Goal: Task Accomplishment & Management: Complete application form

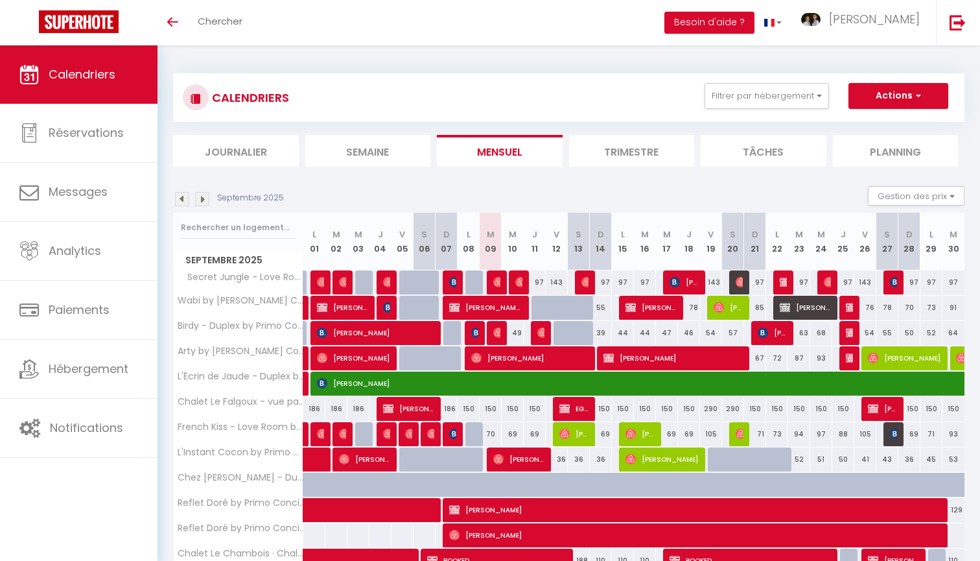
select select
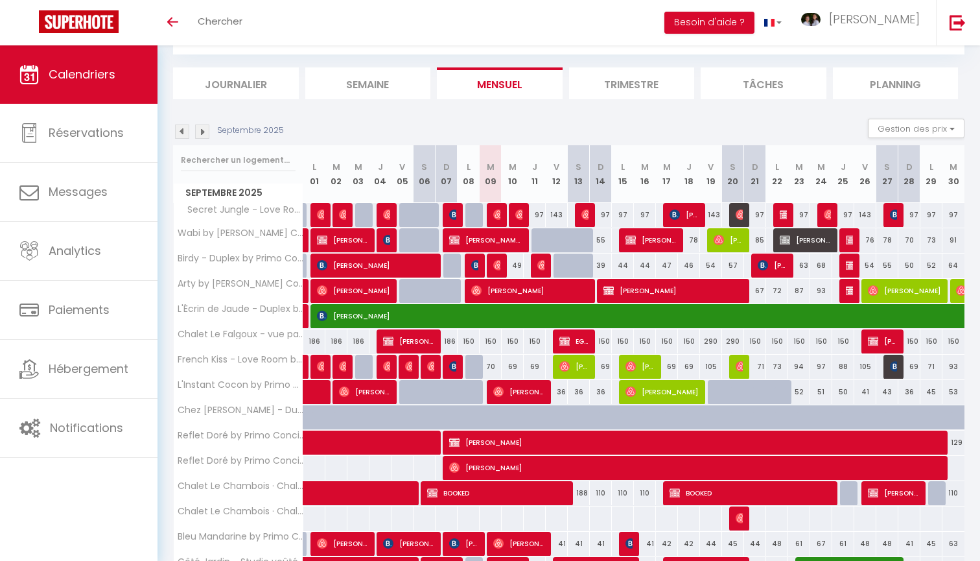
scroll to position [67, 0]
click at [650, 290] on span "[PERSON_NAME]" at bounding box center [673, 290] width 139 height 25
select select "OK"
select select "KO"
select select "0"
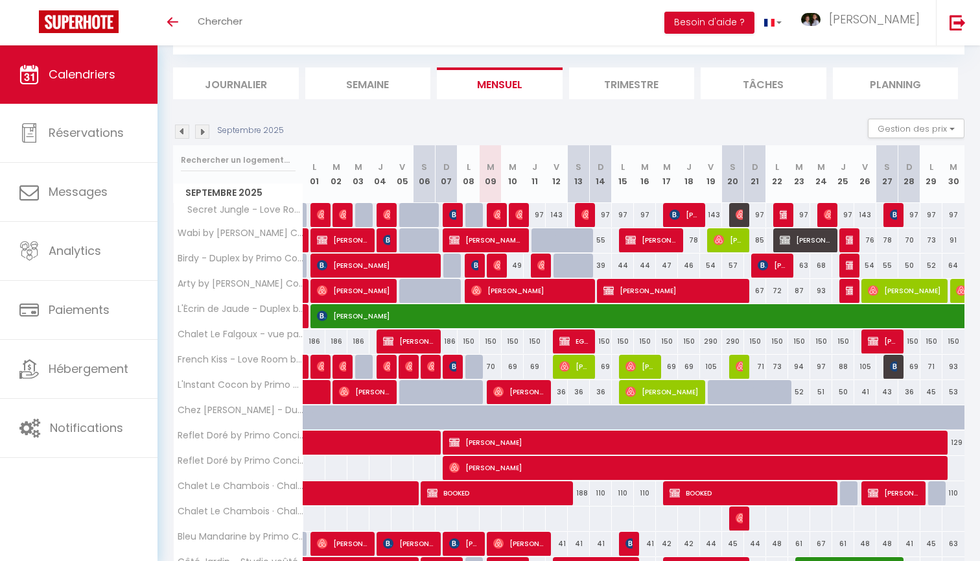
select select "0"
select select "1"
select select
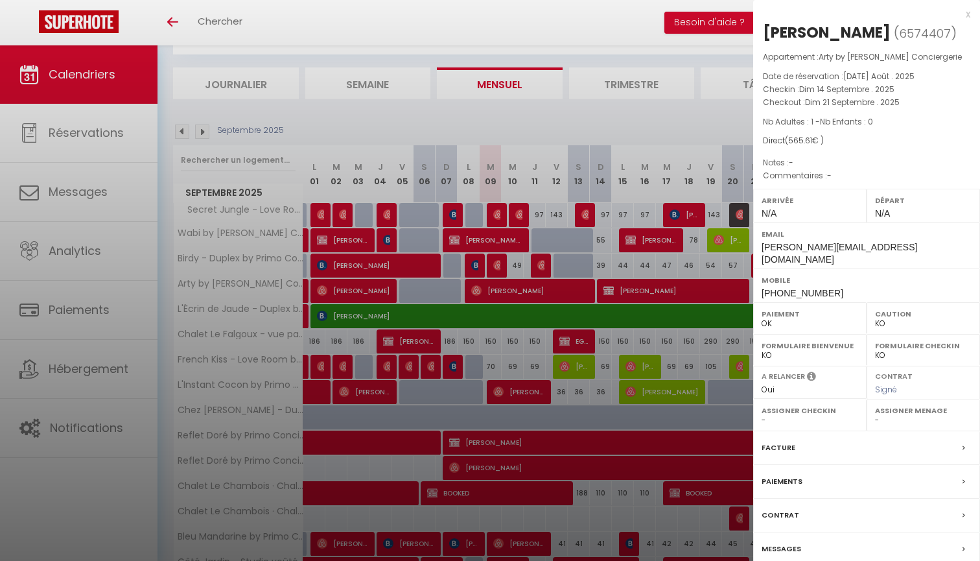
click at [669, 290] on div at bounding box center [490, 280] width 980 height 561
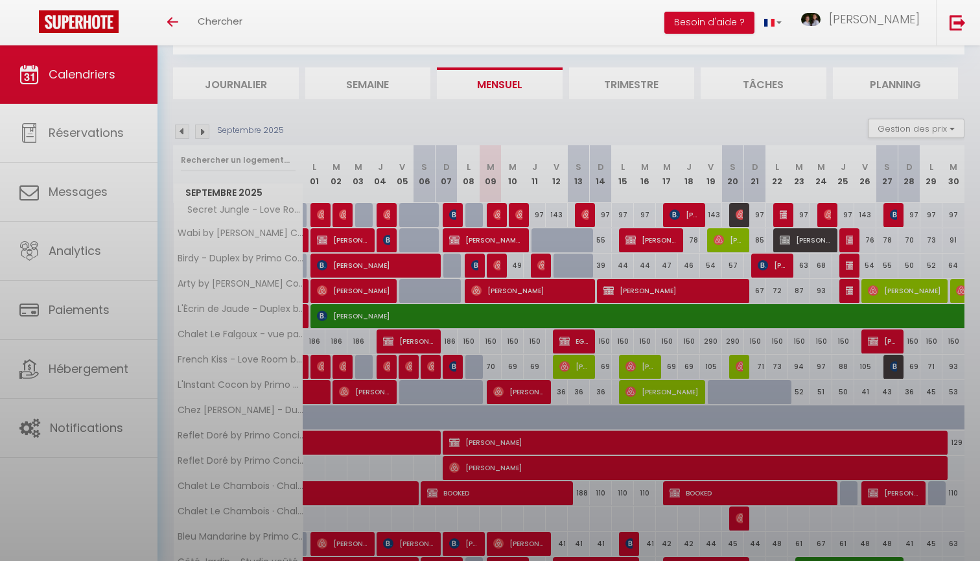
click at [716, 295] on div at bounding box center [490, 280] width 980 height 561
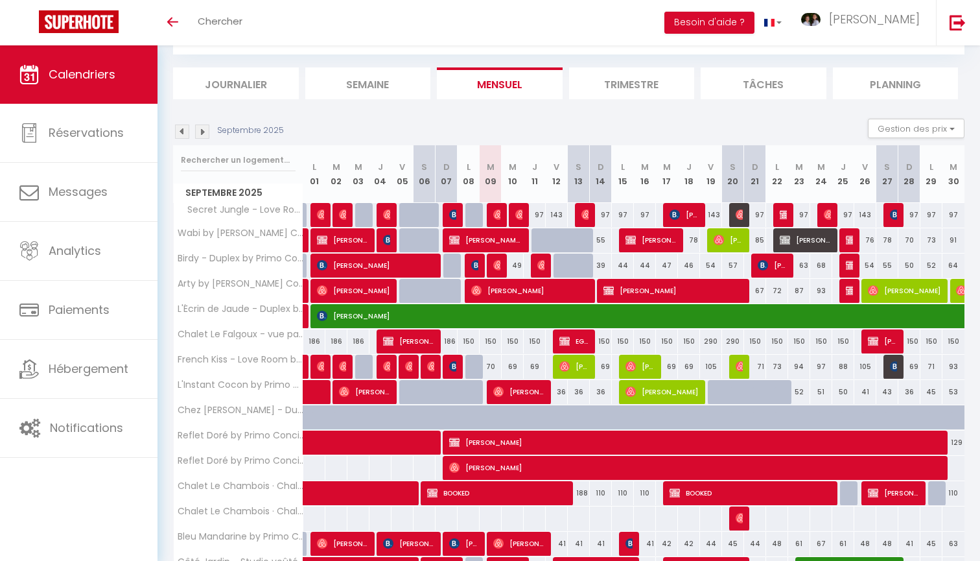
click at [671, 290] on span "[PERSON_NAME]" at bounding box center [673, 290] width 139 height 25
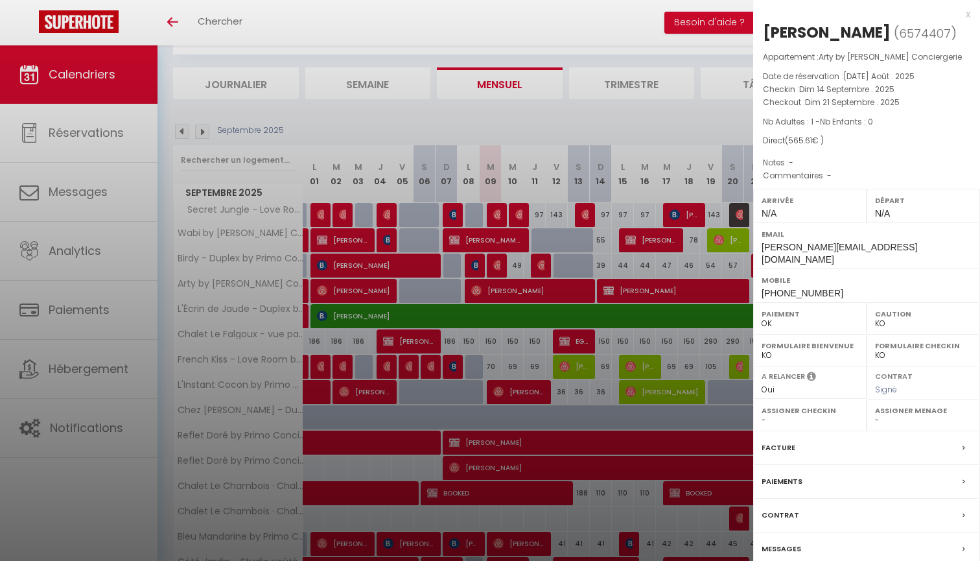
click at [777, 542] on label "Messages" at bounding box center [782, 549] width 40 height 14
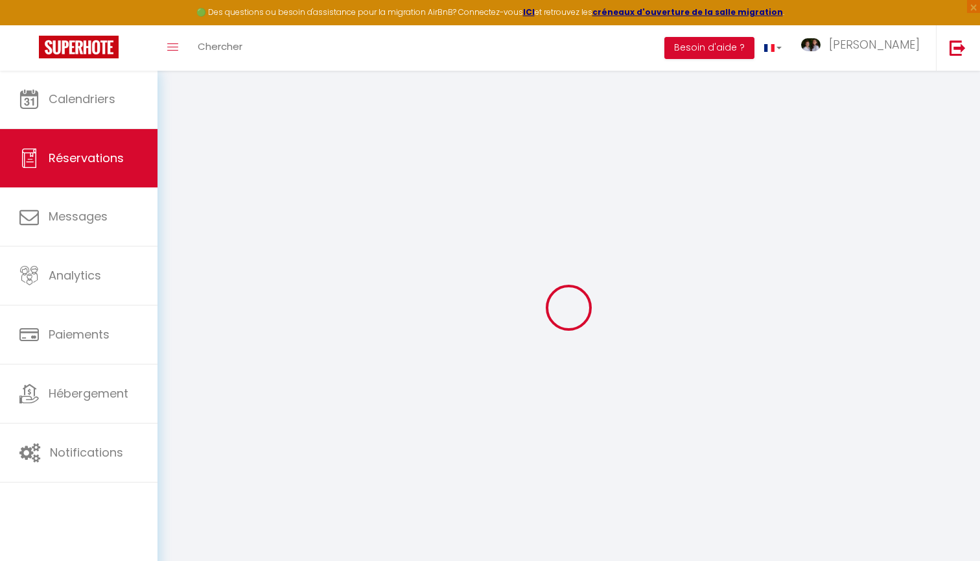
select select
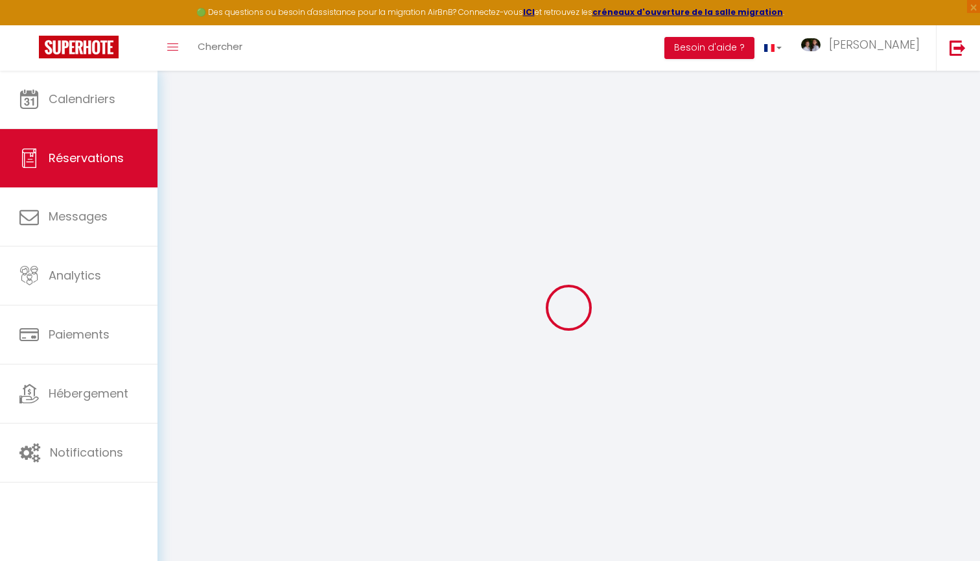
select select
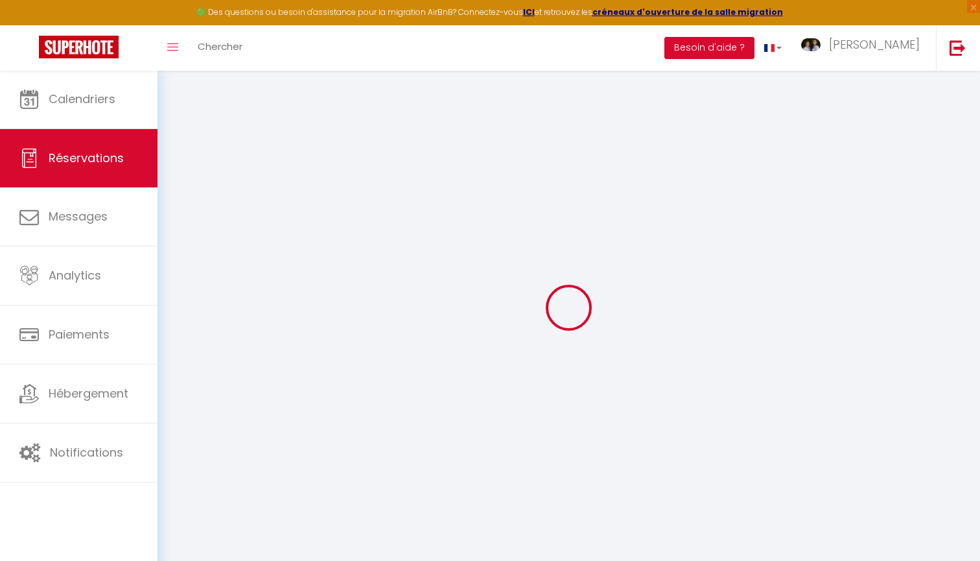
select select
type input "[PERSON_NAME]"
type input "MULLER"
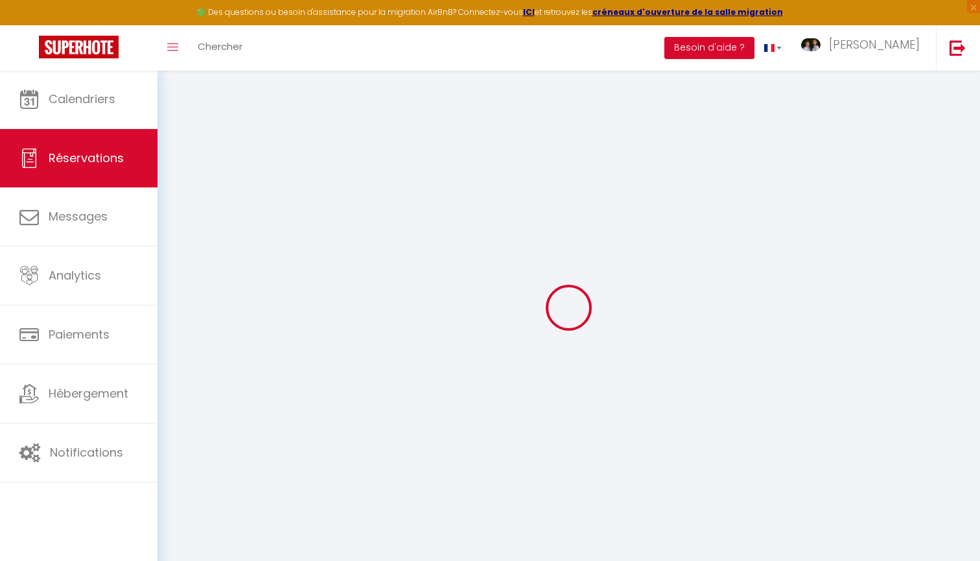
type input "[PERSON_NAME][EMAIL_ADDRESS][DOMAIN_NAME]"
type input "[PHONE_NUMBER]"
type input "69340"
type input "14 Impasse des Glycines"
type input "FRANCHEVILLE"
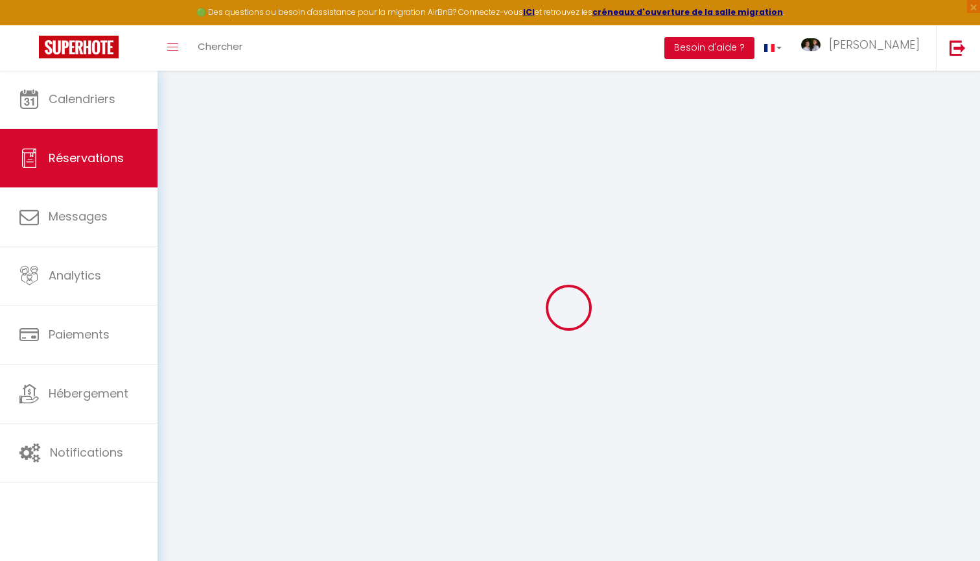
select select "FR"
select select "51388"
select select "1"
type input "Dim 14 Septembre 2025"
select select
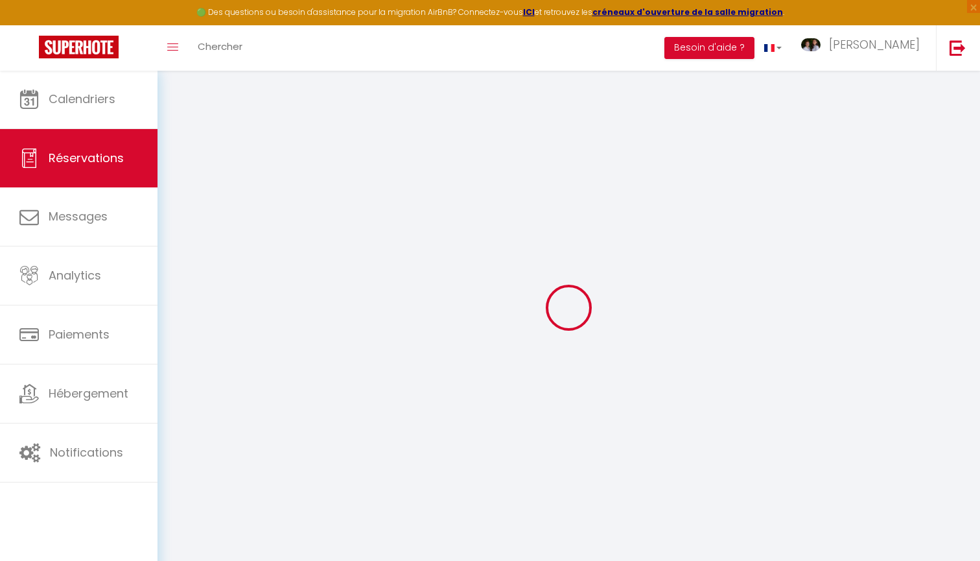
type input "Dim 21 Septembre 2025"
select select
type input "1"
select select "12"
select select
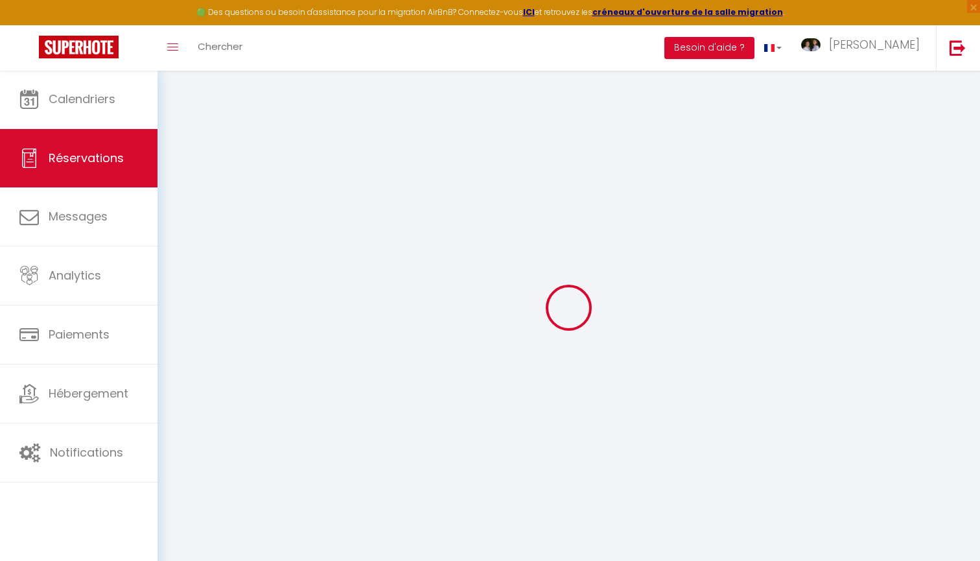
type input "0"
select select
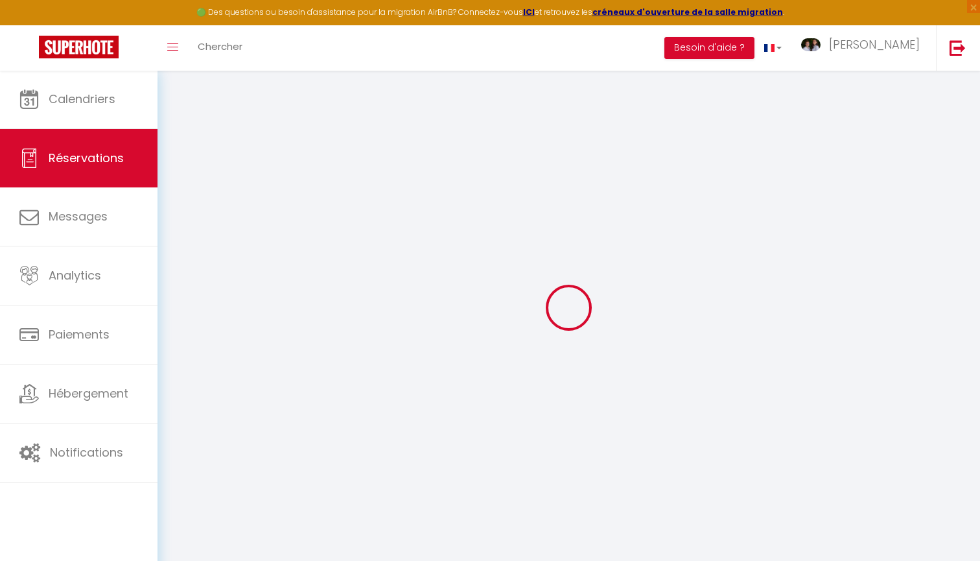
select select "14"
select select
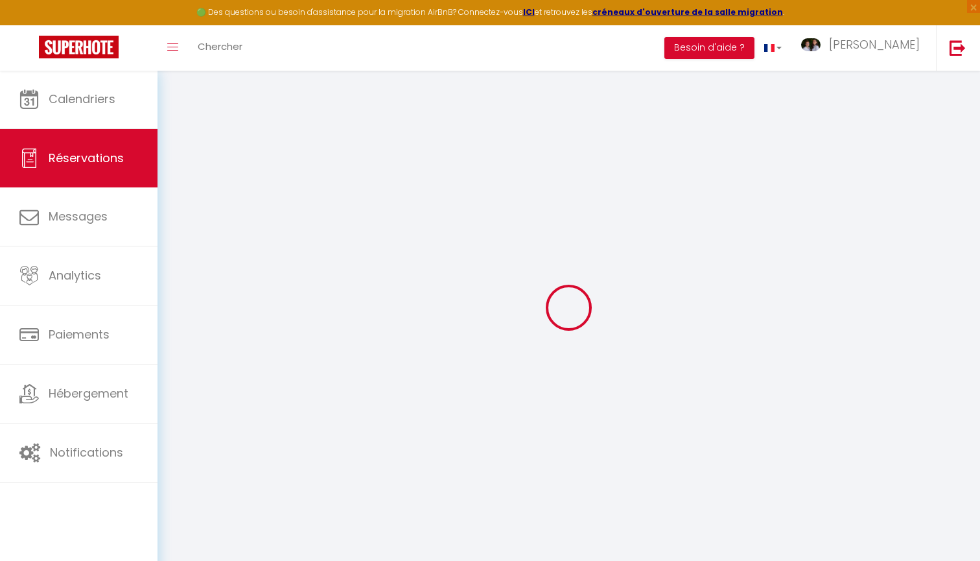
checkbox input "false"
select select
checkbox input "false"
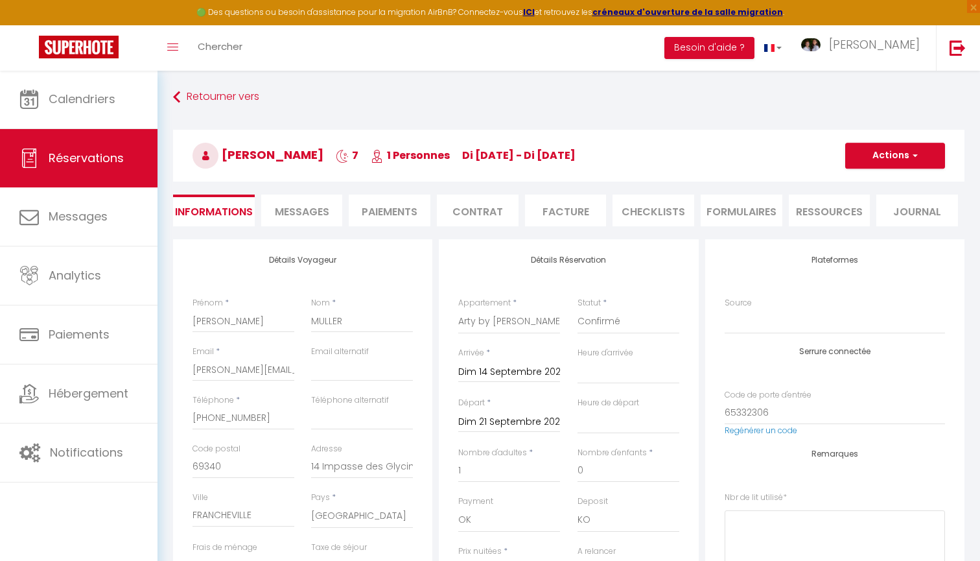
type input "59"
type input "22.61"
select select
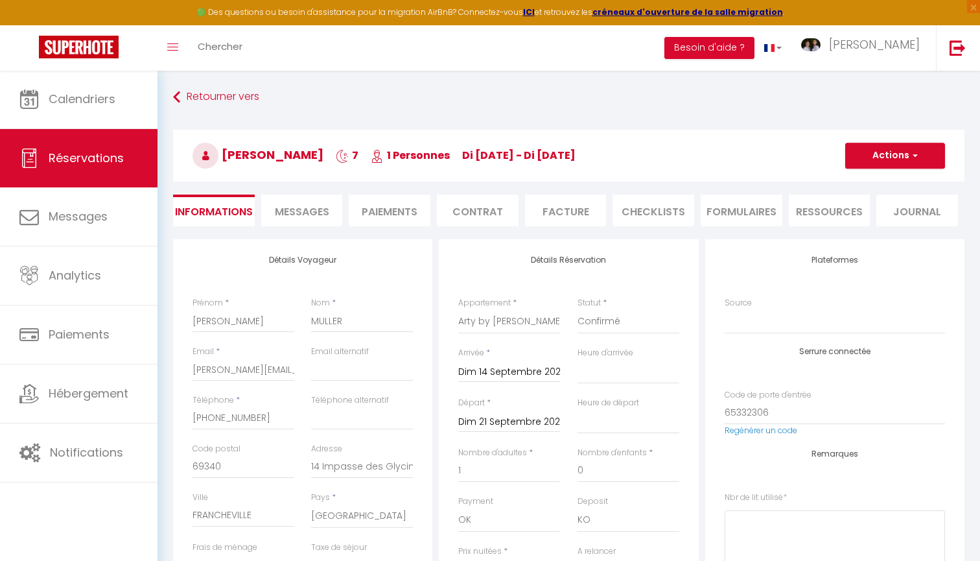
select select
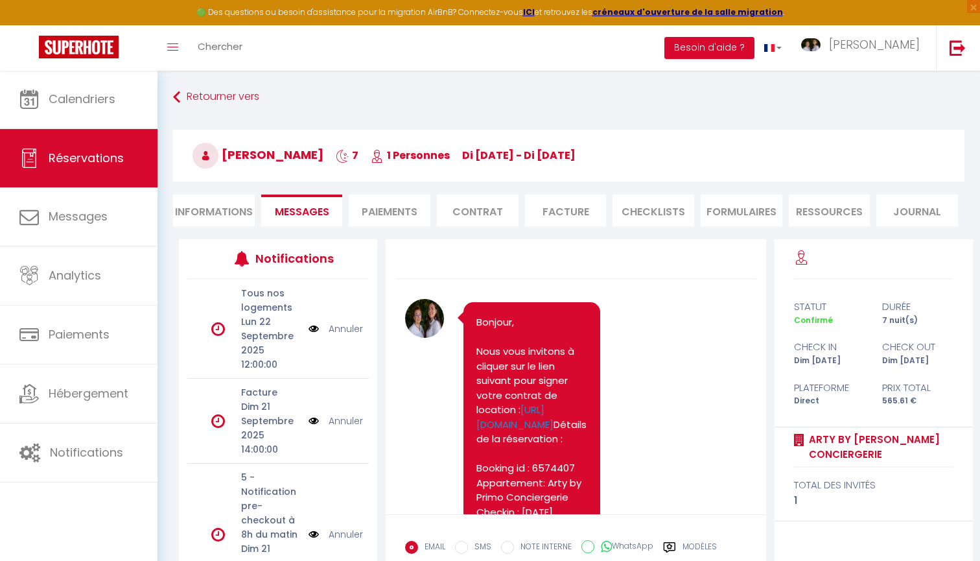
scroll to position [1234, 0]
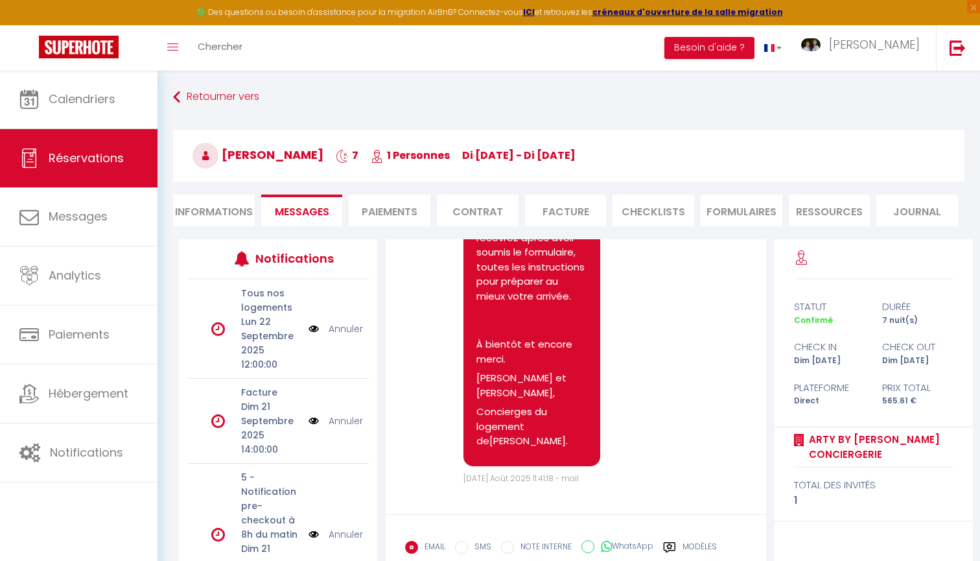
select select
click at [220, 206] on li "Informations" at bounding box center [214, 211] width 82 height 32
select select
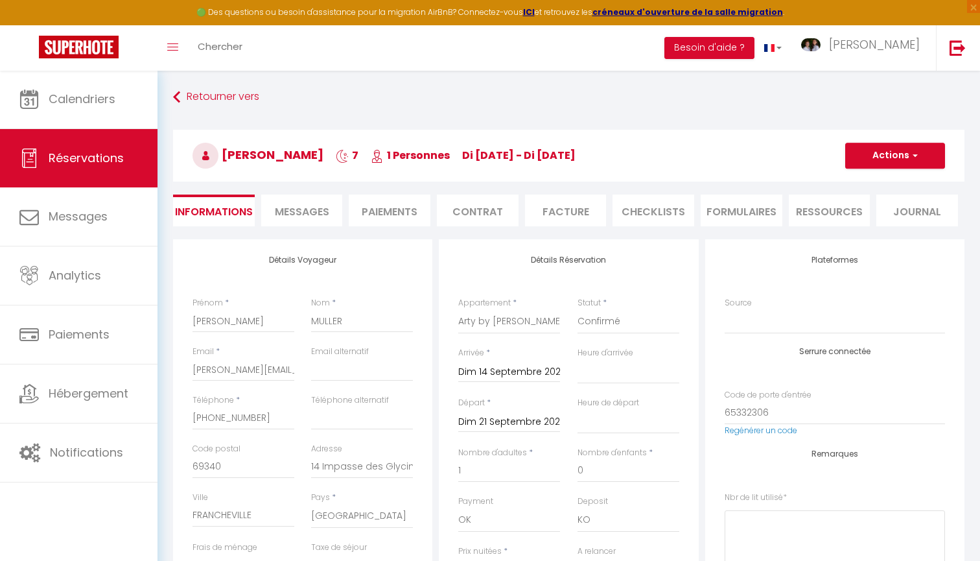
click at [192, 368] on div "Email * karin.mueller17@outlook.com" at bounding box center [243, 370] width 119 height 49
drag, startPoint x: 192, startPoint y: 368, endPoint x: 272, endPoint y: 370, distance: 80.4
click at [272, 370] on div "Email * karin.mueller17@outlook.com" at bounding box center [243, 370] width 119 height 49
click at [272, 370] on input "[PERSON_NAME][EMAIL_ADDRESS][DOMAIN_NAME]" at bounding box center [244, 369] width 102 height 23
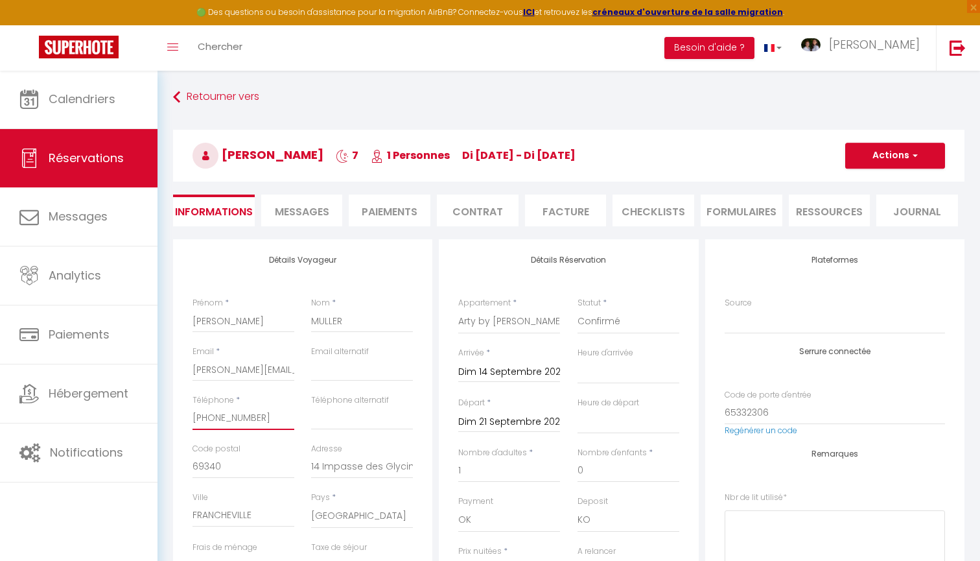
click at [224, 415] on input "[PHONE_NUMBER]" at bounding box center [244, 418] width 102 height 23
select select
checkbox input "false"
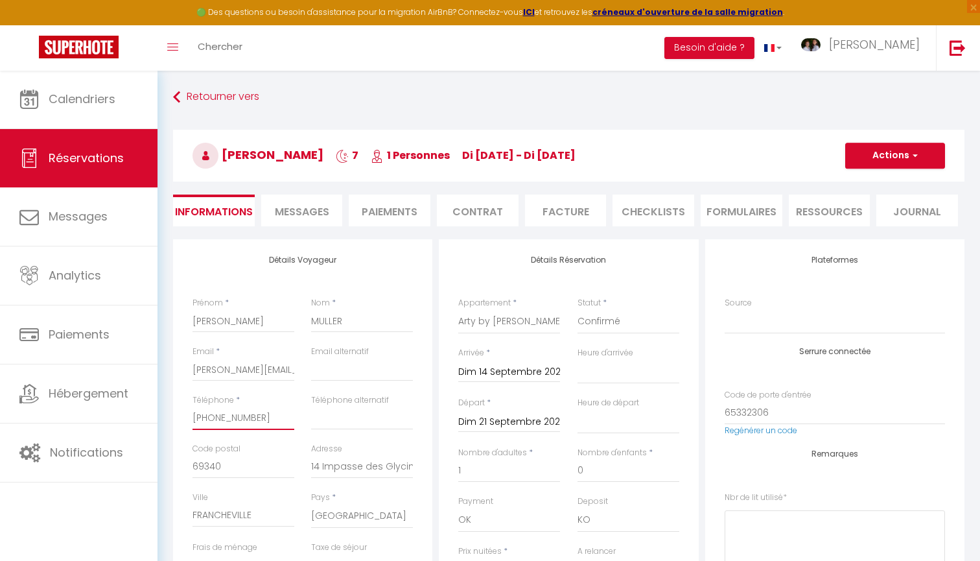
scroll to position [121, 0]
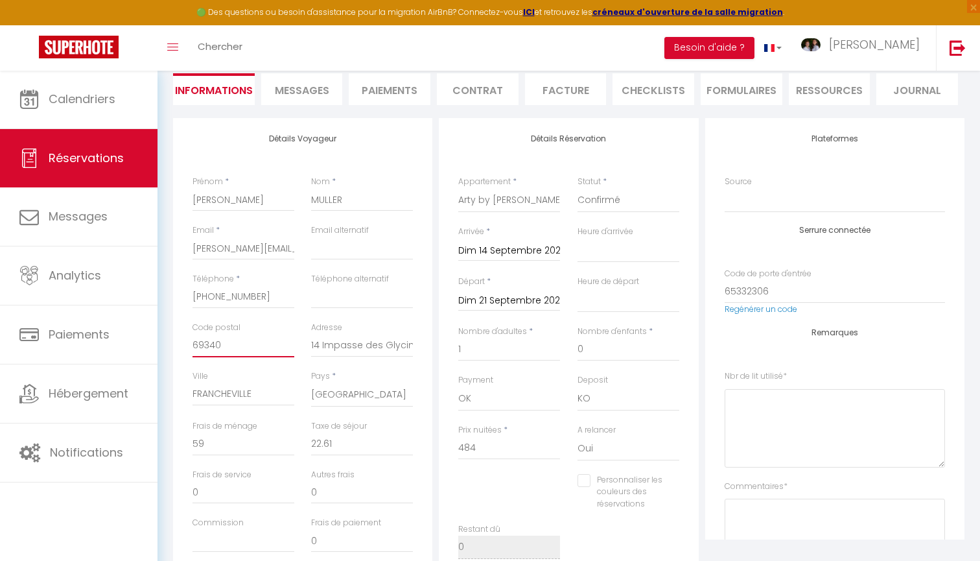
click at [211, 340] on input "69340" at bounding box center [244, 345] width 102 height 23
click at [341, 343] on input "14 Impasse des Glycines" at bounding box center [362, 345] width 102 height 23
click at [245, 391] on input "FRANCHEVILLE" at bounding box center [244, 394] width 102 height 23
select select
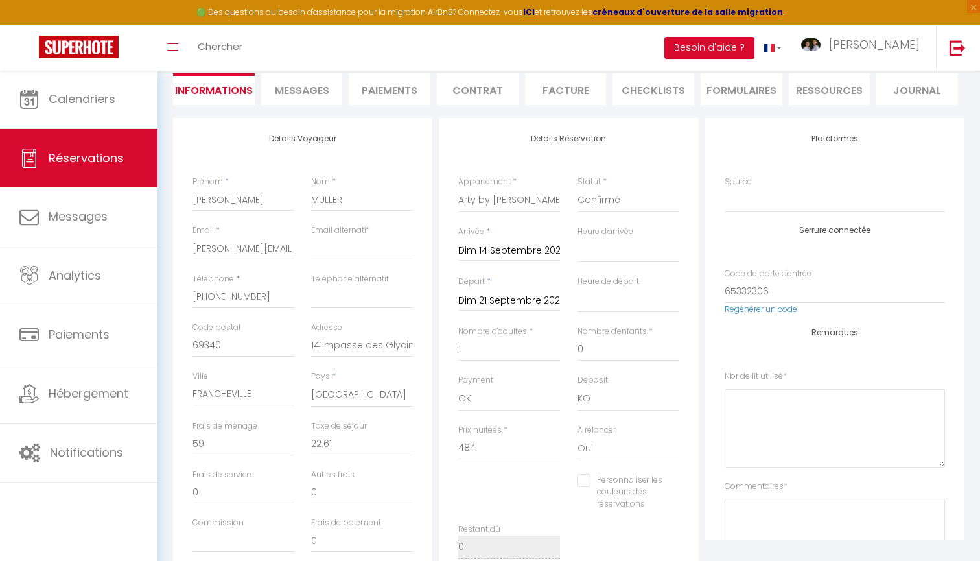
select select
checkbox input "false"
select select
checkbox input "false"
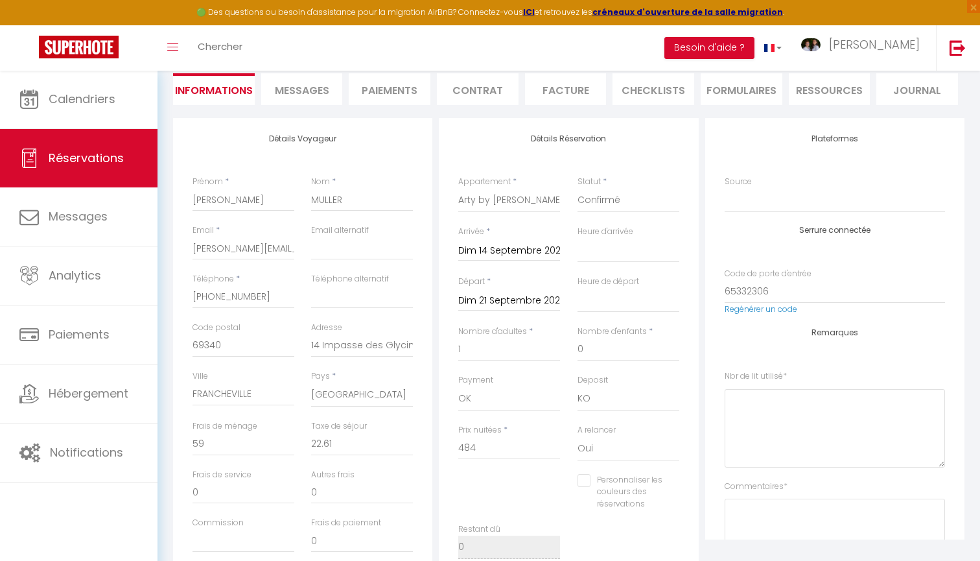
select select
checkbox input "false"
select select
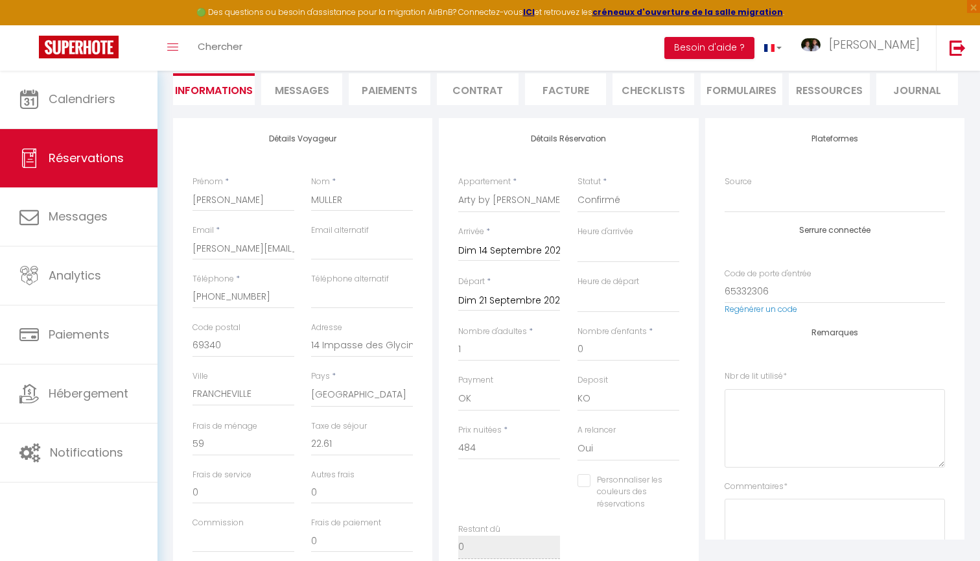
checkbox input "false"
select select
checkbox input "false"
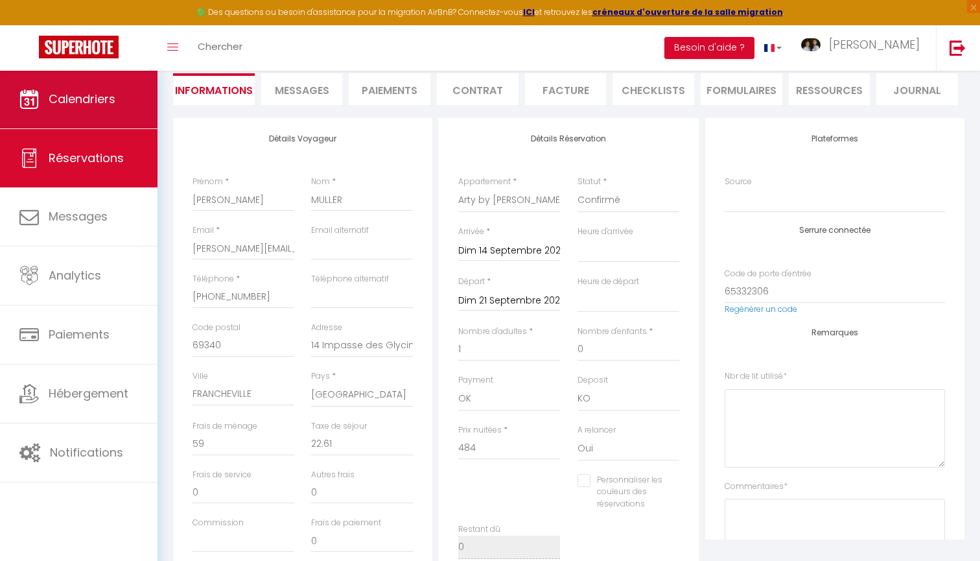
click at [133, 100] on link "Calendriers" at bounding box center [79, 99] width 158 height 58
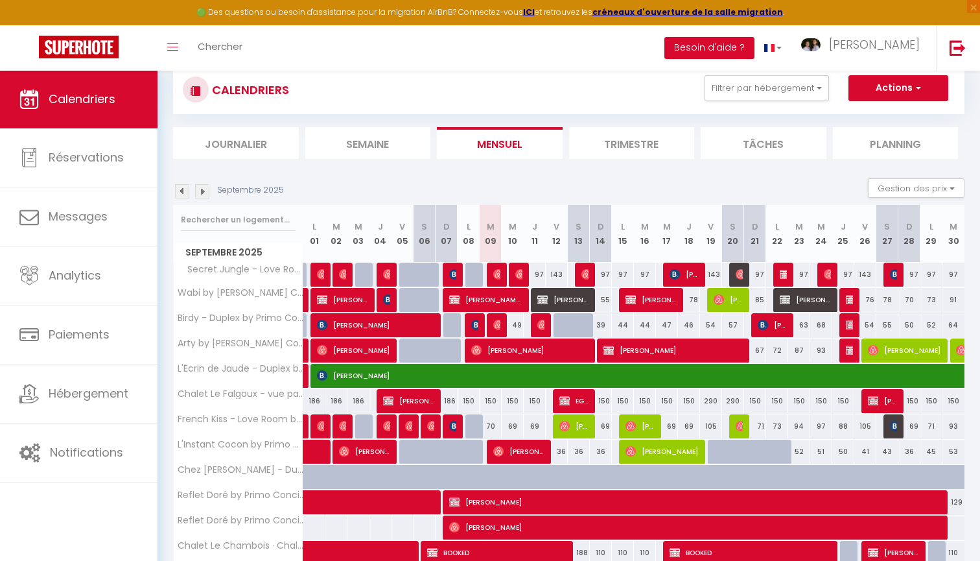
scroll to position [38, 0]
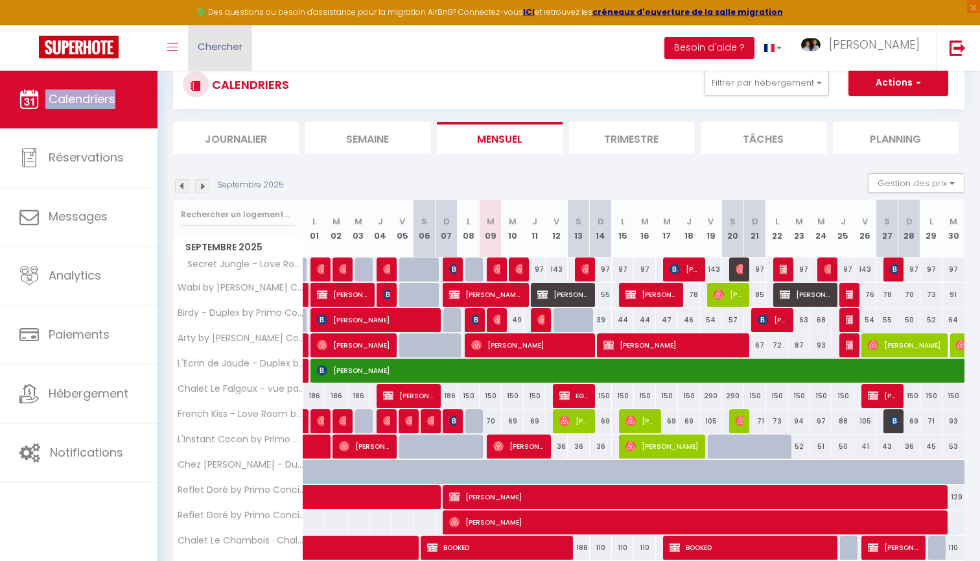
click at [235, 44] on span "Chercher" at bounding box center [220, 47] width 45 height 14
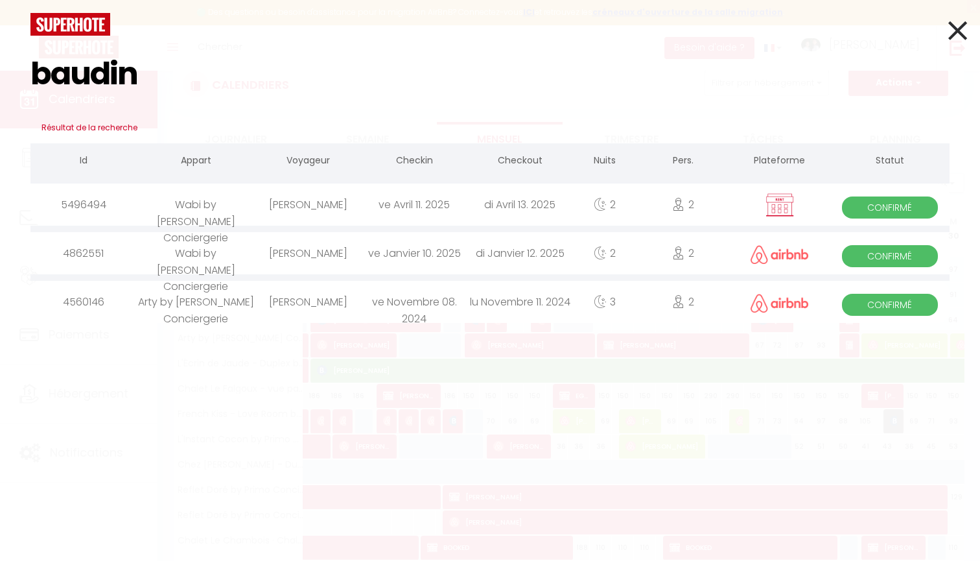
type input "baudin"
click at [357, 209] on div "BARBARA BAUDIN" at bounding box center [308, 204] width 106 height 42
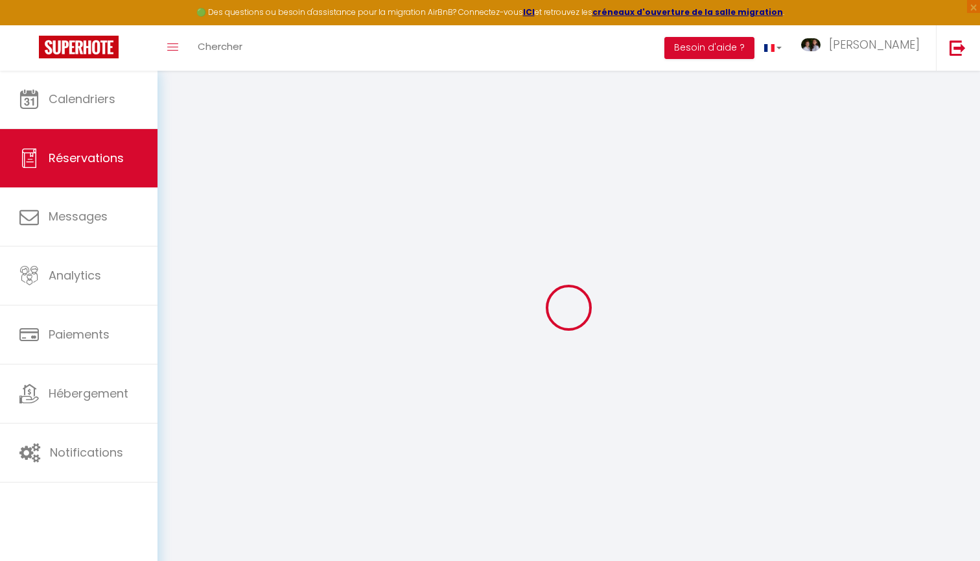
select select
checkbox input "false"
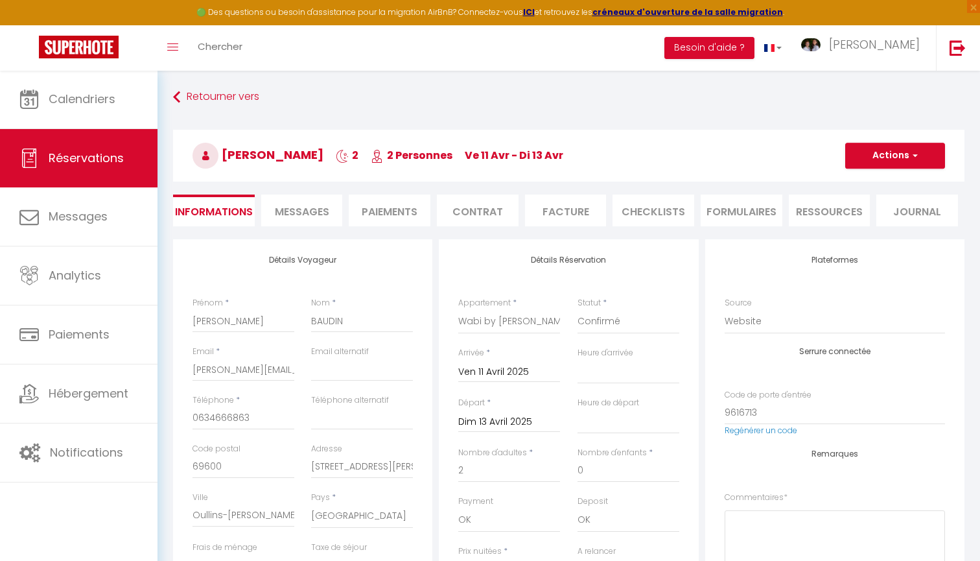
select select
checkbox input "false"
type textarea "Bonsoir, C'est la 3ème fois que nous louons votre appartement. Petite faveur co…"
type input "42"
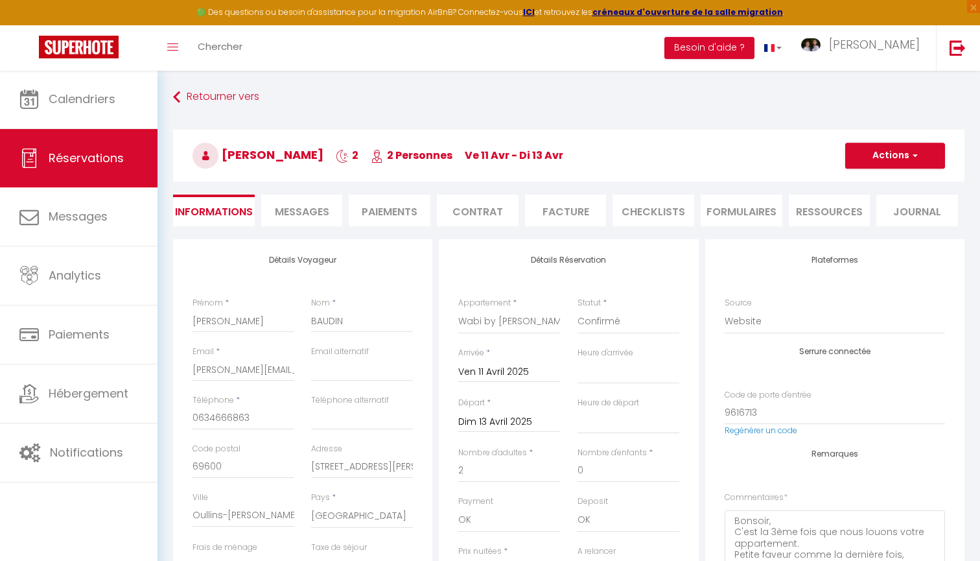
type input "7.6"
select select
checkbox input "false"
select select
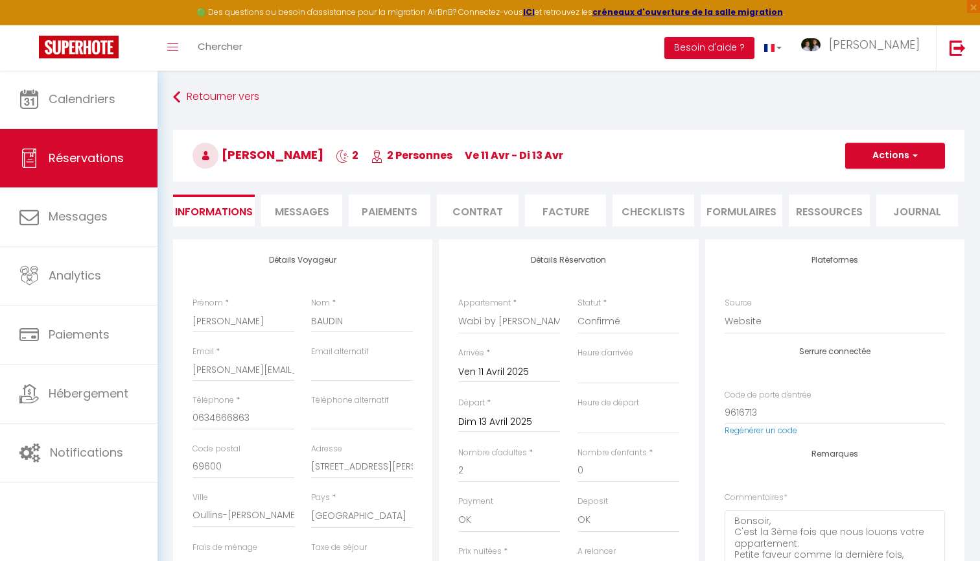
select select
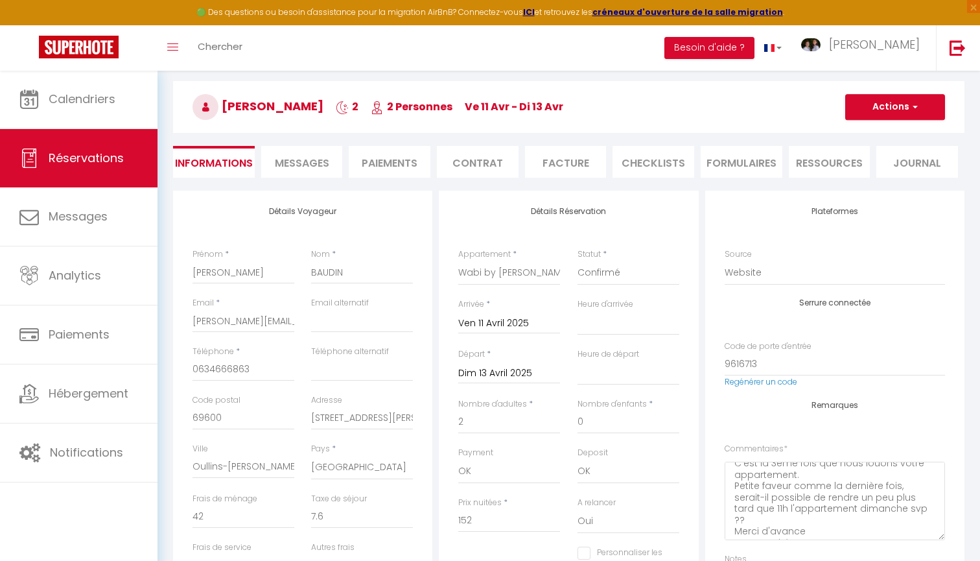
scroll to position [57, 0]
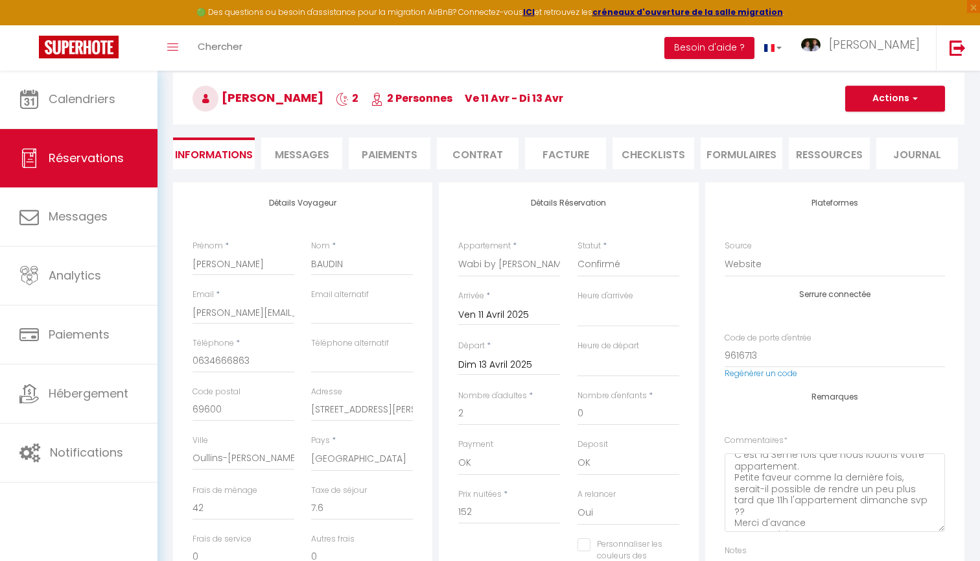
click at [335, 156] on li "Messages" at bounding box center [302, 153] width 82 height 32
select select
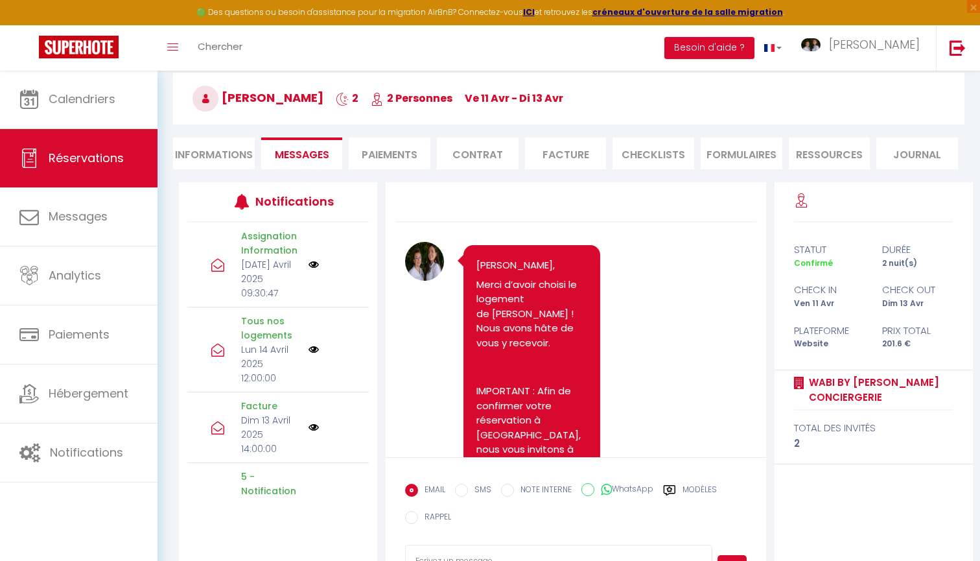
click at [400, 158] on li "Paiements" at bounding box center [390, 153] width 82 height 32
select select
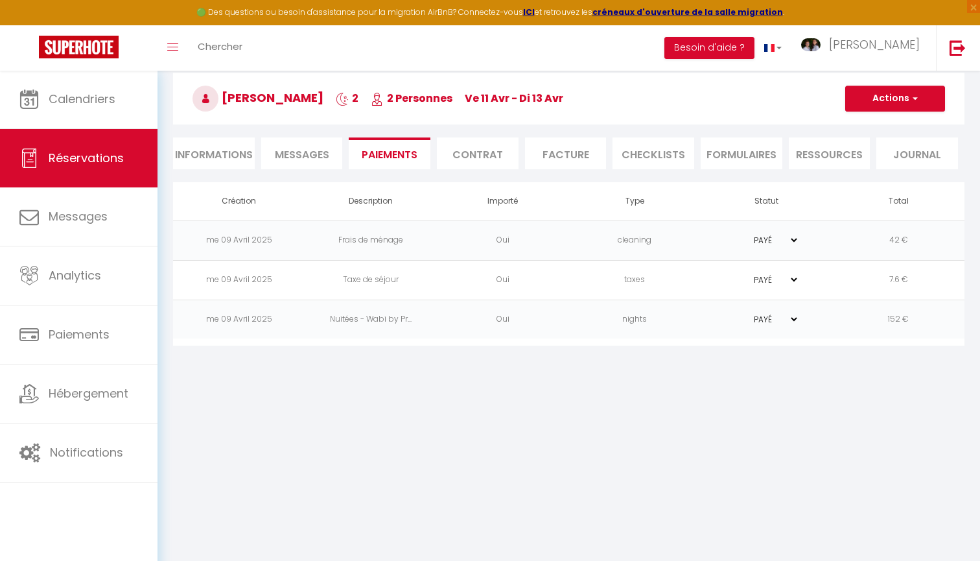
select select
click at [243, 164] on li "Informations" at bounding box center [214, 153] width 82 height 32
select select
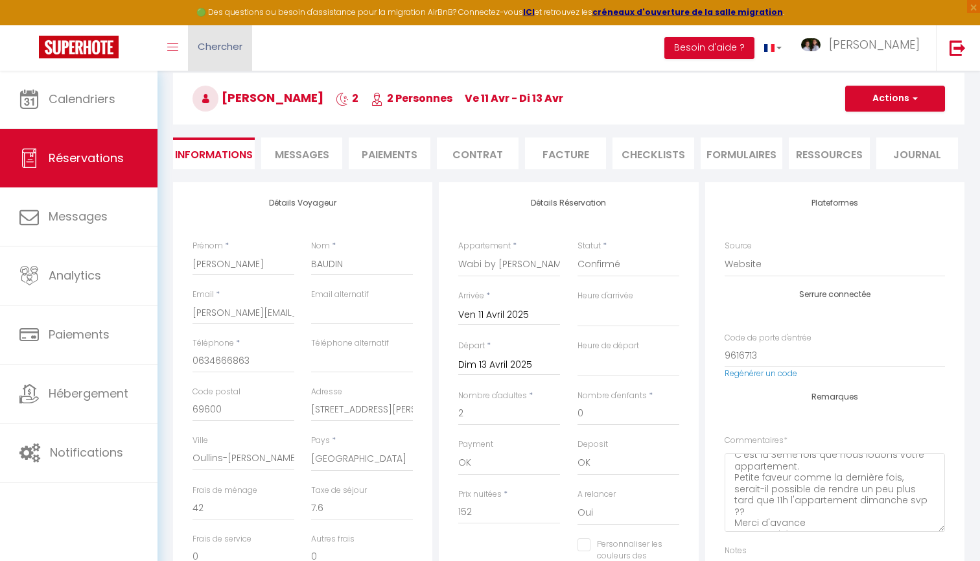
select select
checkbox input "false"
select select
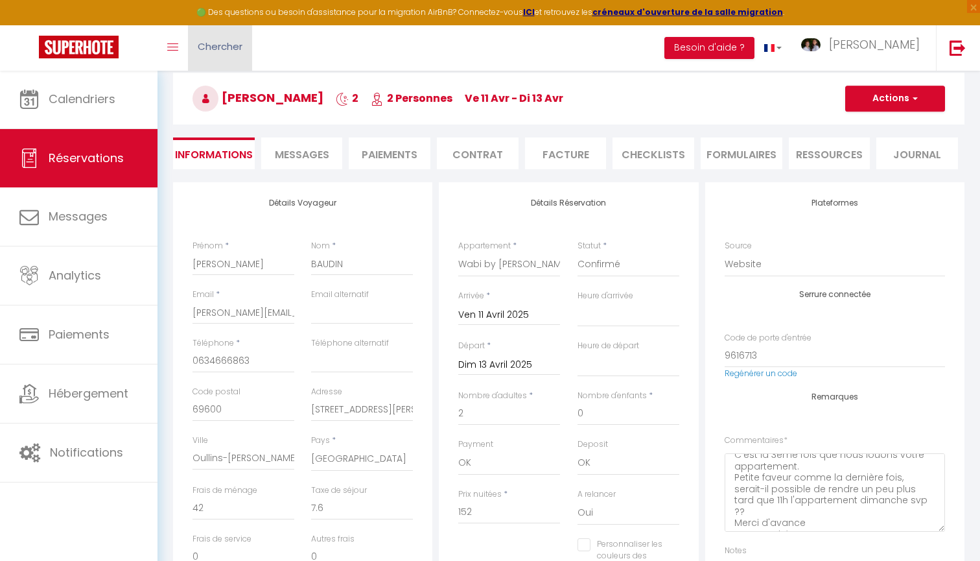
checkbox input "false"
click at [198, 311] on input "b.baudin@hotmail.fr" at bounding box center [244, 312] width 102 height 23
click at [207, 310] on input "b.baudin@hotmail.fr" at bounding box center [244, 312] width 102 height 23
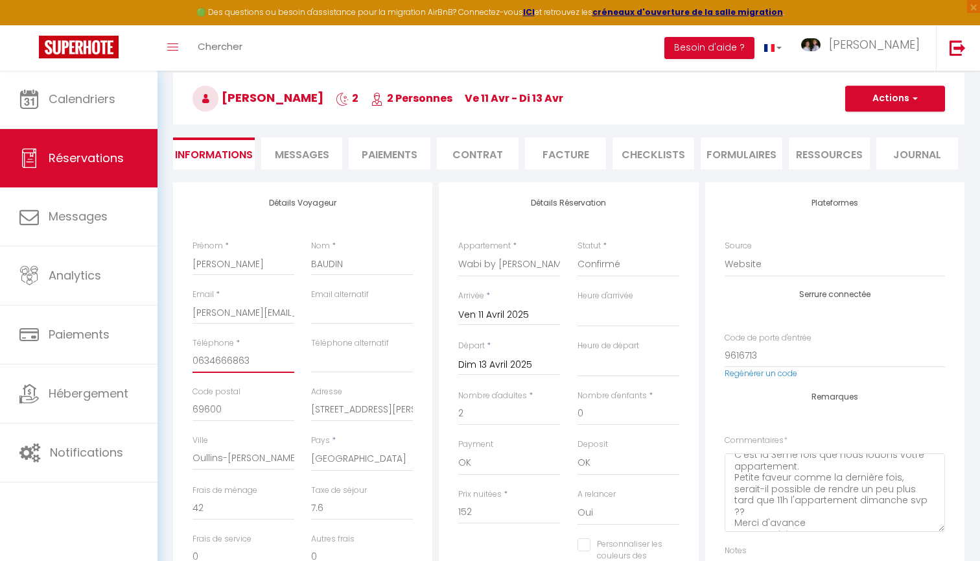
click at [230, 354] on input "0634666863" at bounding box center [244, 360] width 102 height 23
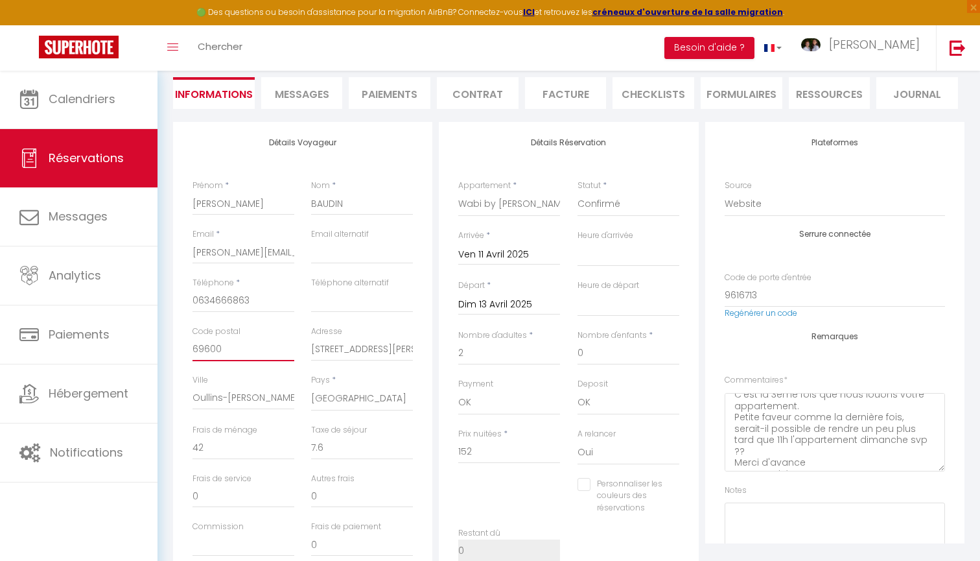
click at [207, 343] on input "69600" at bounding box center [244, 349] width 102 height 23
click at [235, 402] on input "Oullins-Pierre-Bénite" at bounding box center [244, 397] width 102 height 23
select select
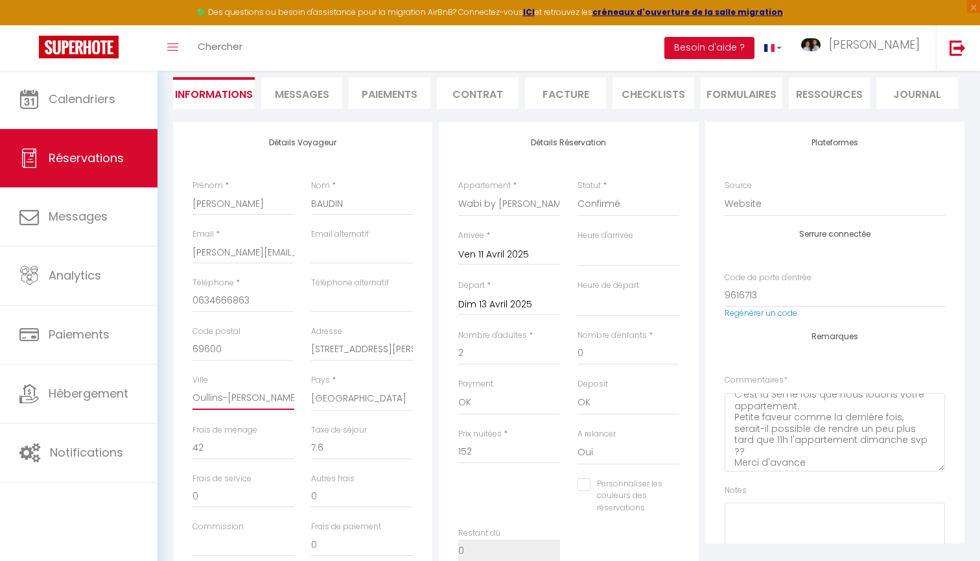
checkbox input "false"
click at [356, 346] on input "33 RUE NARCISSE BERTHOLEY" at bounding box center [362, 349] width 102 height 23
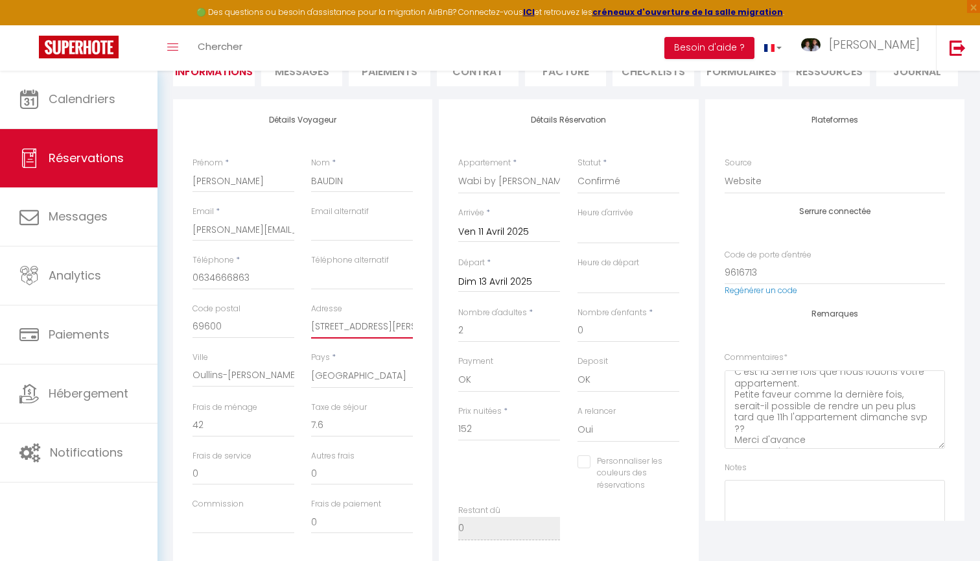
scroll to position [138, 0]
select select
checkbox input "false"
select select
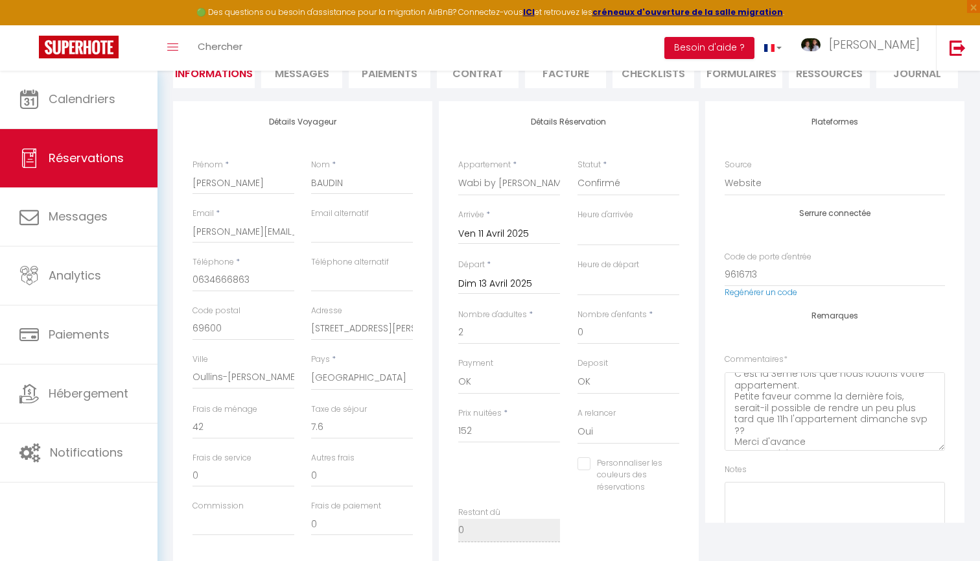
select select
checkbox input "false"
select select
checkbox input "false"
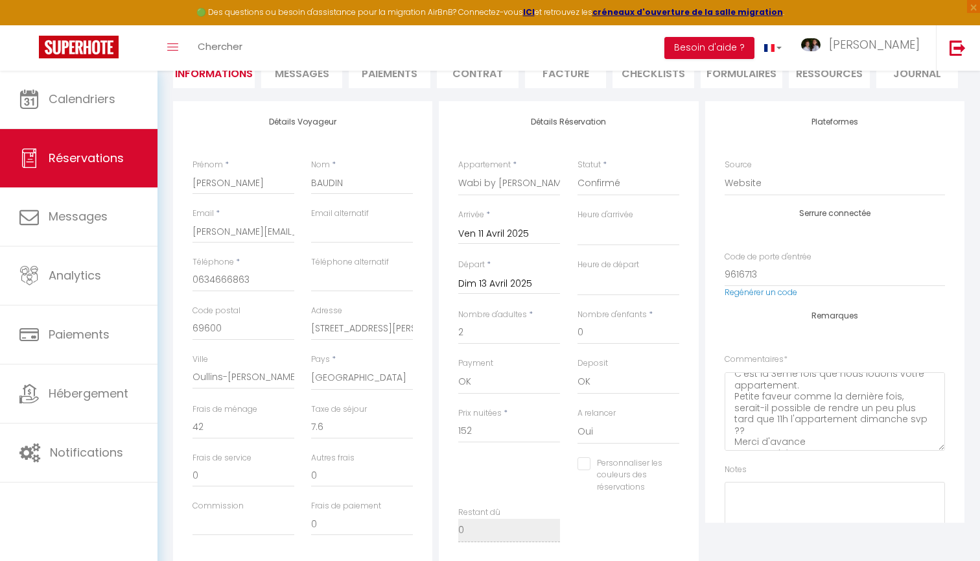
select select
checkbox input "false"
select select
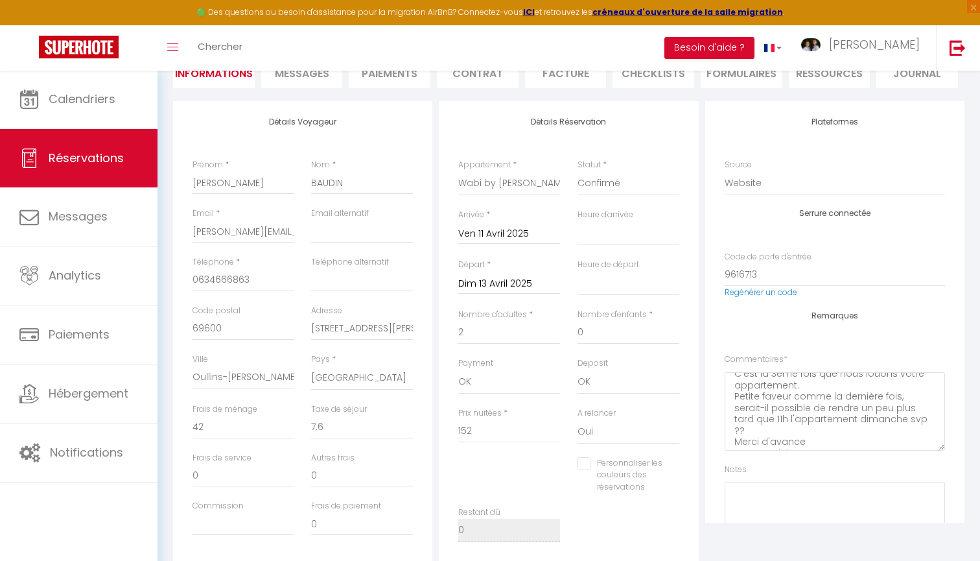
checkbox input "false"
select select
checkbox input "false"
select select
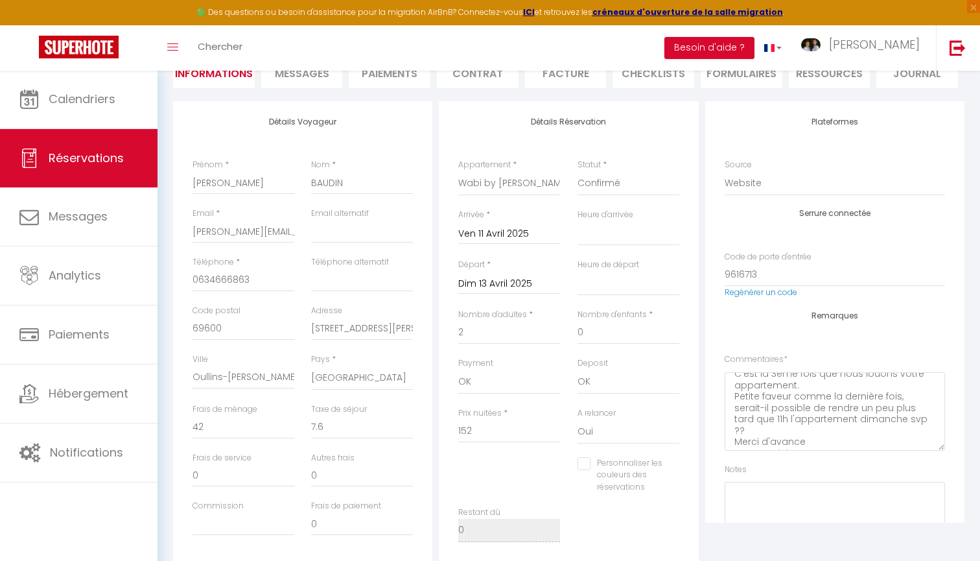
select select
checkbox input "false"
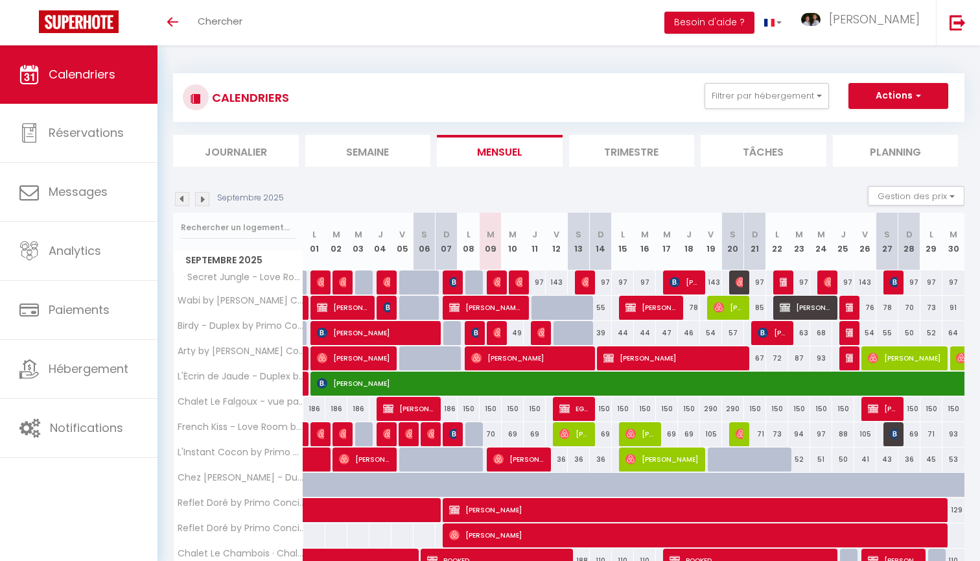
click at [539, 309] on div at bounding box center [543, 308] width 22 height 25
type input "64"
type input "Jeu 11 Septembre 2025"
type input "Ven 12 Septembre 2025"
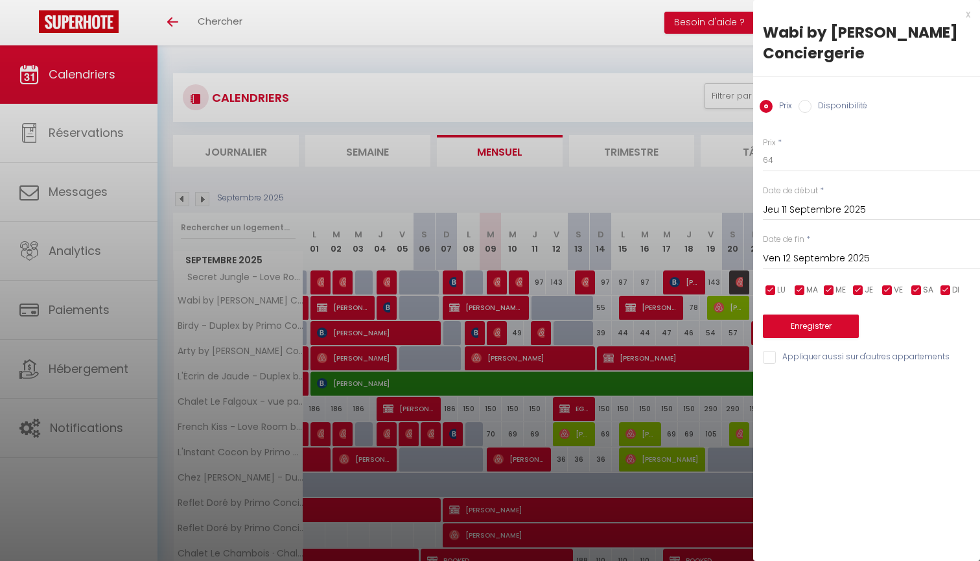
click at [692, 184] on div at bounding box center [490, 280] width 980 height 561
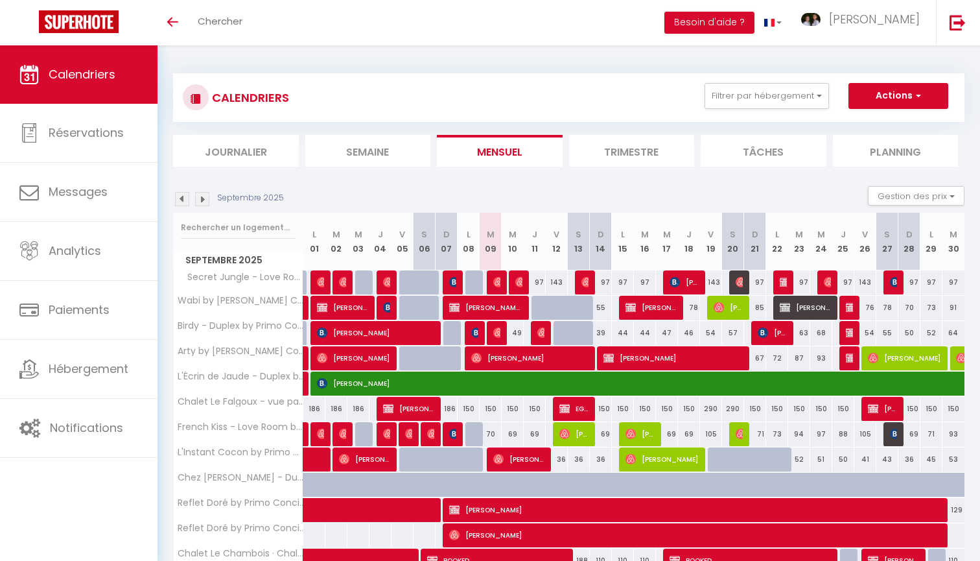
click at [902, 90] on button "Actions" at bounding box center [899, 96] width 100 height 26
click at [890, 126] on link "Nouvelle réservation" at bounding box center [885, 125] width 113 height 19
select select
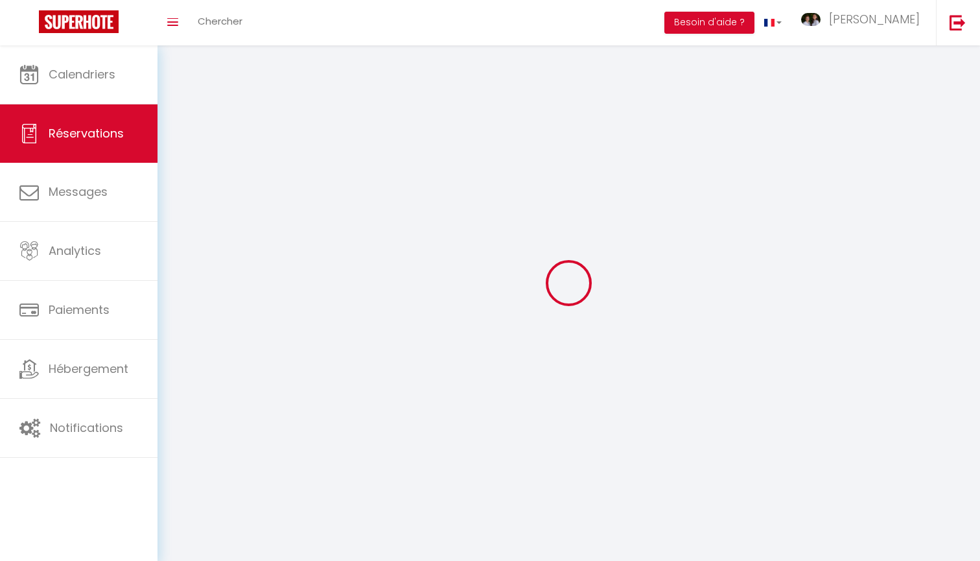
select select
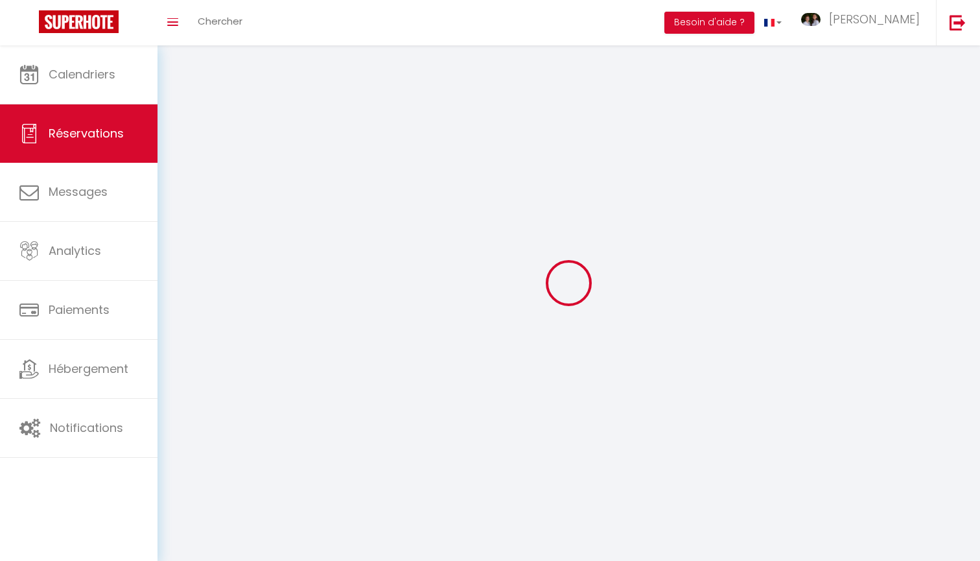
select select
checkbox input "false"
select select
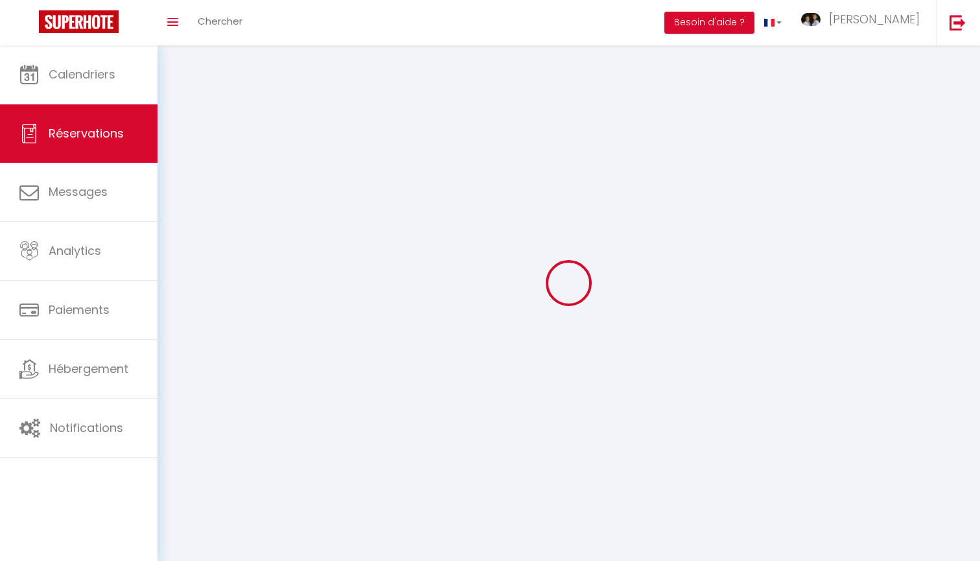
select select
checkbox input "false"
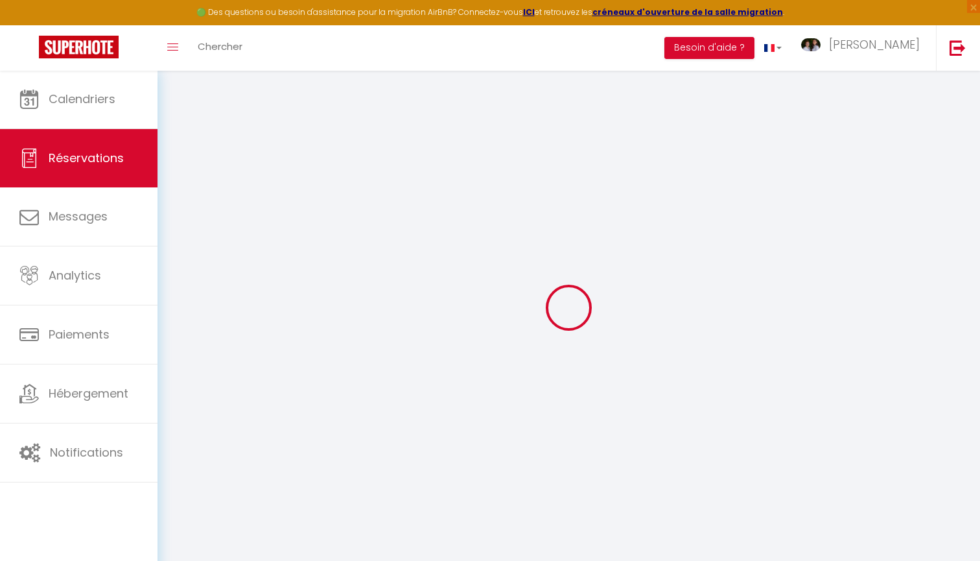
select select
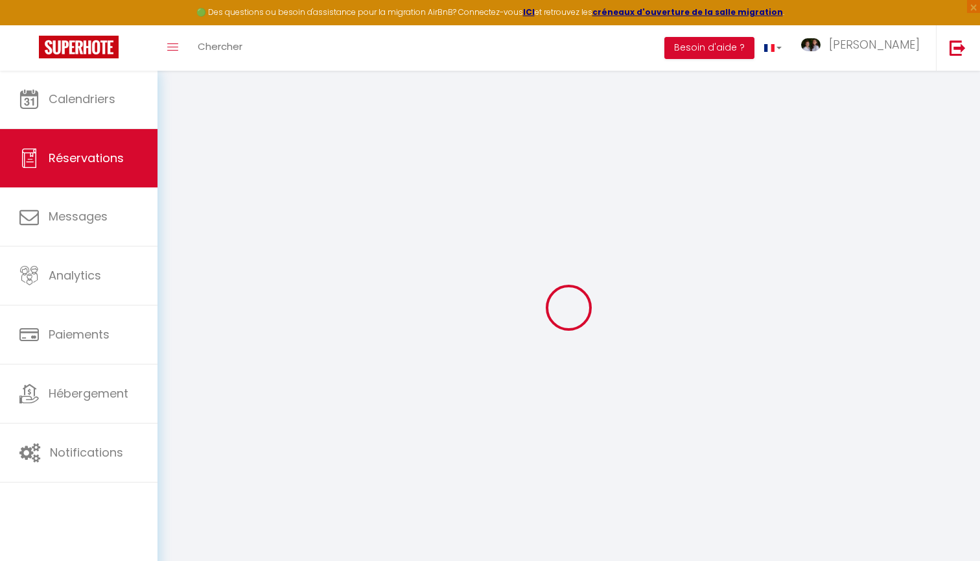
select select
checkbox input "false"
select select
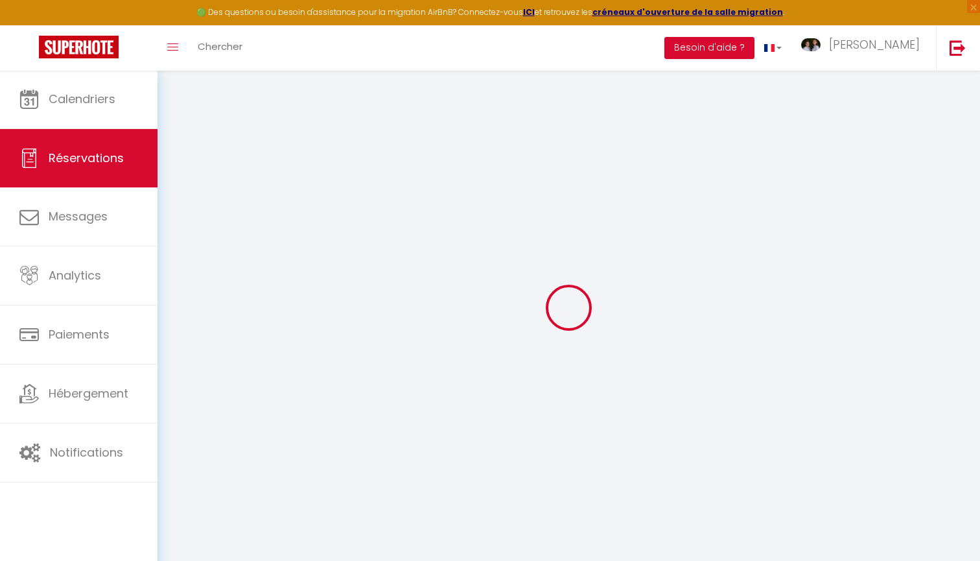
select select
checkbox input "false"
select select
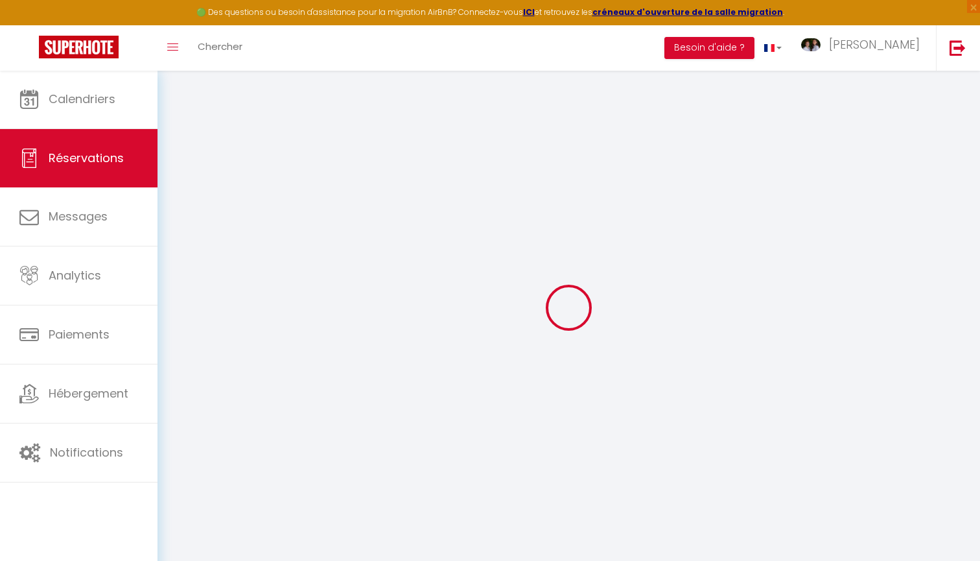
select select
checkbox input "false"
select select
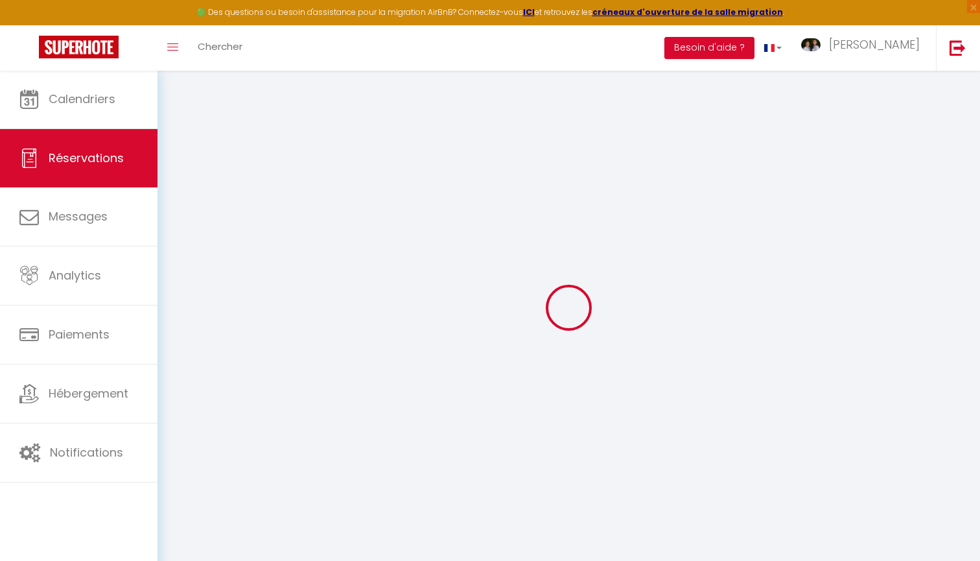
select select
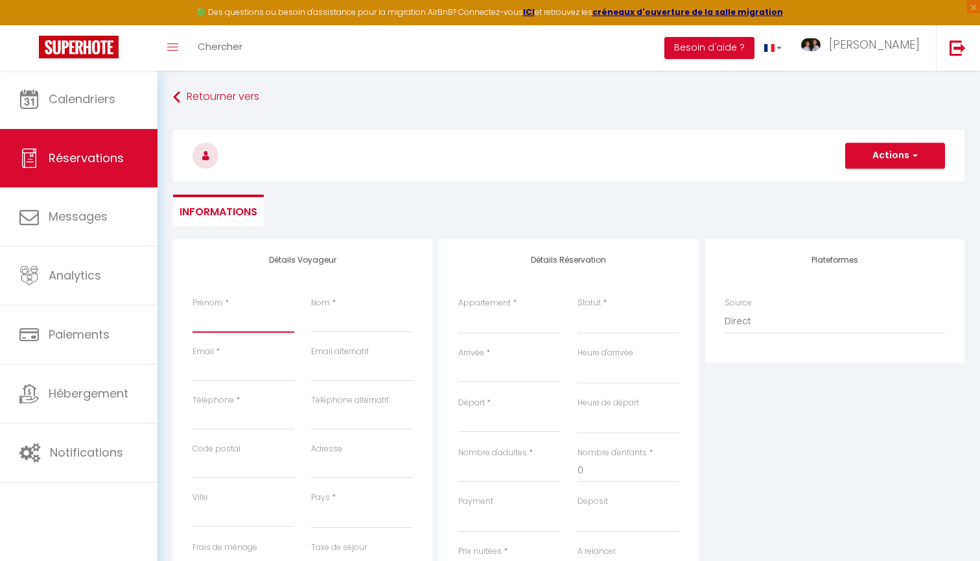
type input "K"
select select
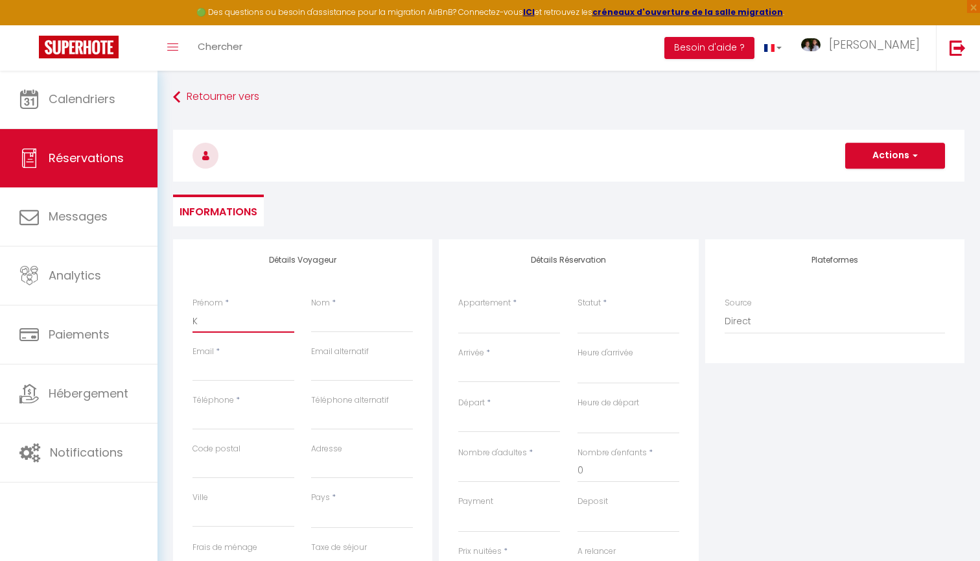
select select
checkbox input "false"
type input "Ka"
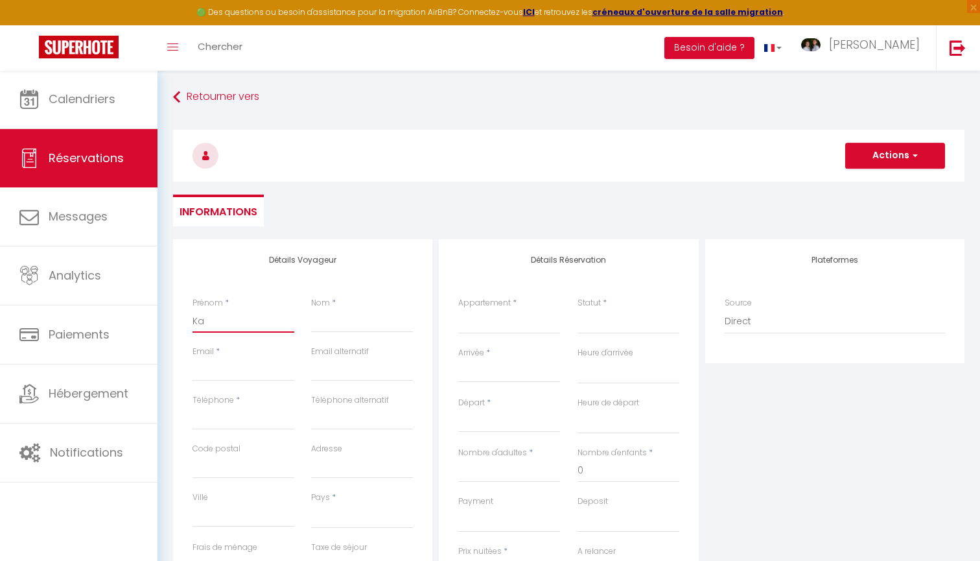
select select
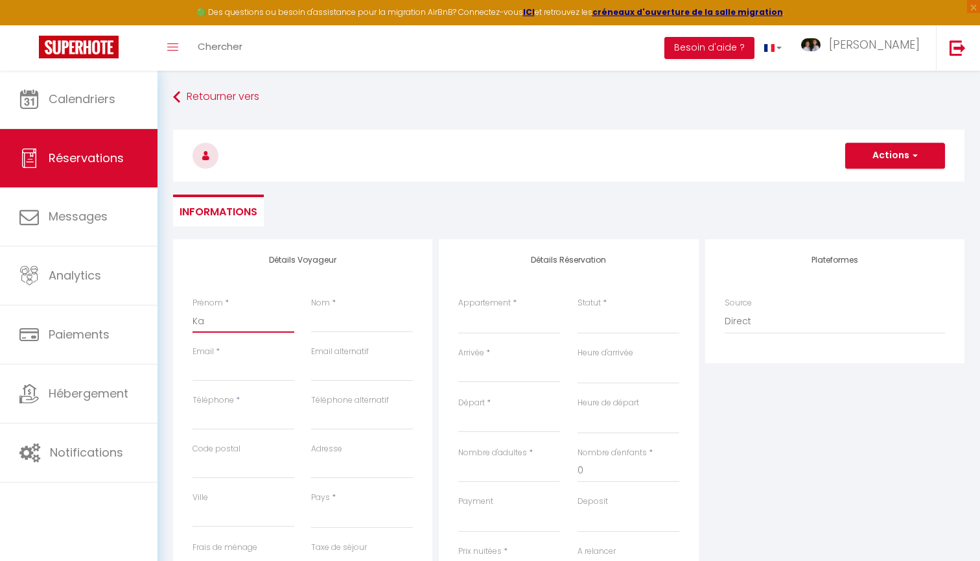
select select
checkbox input "false"
type input "Kar"
select select
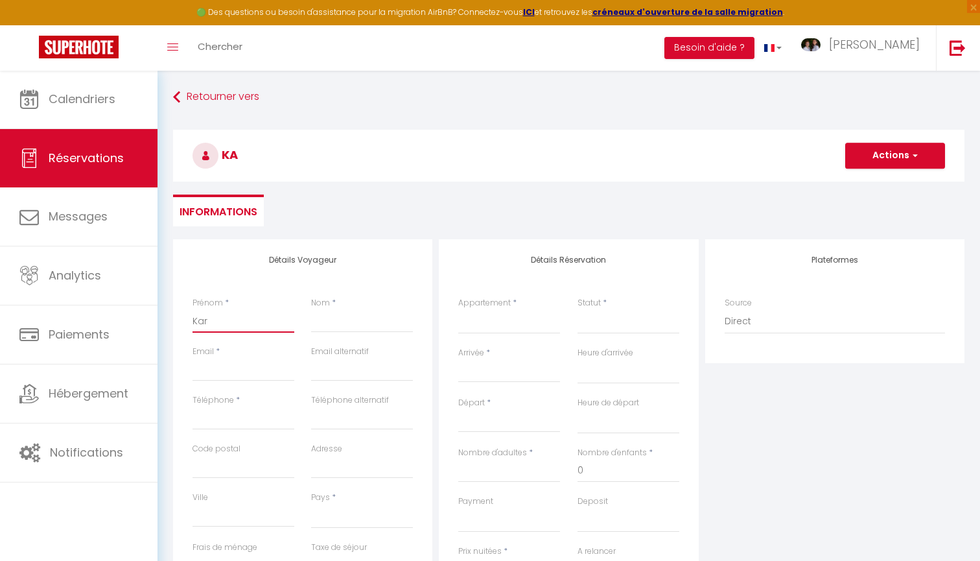
select select
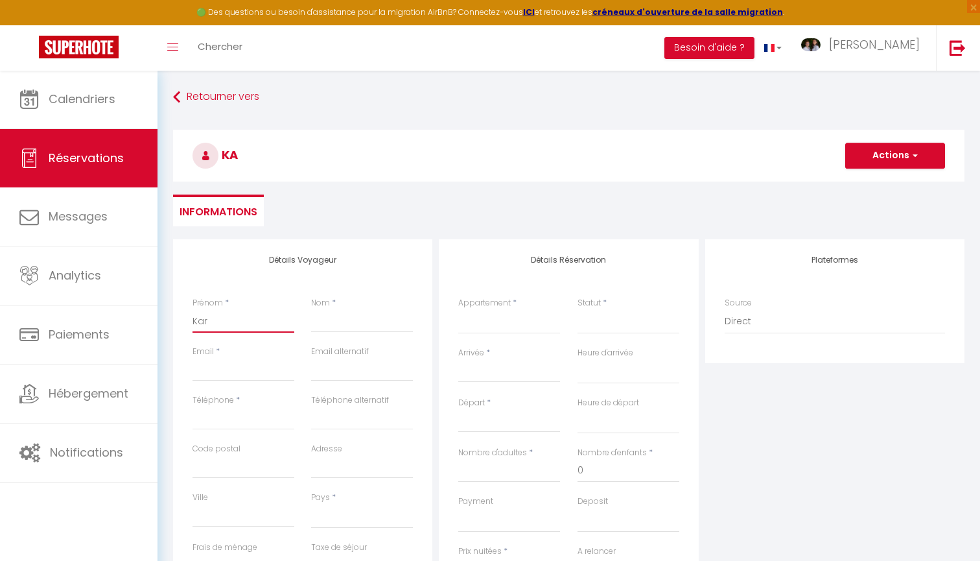
select select
checkbox input "false"
type input "Kari"
select select
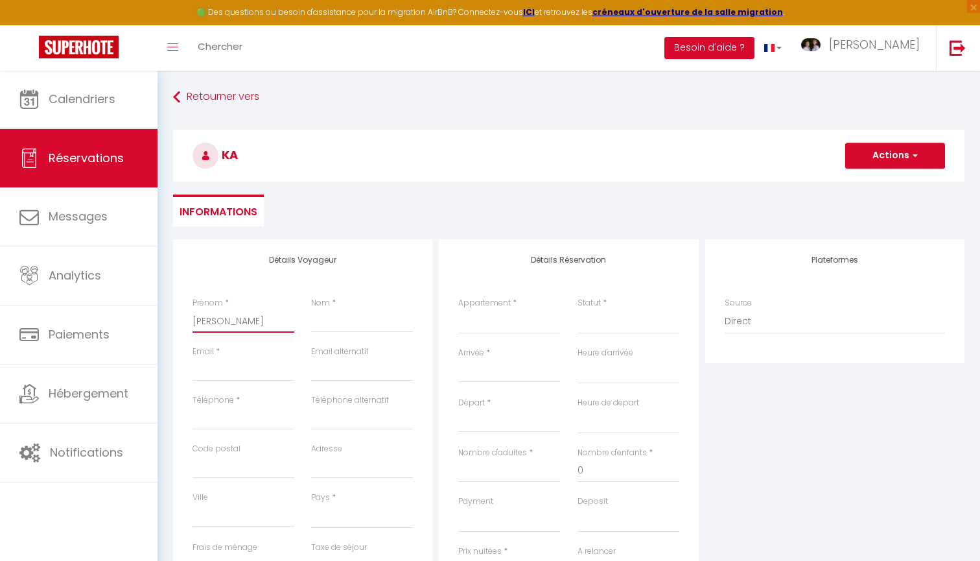
select select
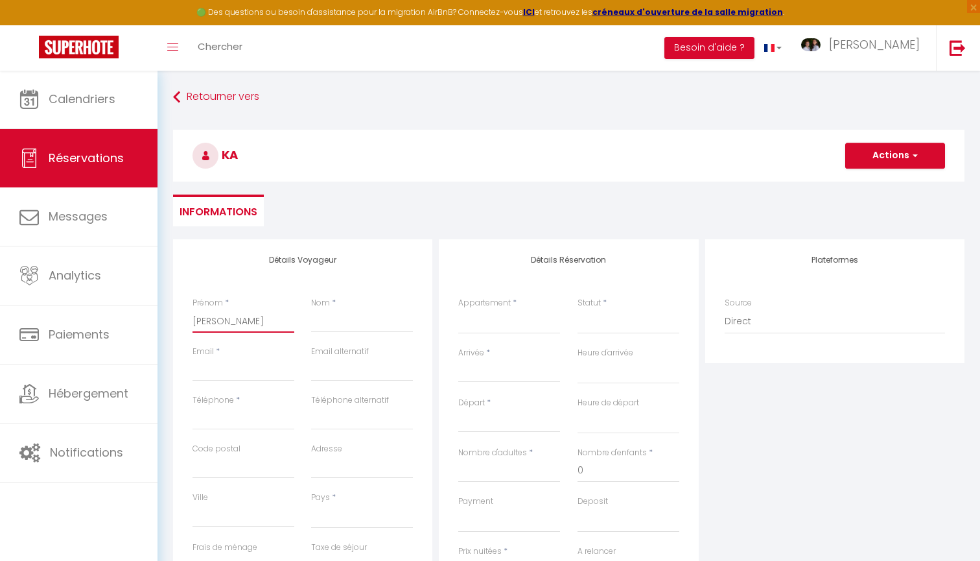
checkbox input "false"
type input "[PERSON_NAME]"
select select
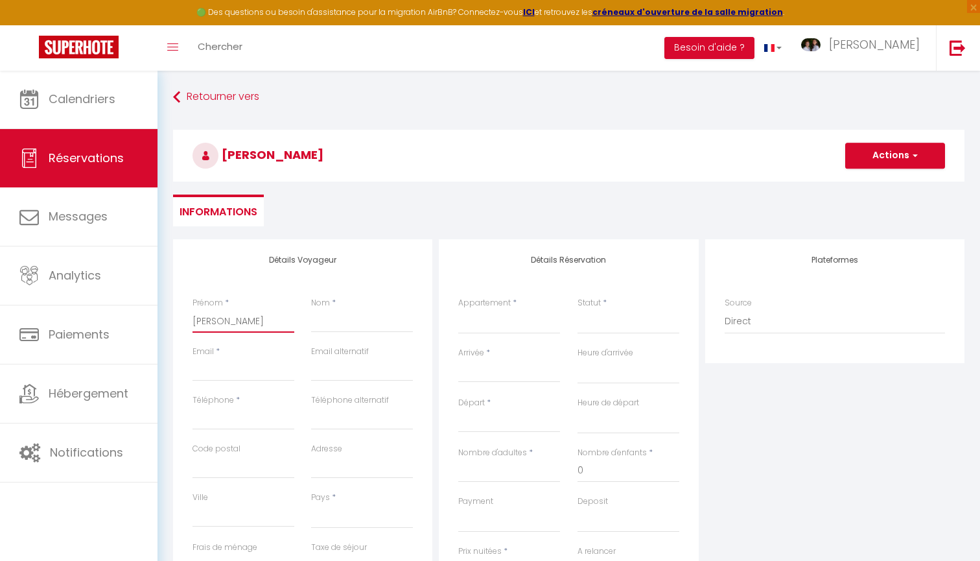
select select
checkbox input "false"
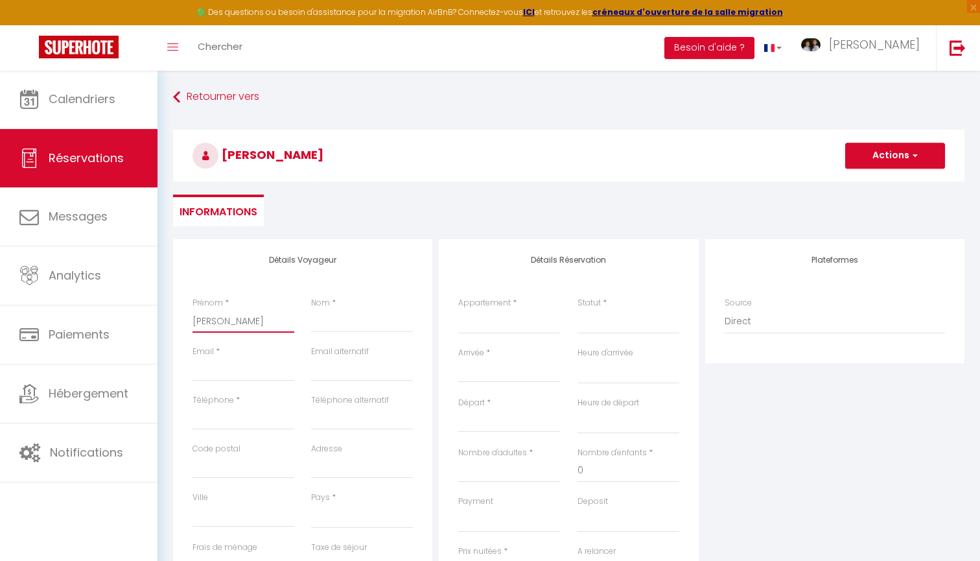
type input "[PERSON_NAME]"
type input "M"
select select
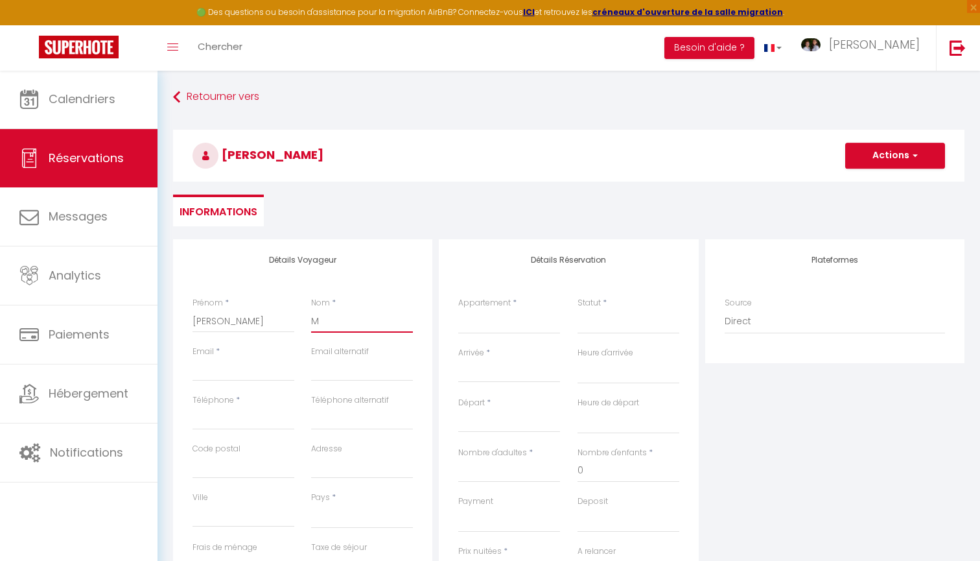
select select
checkbox input "false"
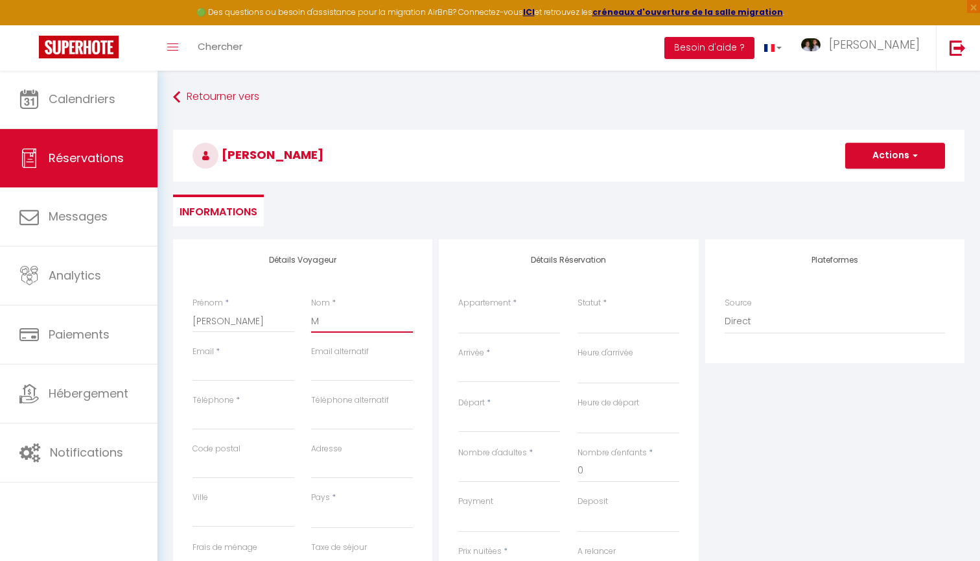
type input "MU"
select select
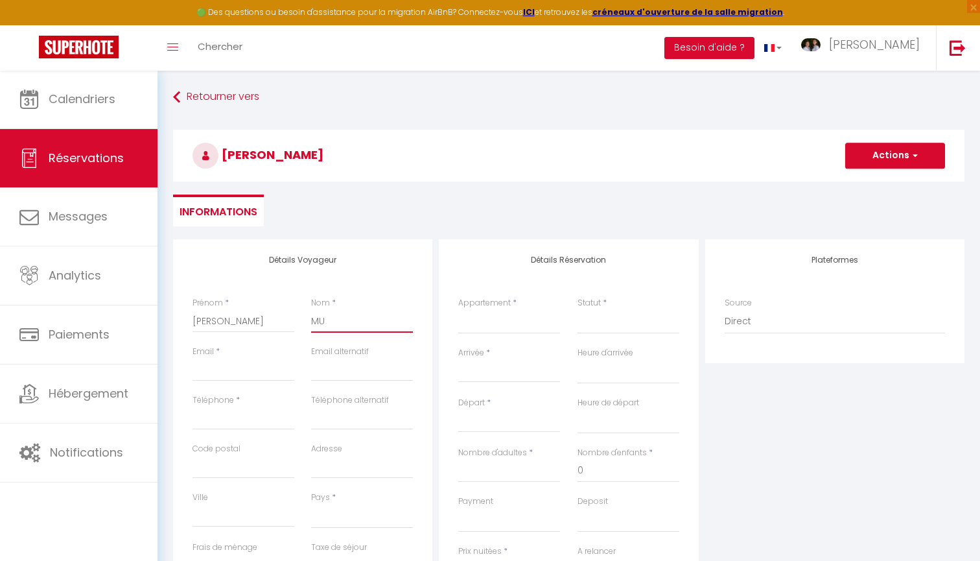
select select
checkbox input "false"
type input "MUL"
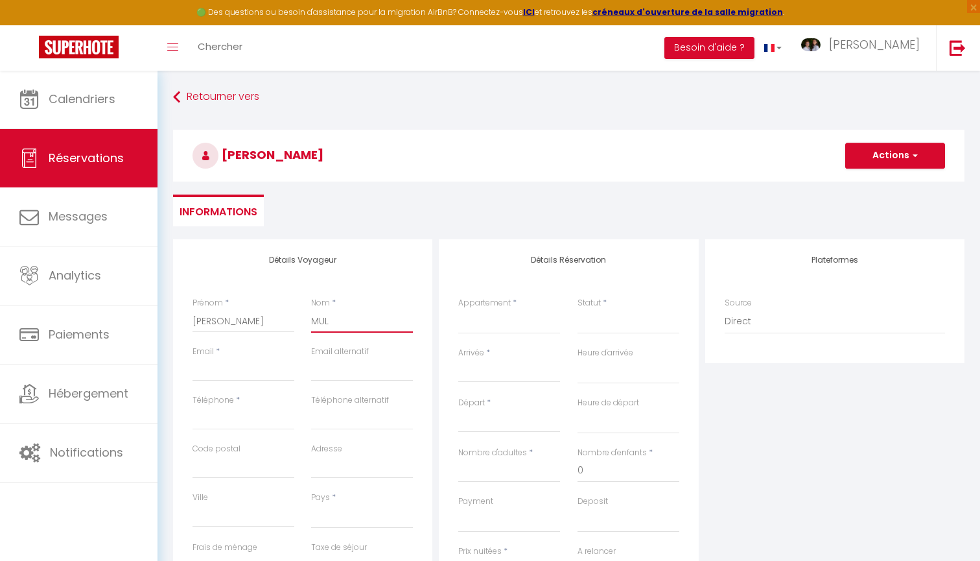
select select
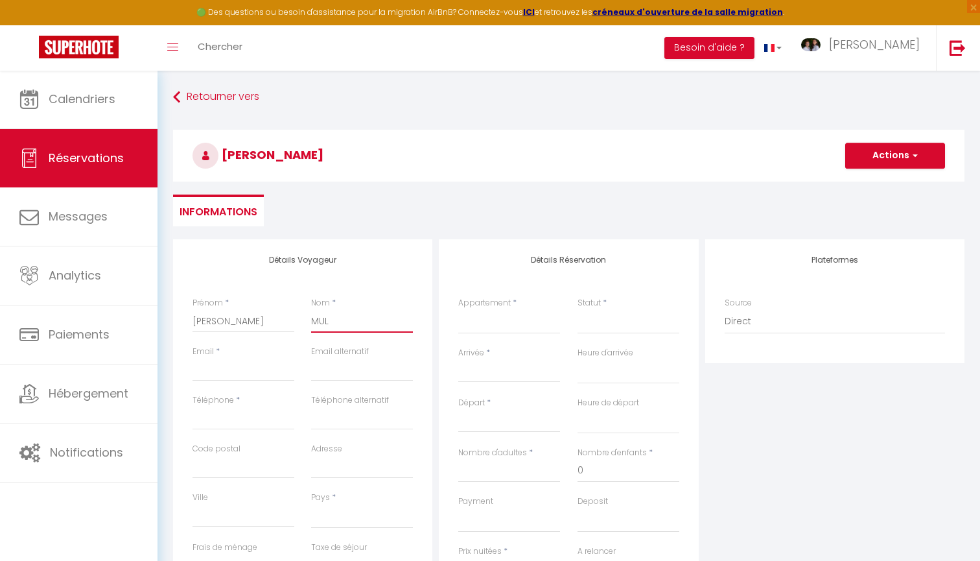
select select
checkbox input "false"
type input "MULL"
select select
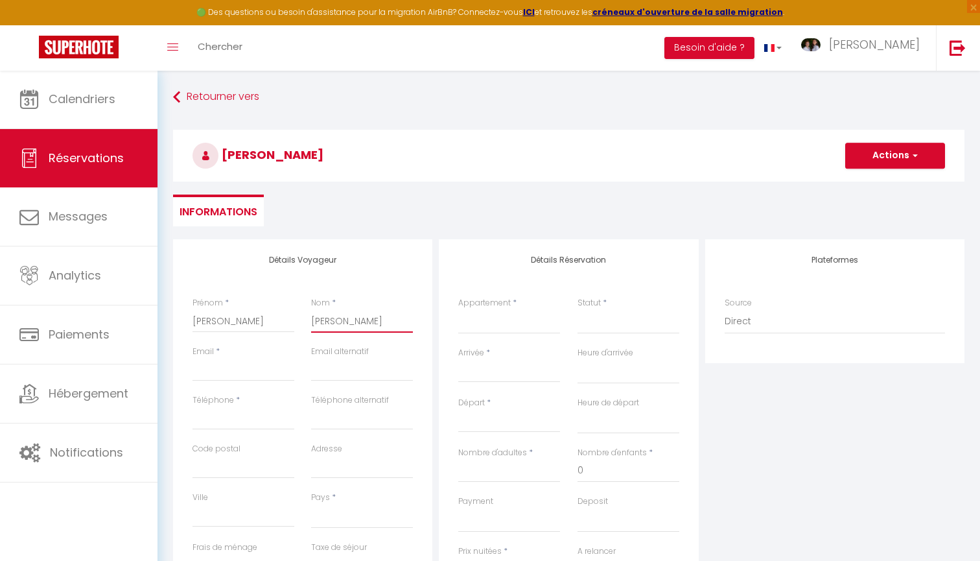
select select
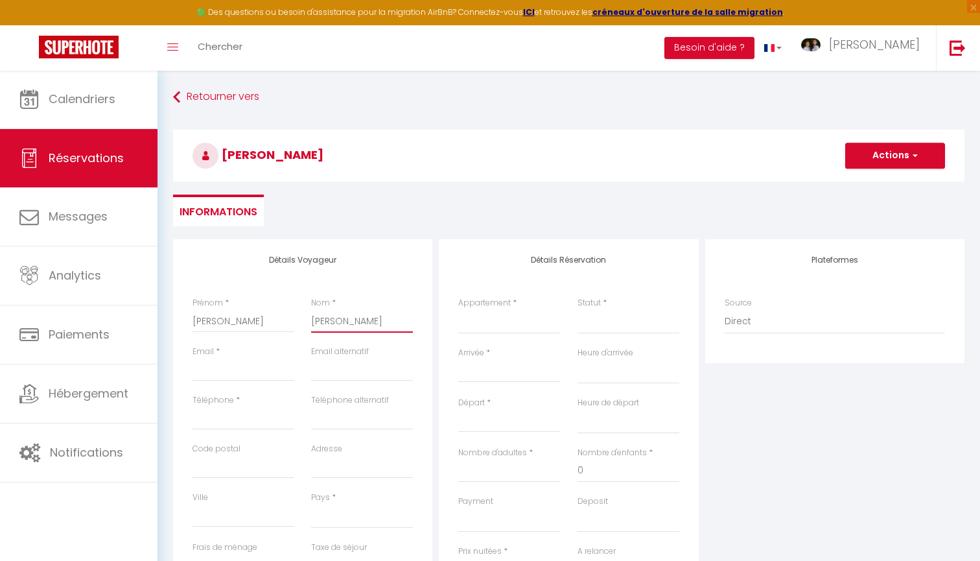
select select
checkbox input "false"
type input "MULLE"
select select
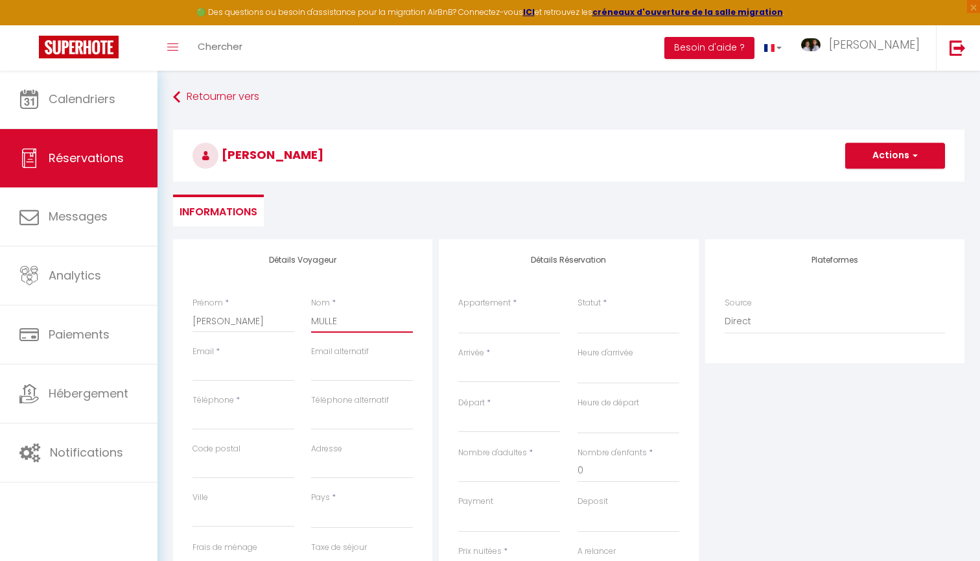
select select
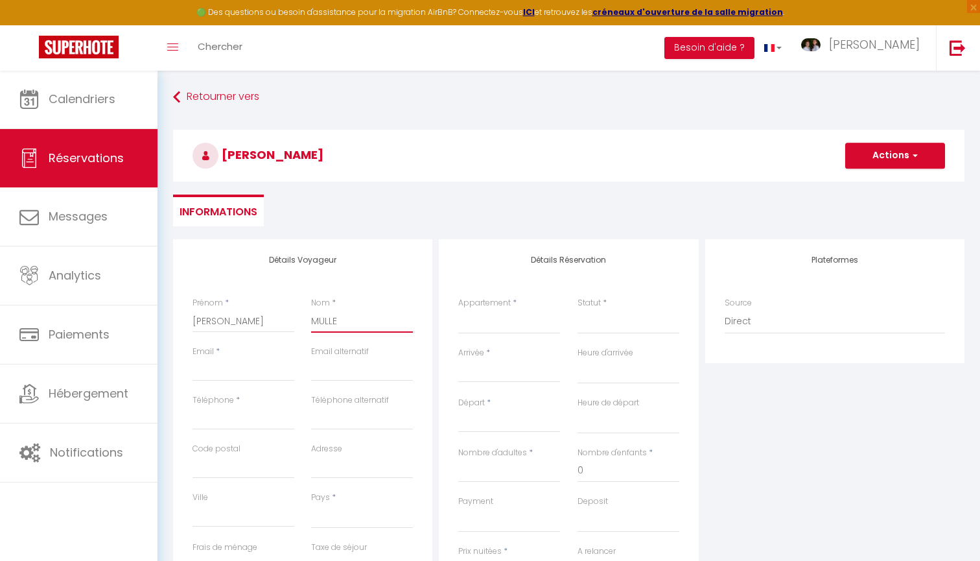
checkbox input "false"
type input "MULLER"
select select
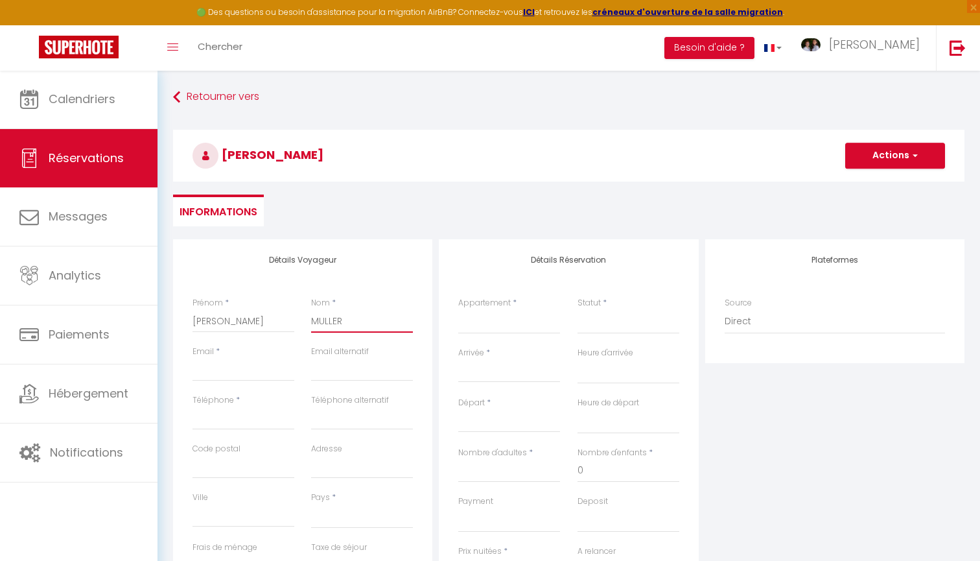
select select
checkbox input "false"
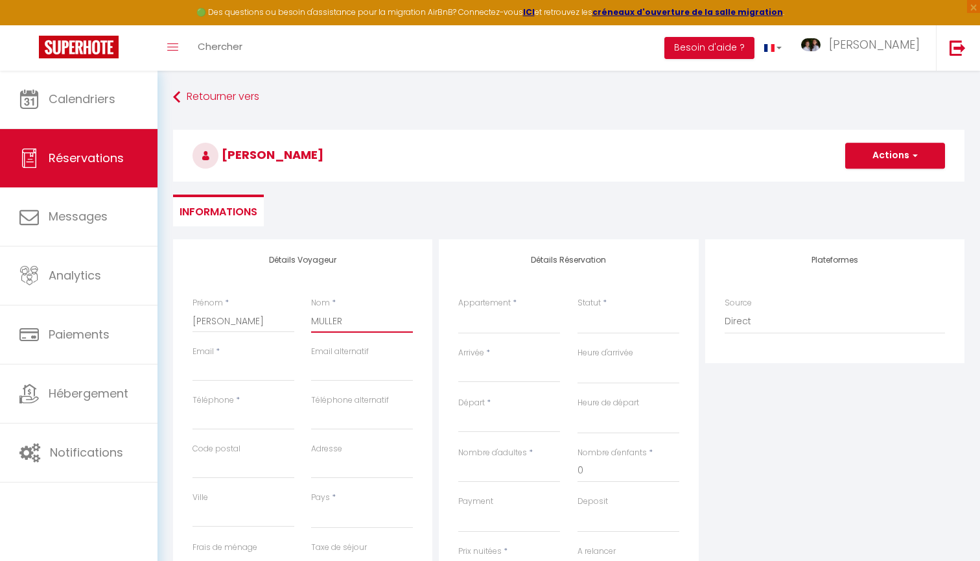
type input "MULLER"
paste input "[PERSON_NAME][EMAIL_ADDRESS][DOMAIN_NAME]"
type input "[PERSON_NAME][EMAIL_ADDRESS][DOMAIN_NAME]"
select select
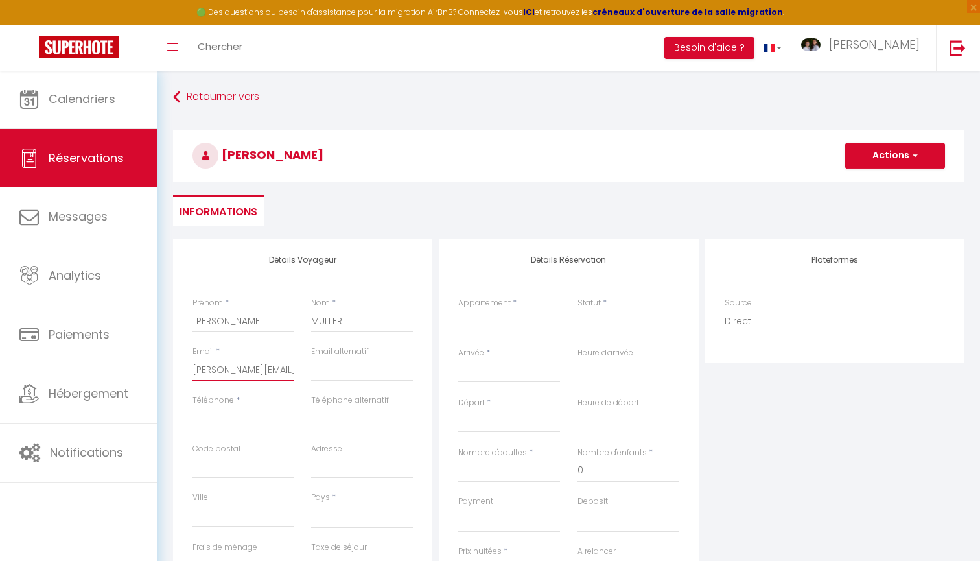
select select
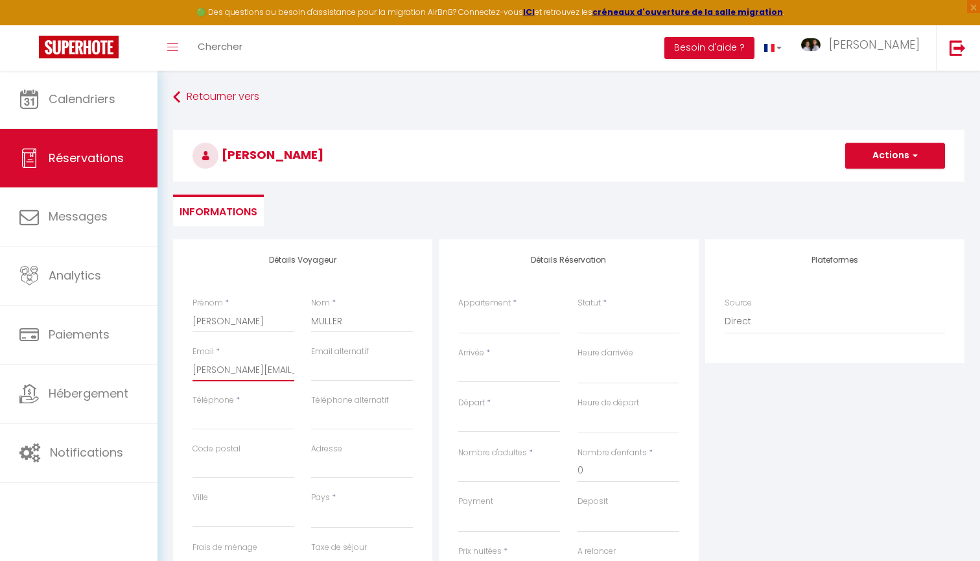
checkbox input "false"
type input "[PERSON_NAME][EMAIL_ADDRESS][DOMAIN_NAME]"
paste input "[PHONE_NUMBER]"
type input "[PHONE_NUMBER]"
select select
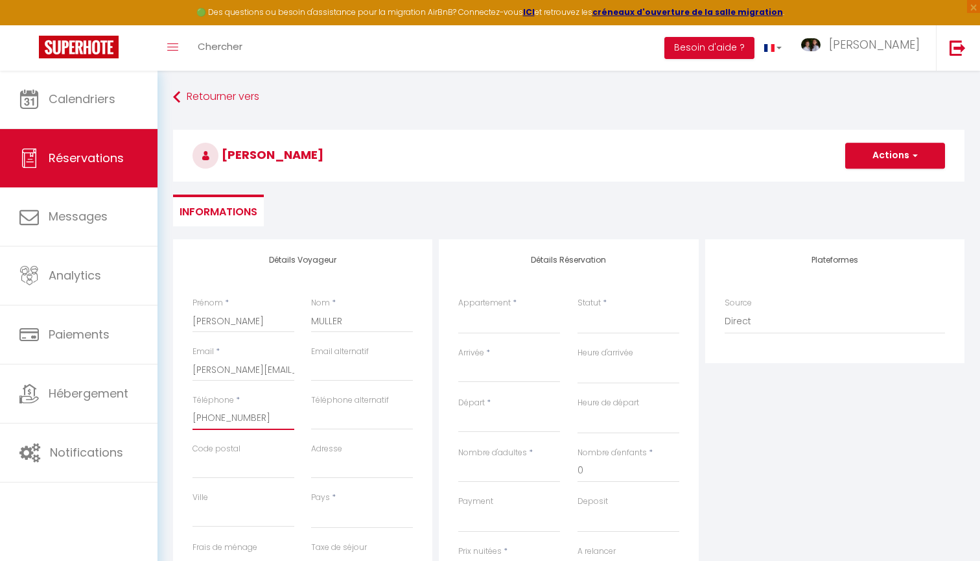
select select
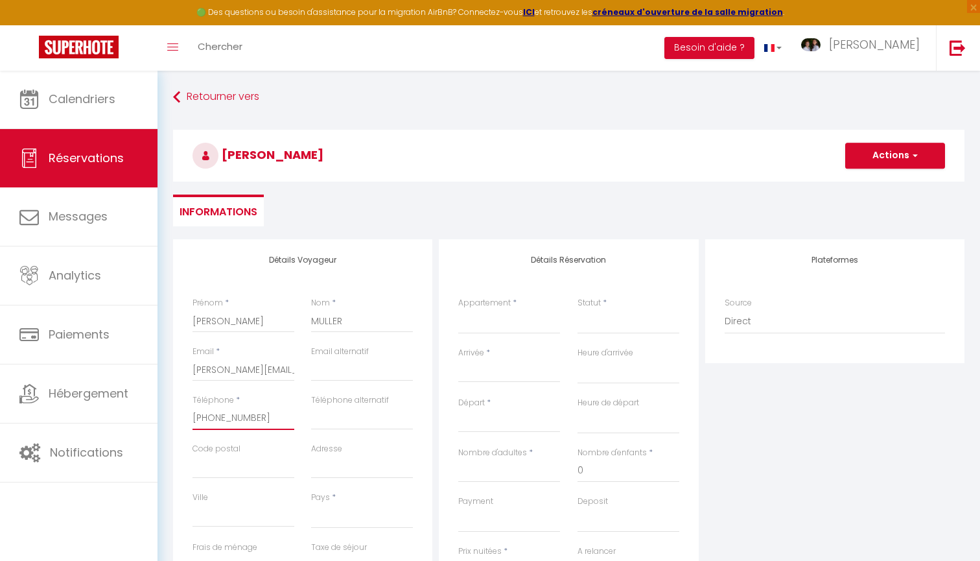
select select
checkbox input "false"
type input "[PHONE_NUMBER]"
paste input "69340"
type input "69340"
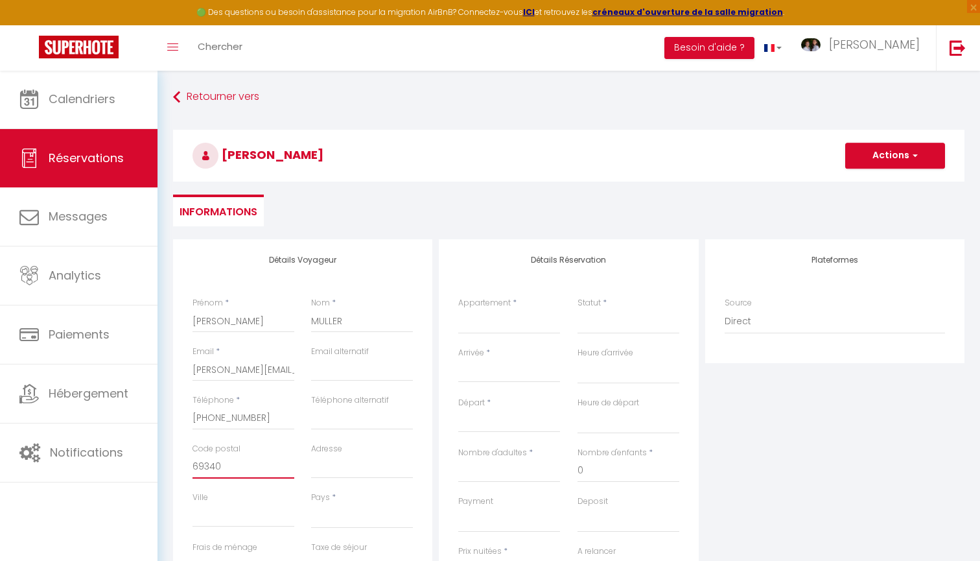
select select
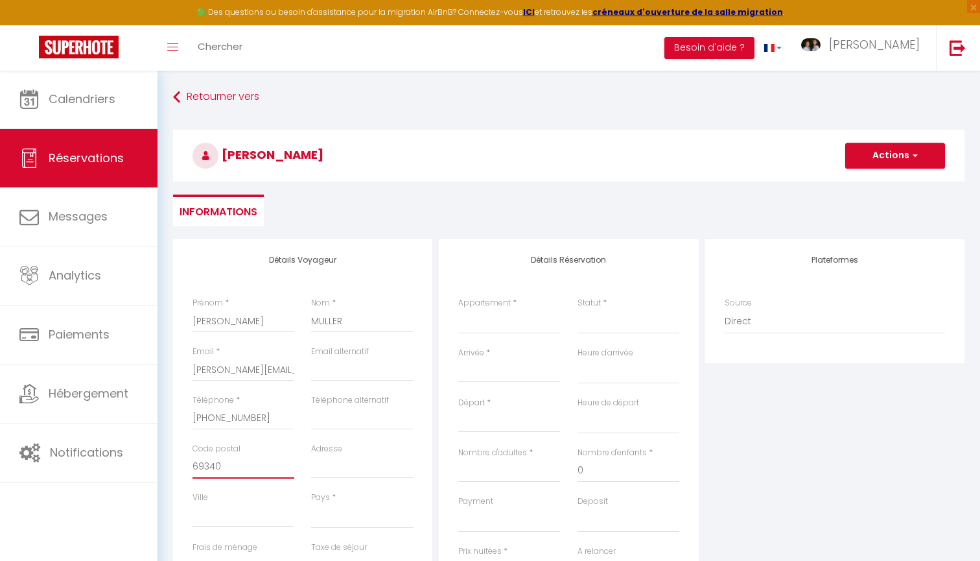
select select
checkbox input "false"
type input "69340"
paste input "14 Impasse des Glycines"
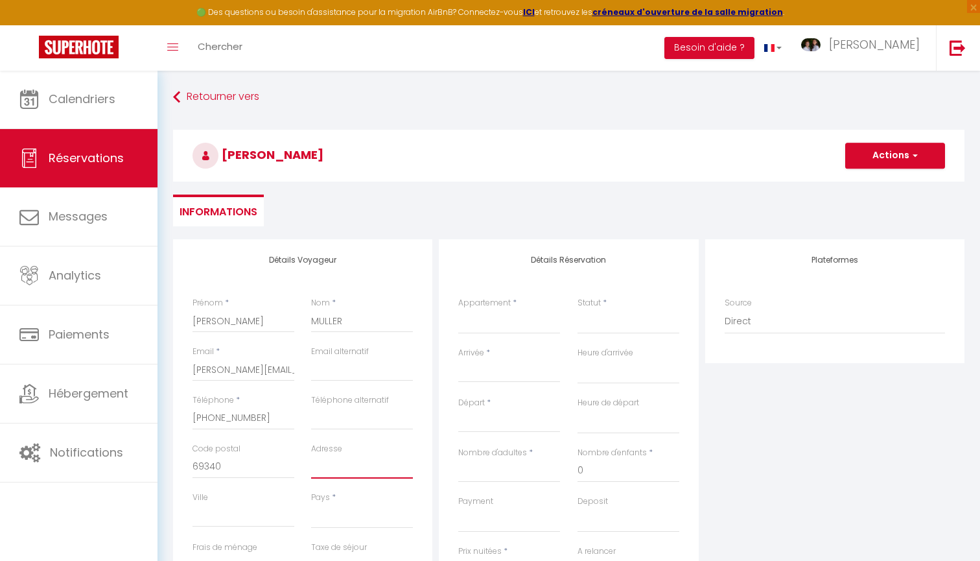
type input "14 Impasse des Glycines"
select select
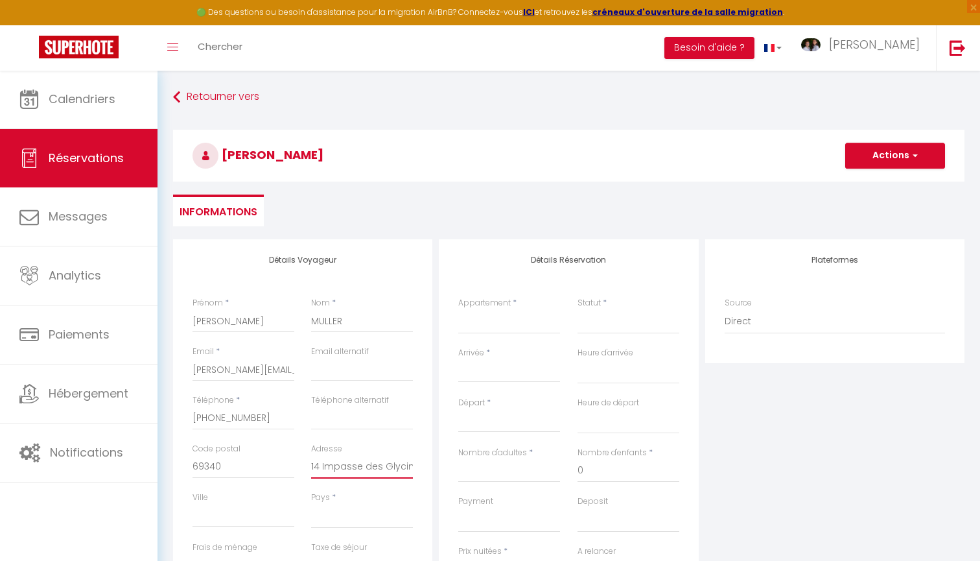
select select
checkbox input "false"
type input "14 Impasse des Glycines"
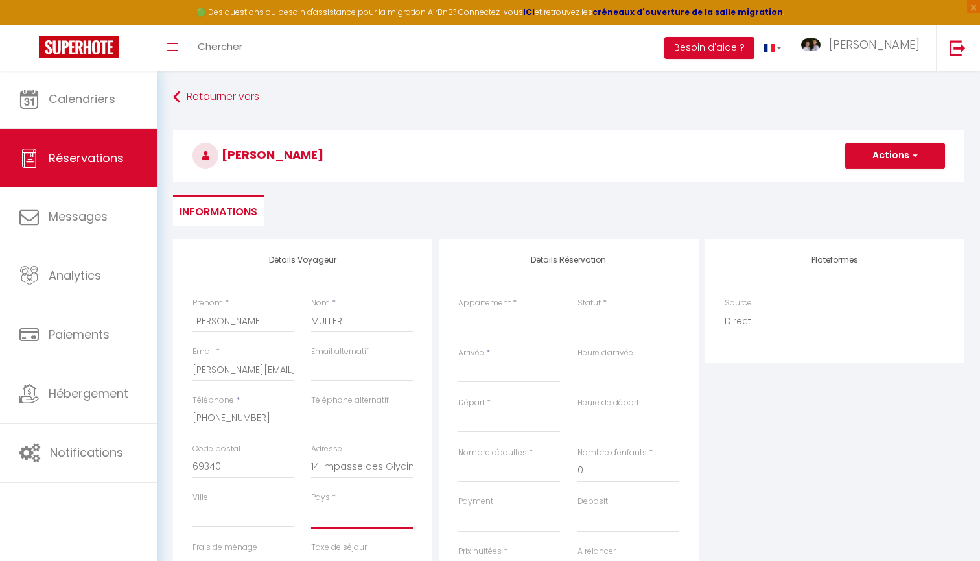
select select "FR"
select select
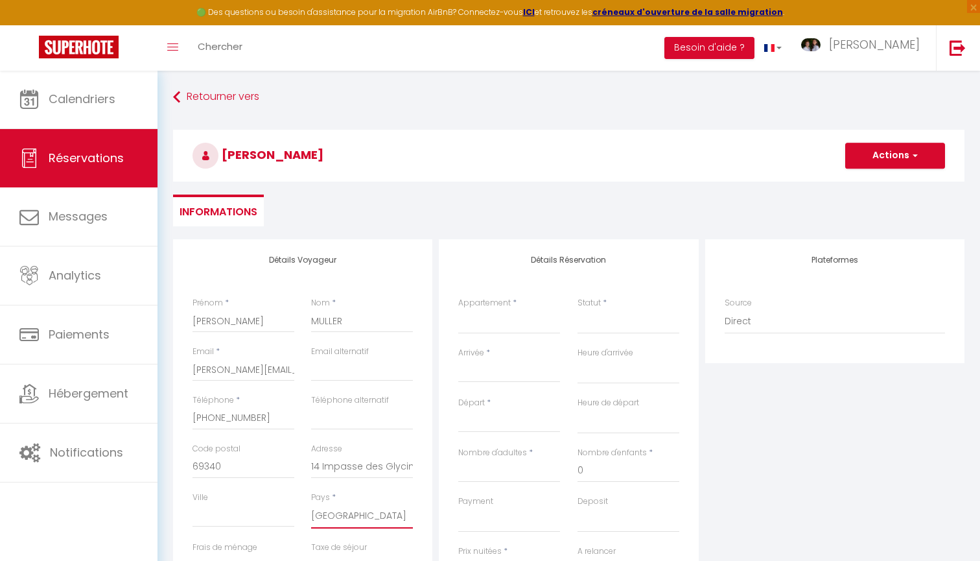
select select
checkbox input "false"
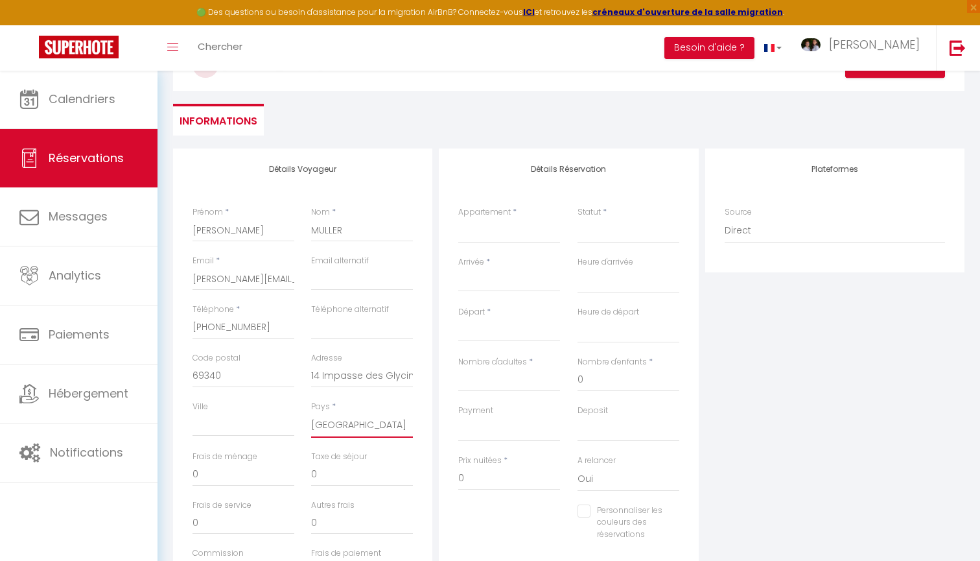
scroll to position [95, 0]
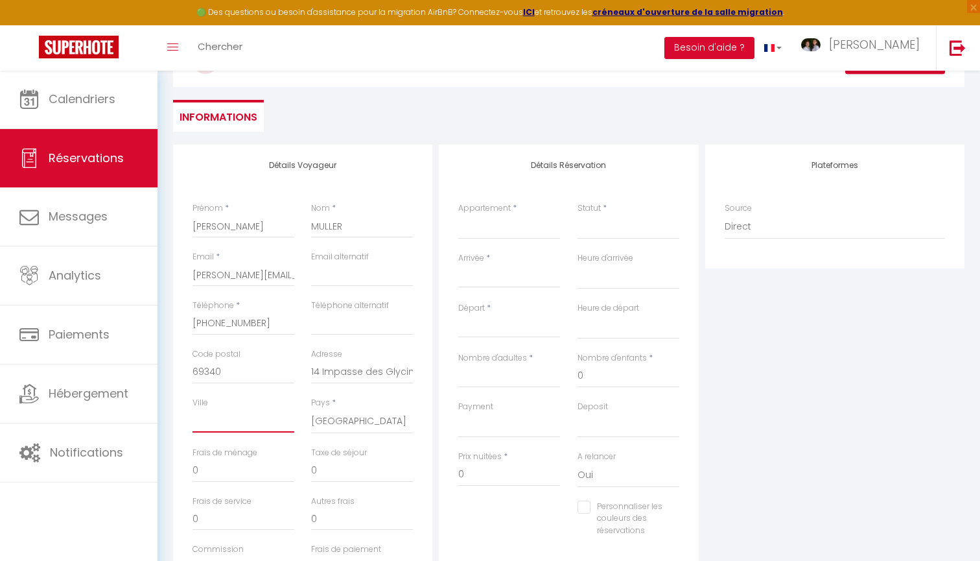
paste input "FRANCHEVILLE"
type input "FRANCHEVILLE"
select select
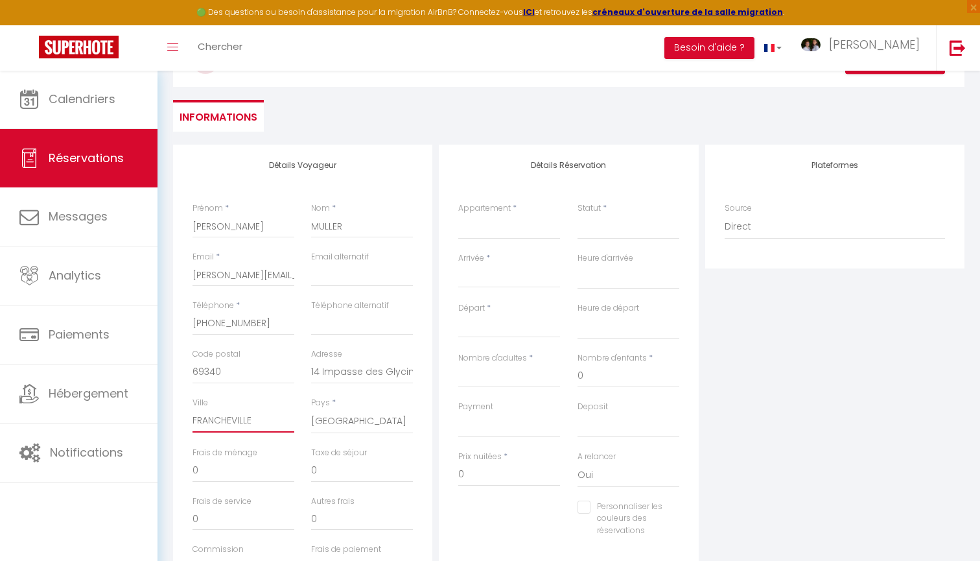
select select
checkbox input "false"
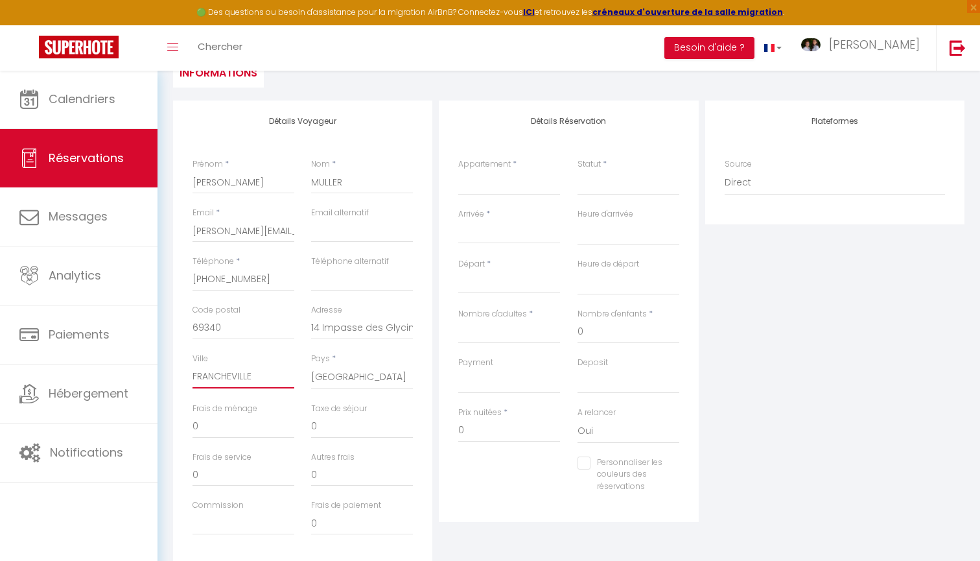
scroll to position [147, 0]
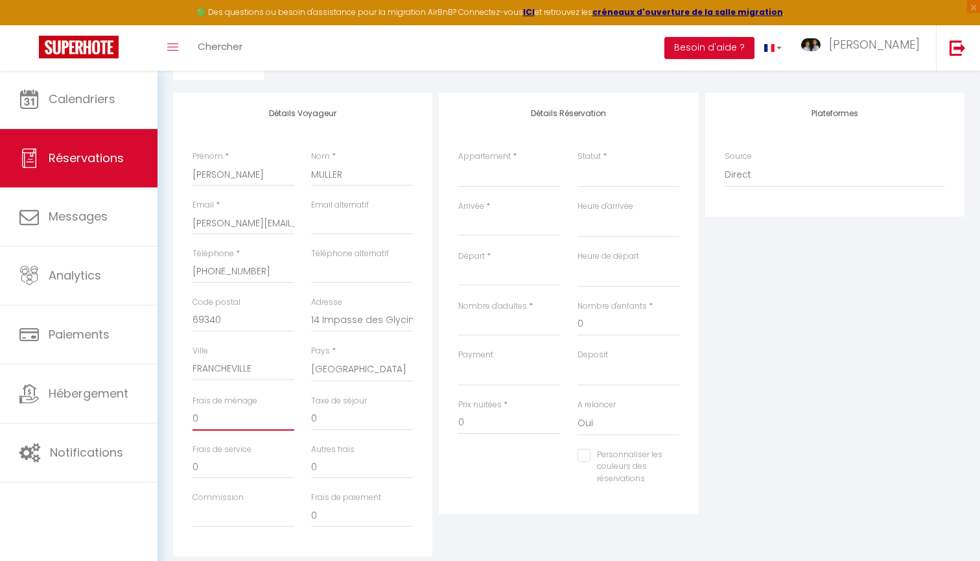
click at [237, 418] on input "0" at bounding box center [244, 418] width 102 height 23
click at [602, 176] on select "Confirmé Non Confirmé Annulé Annulé par le voyageur No Show Request" at bounding box center [629, 175] width 102 height 25
click at [513, 222] on input "Arrivée" at bounding box center [509, 225] width 102 height 17
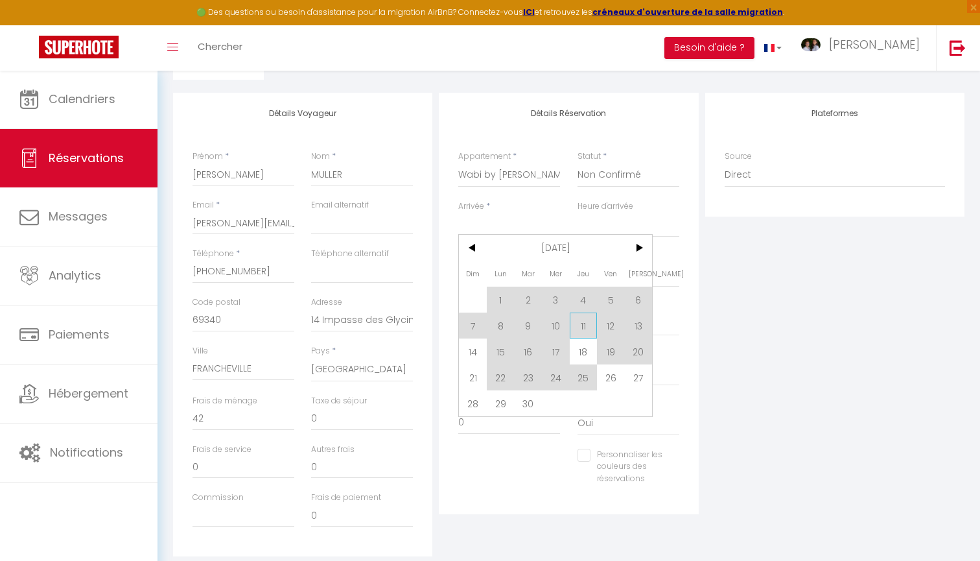
click at [586, 331] on span "11" at bounding box center [584, 326] width 28 height 26
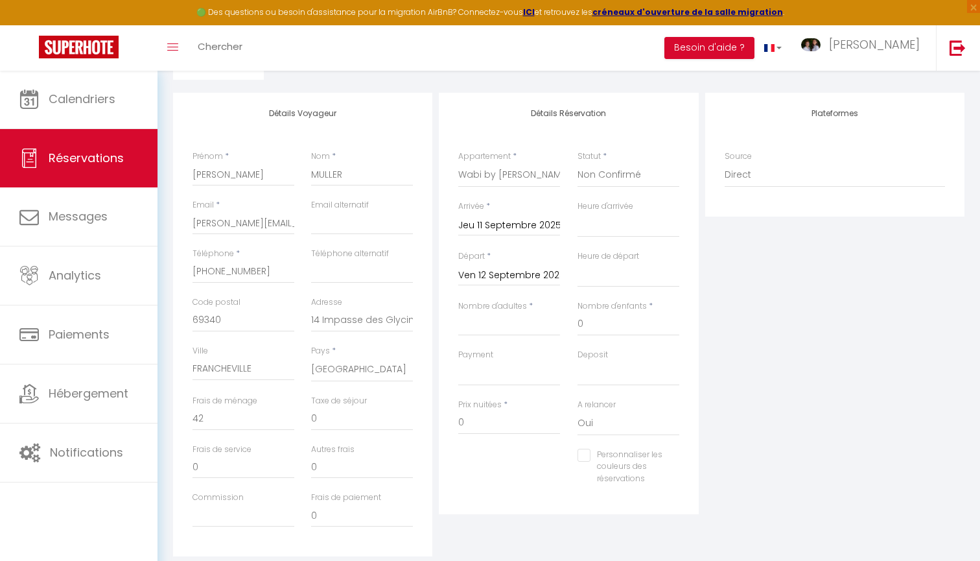
click at [504, 272] on input "Ven 12 Septembre 2025" at bounding box center [509, 275] width 102 height 17
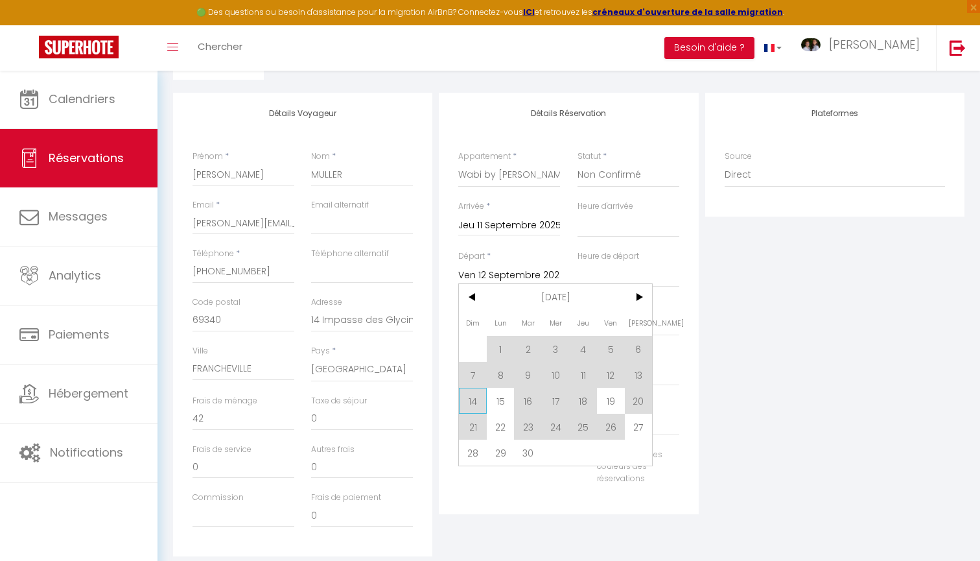
click at [479, 401] on span "14" at bounding box center [473, 401] width 28 height 26
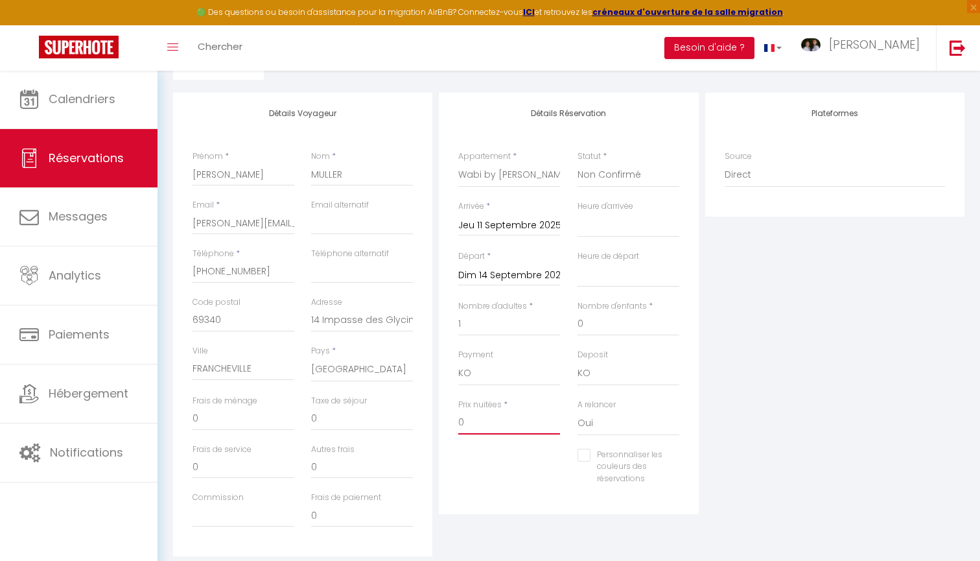
click at [477, 419] on input "0" at bounding box center [509, 422] width 102 height 23
click at [239, 413] on input "0" at bounding box center [244, 418] width 102 height 23
click at [474, 449] on div "Personnaliser les couleurs des réservations #D7092E" at bounding box center [569, 474] width 238 height 50
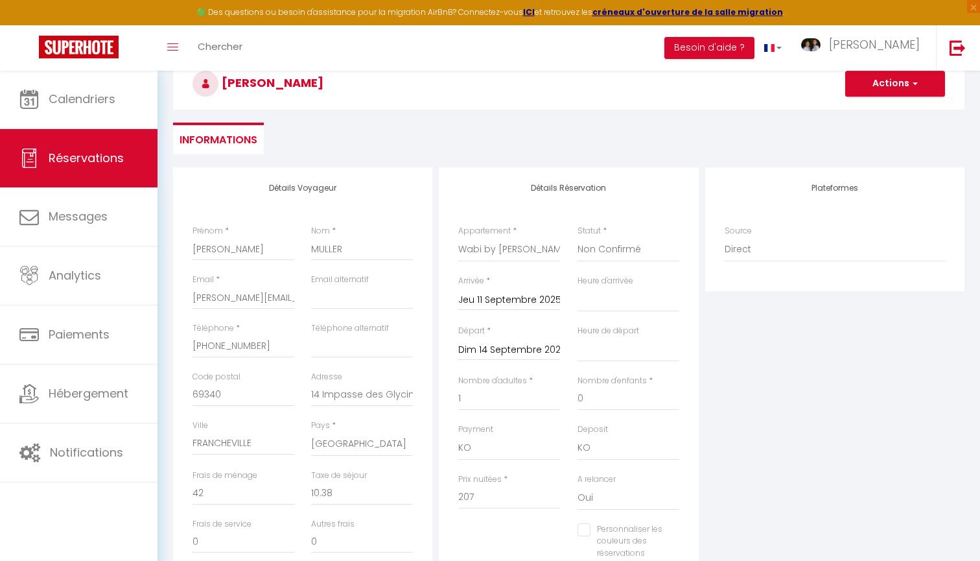
scroll to position [55, 0]
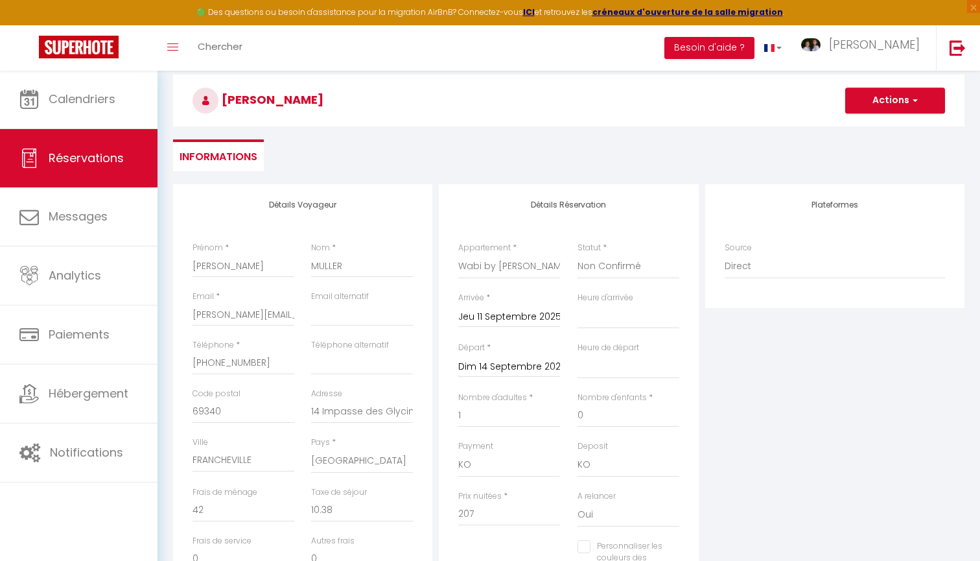
click at [880, 108] on button "Actions" at bounding box center [895, 101] width 100 height 26
click at [868, 128] on link "Enregistrer" at bounding box center [882, 129] width 102 height 17
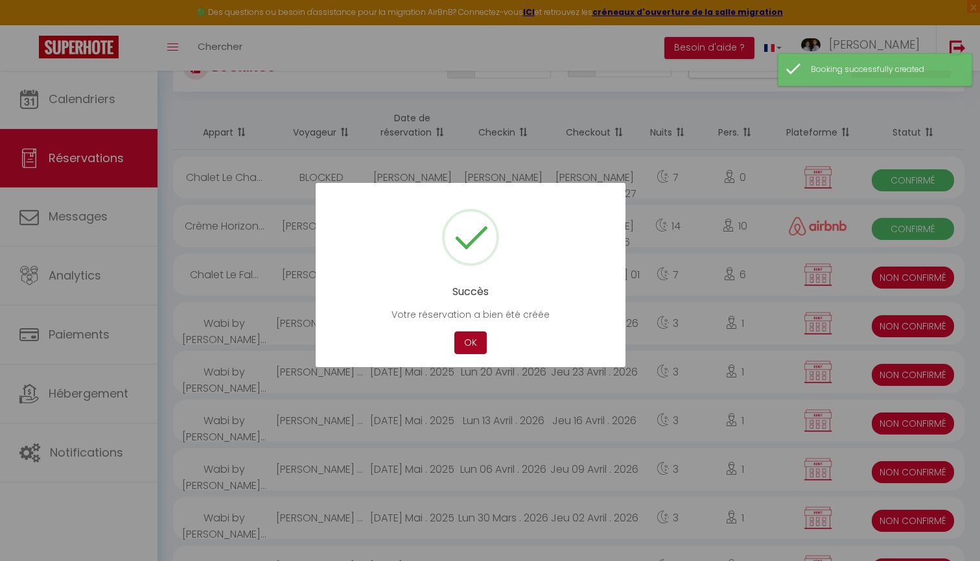
click at [467, 338] on button "OK" at bounding box center [470, 342] width 32 height 23
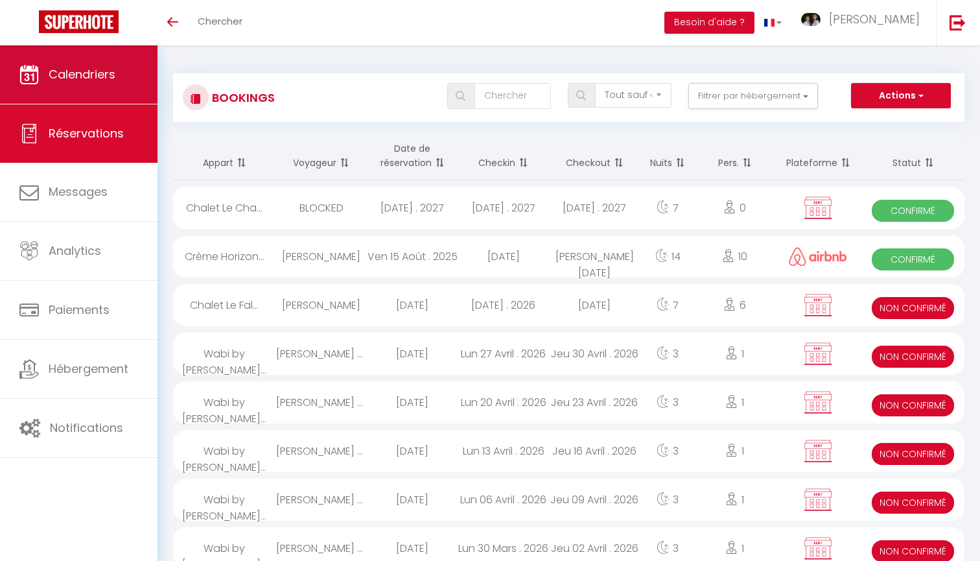
click at [93, 64] on link "Calendriers" at bounding box center [79, 74] width 158 height 58
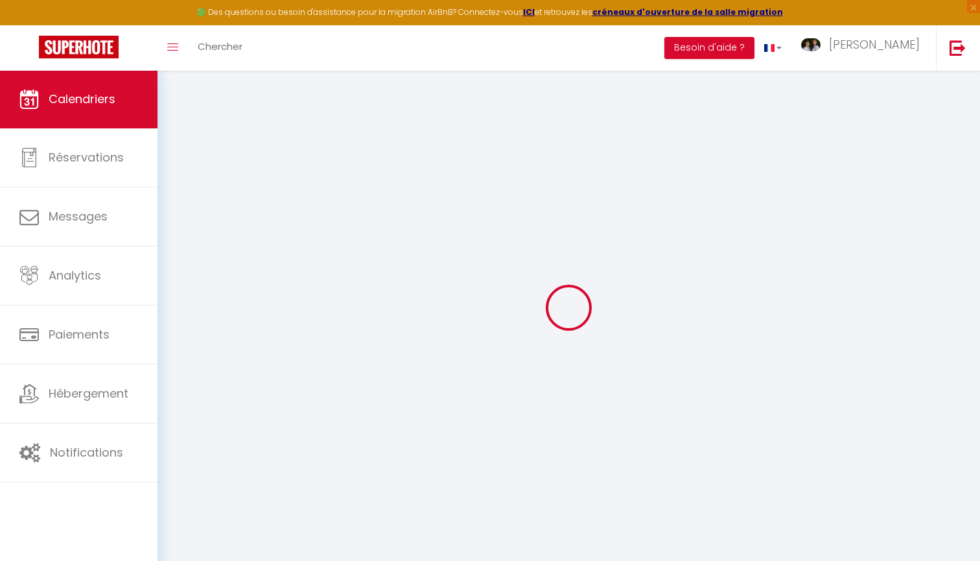
select select
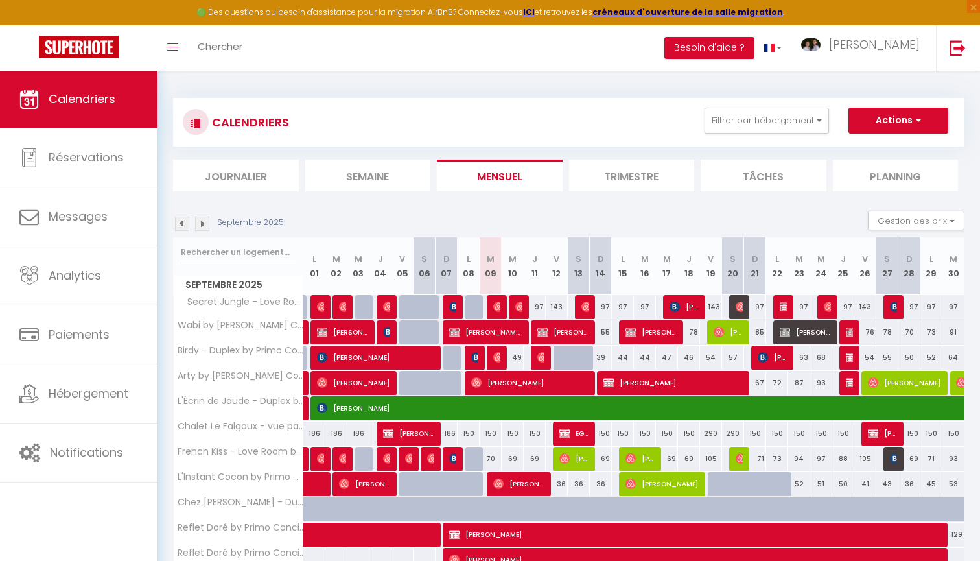
click at [556, 327] on span "[PERSON_NAME]" at bounding box center [562, 332] width 51 height 25
select select "KO"
select select "0"
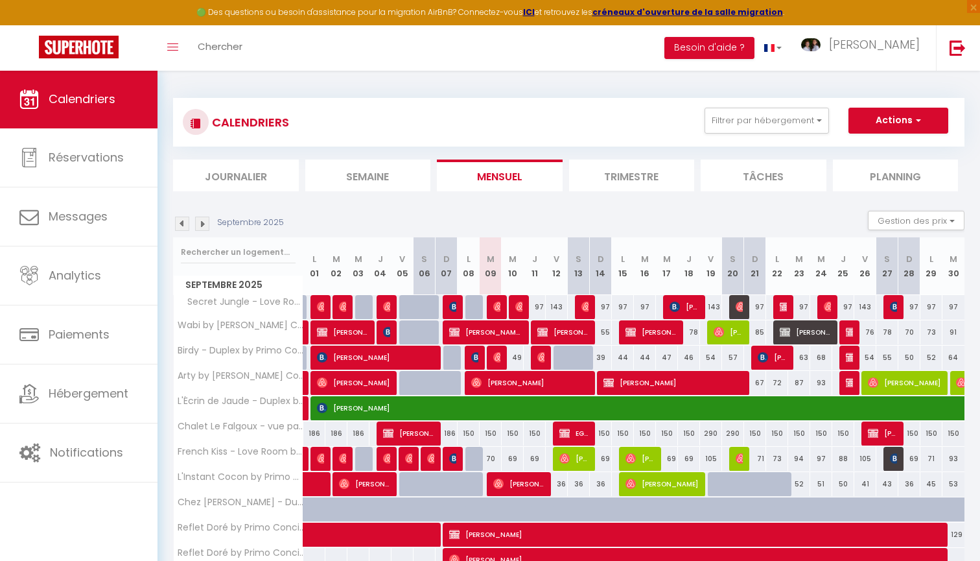
select select "1"
select select
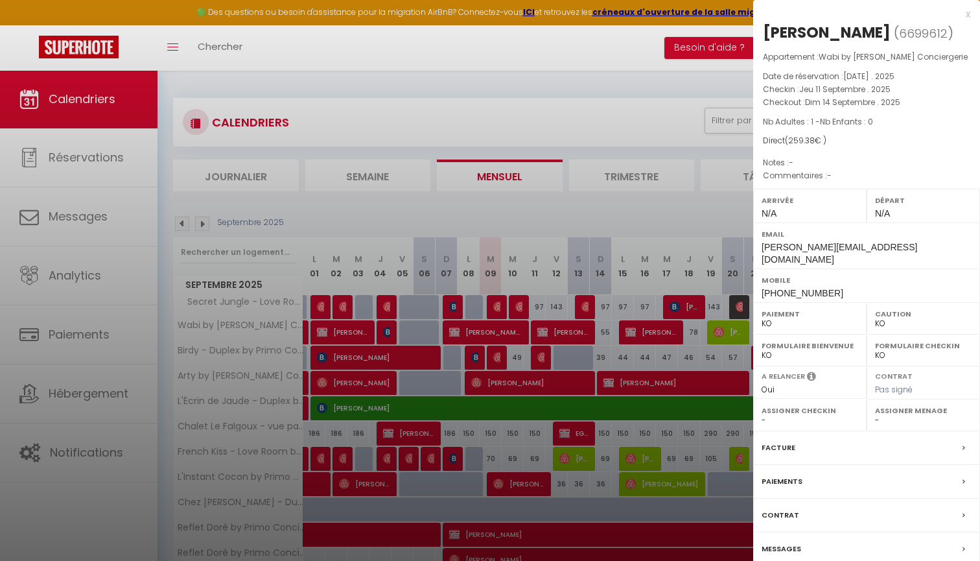
click at [613, 206] on div at bounding box center [490, 280] width 980 height 561
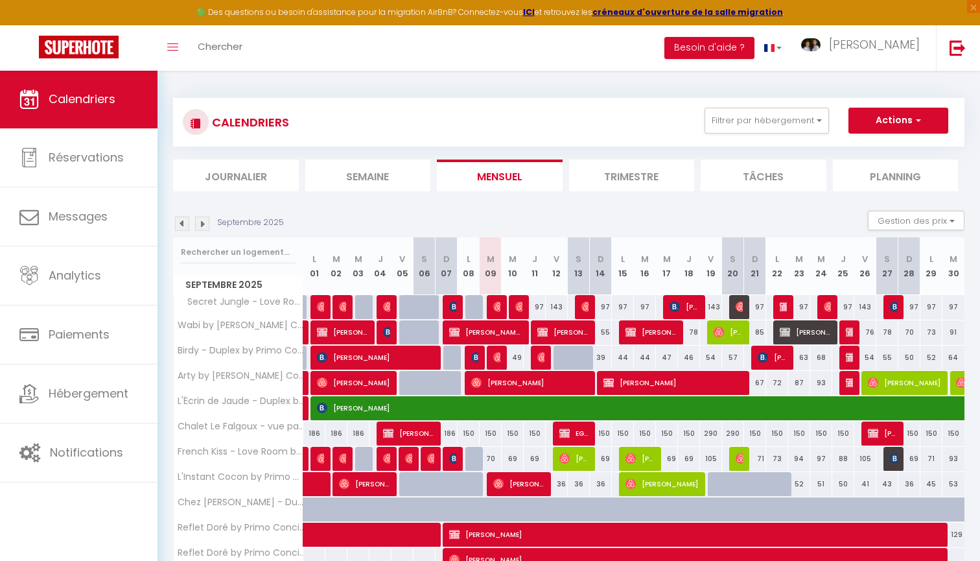
click at [557, 333] on span "[PERSON_NAME]" at bounding box center [562, 332] width 51 height 25
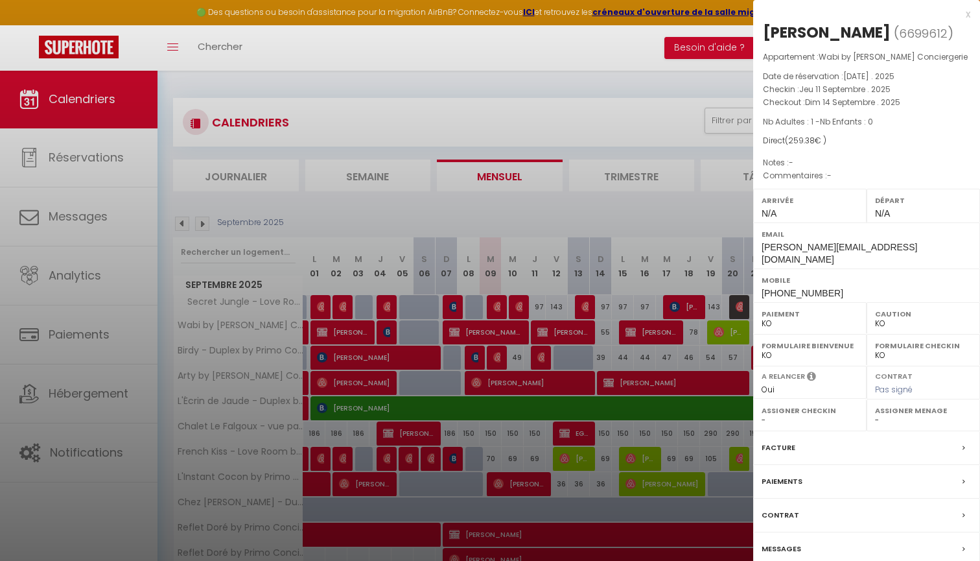
click at [787, 508] on label "Contrat" at bounding box center [781, 515] width 38 height 14
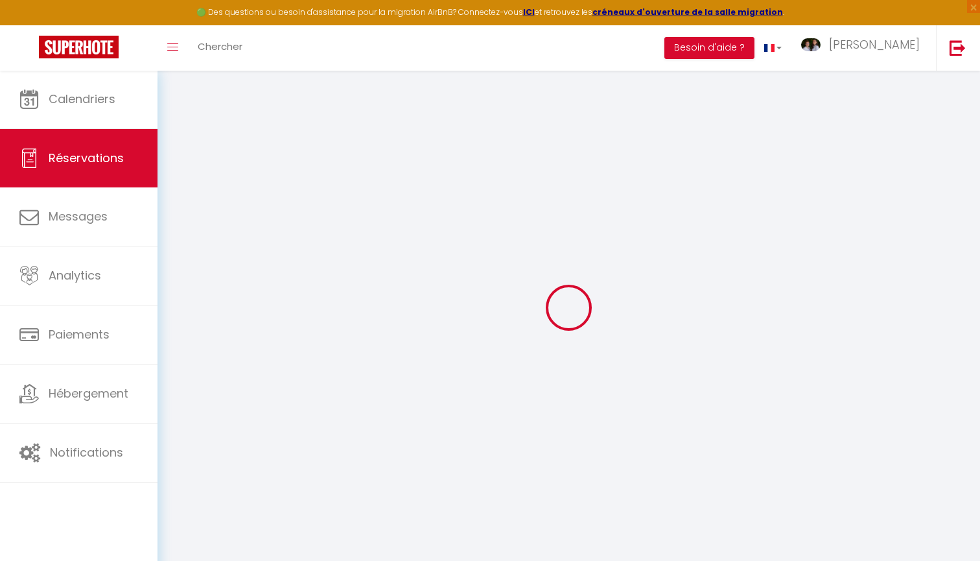
select select
checkbox input "false"
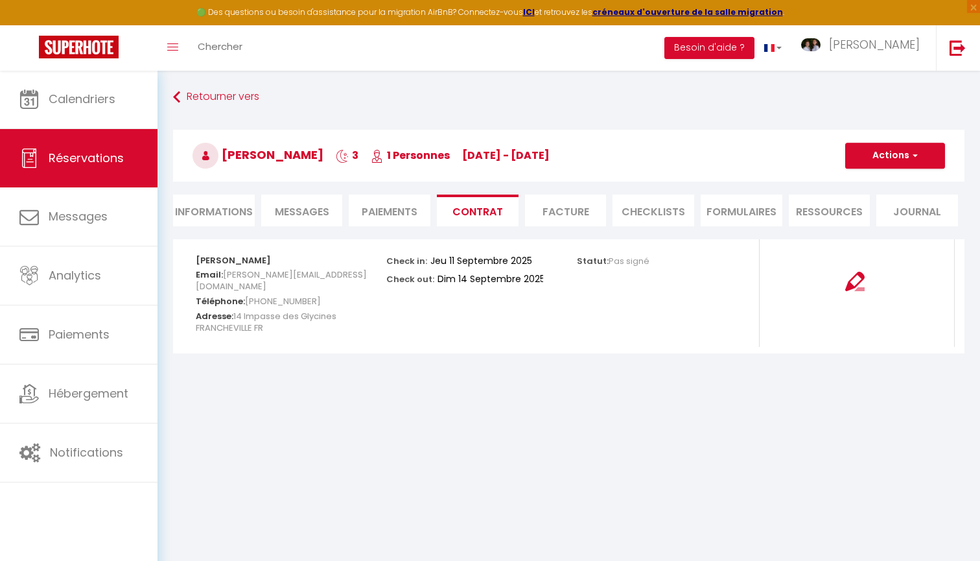
click at [888, 163] on button "Actions" at bounding box center [895, 156] width 100 height 26
click at [886, 198] on link "Envoyer le contrat" at bounding box center [885, 201] width 109 height 17
type input "karin.mueller17@outlook.com"
select select "fr"
type input "Votre contrat 6699612 - Wabi by Primo Conciergerie"
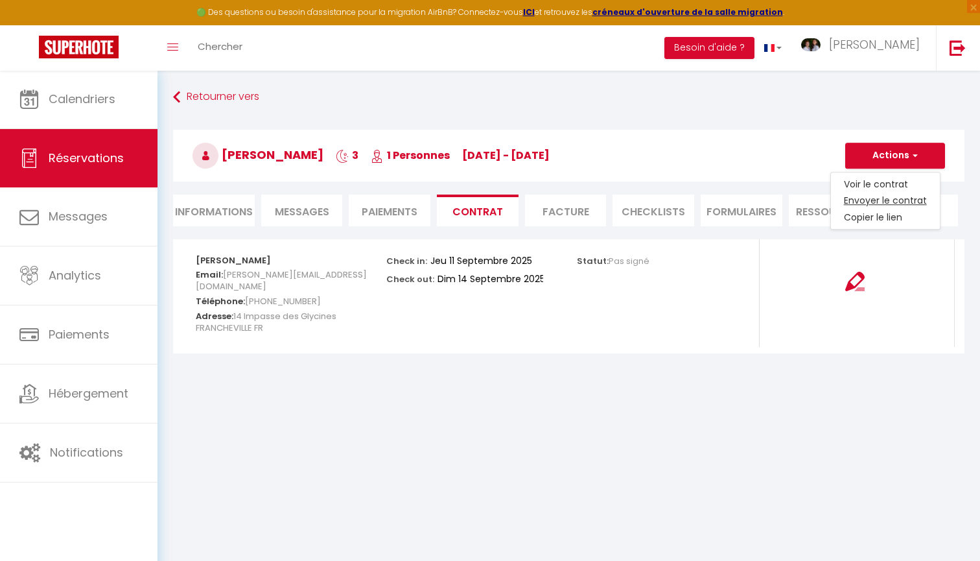
type textarea "Bonjour, Nous vous invitons à cliquer sur le lien suivant pour signer votre con…"
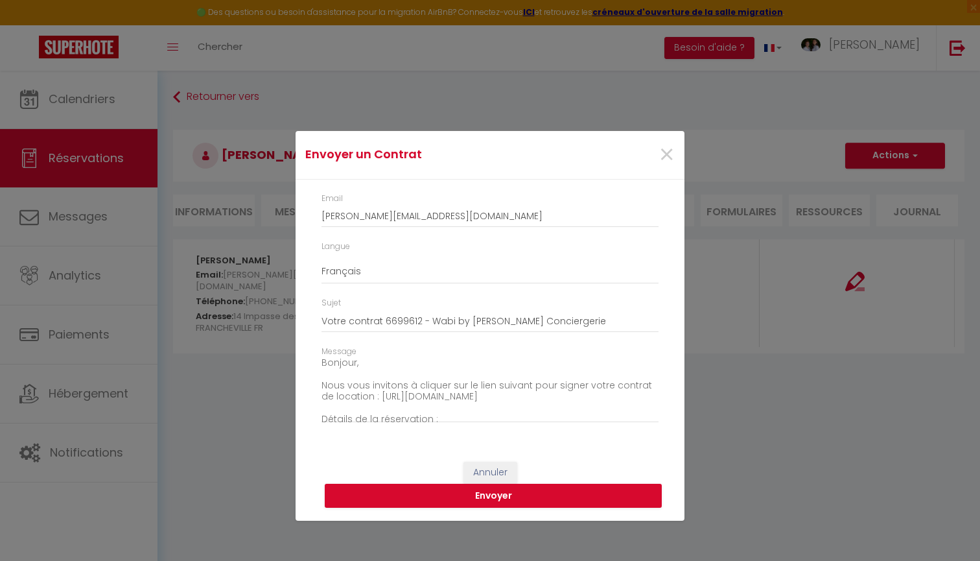
scroll to position [12, 0]
click at [451, 493] on button "Envoyer" at bounding box center [493, 496] width 337 height 25
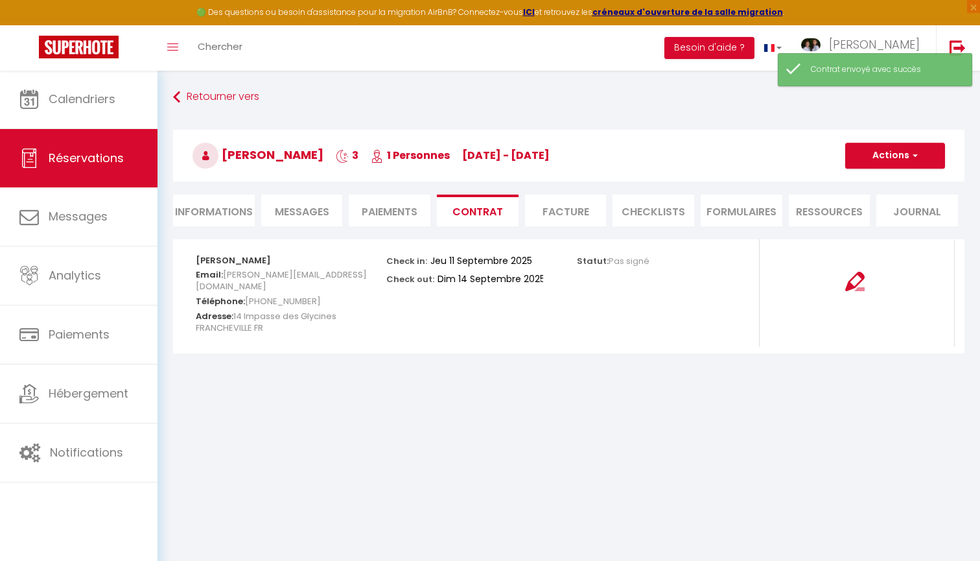
click at [398, 205] on li "Paiements" at bounding box center [390, 211] width 82 height 32
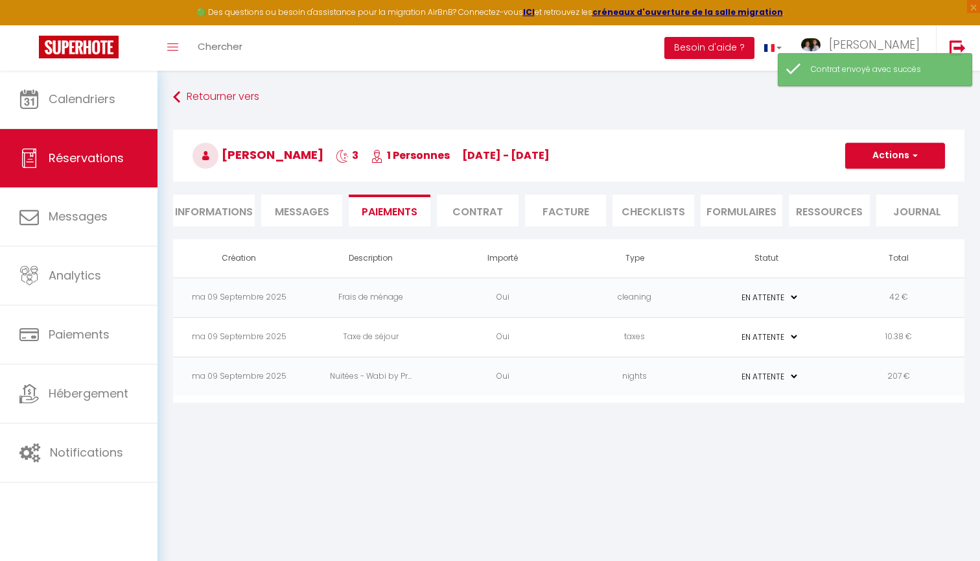
click at [925, 152] on button "Actions" at bounding box center [895, 156] width 100 height 26
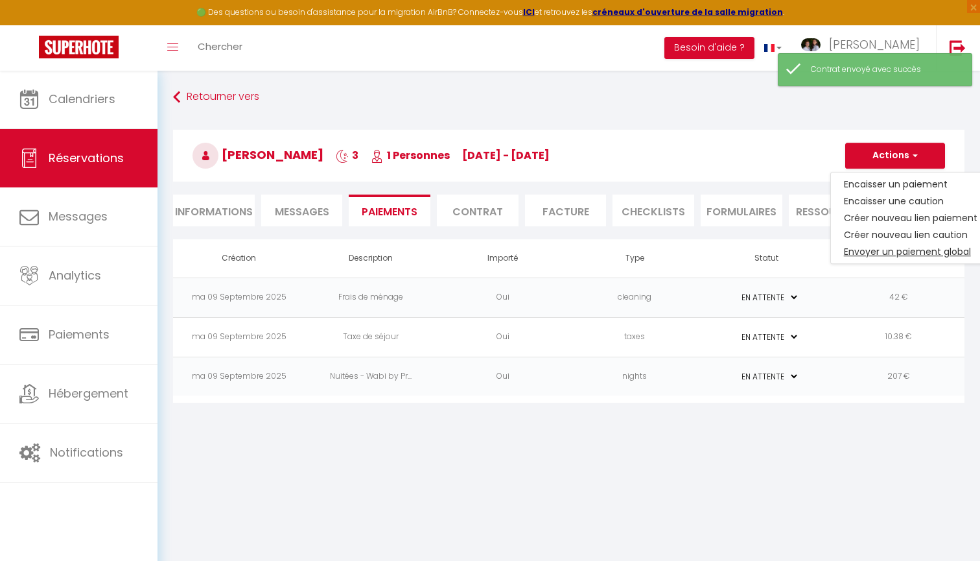
click at [923, 254] on link "Envoyer un paiement global" at bounding box center [910, 251] width 159 height 17
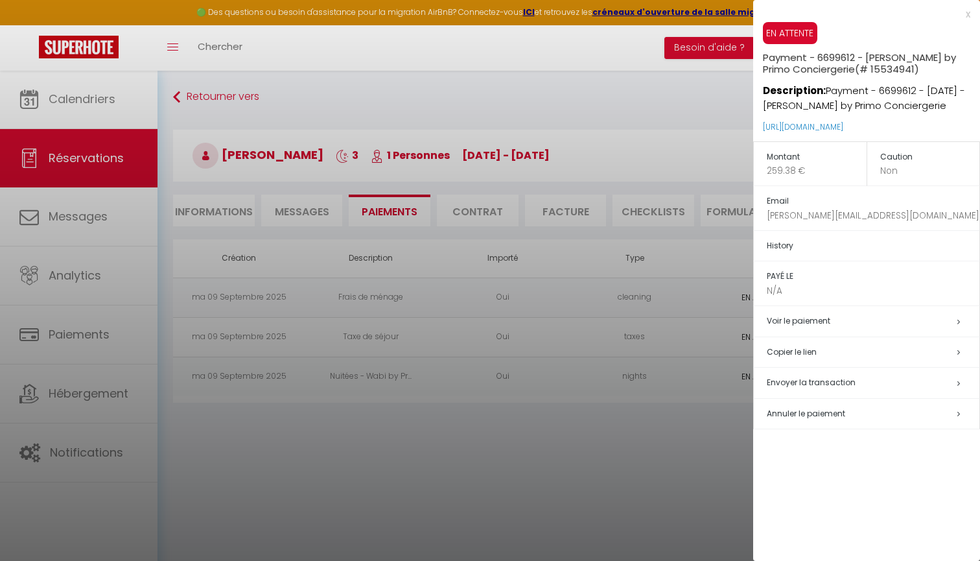
click at [825, 381] on span "Envoyer la transaction" at bounding box center [811, 382] width 89 height 11
select select "fr"
type input "karin.mueller17@outlook.com"
type input "Demande de paiement"
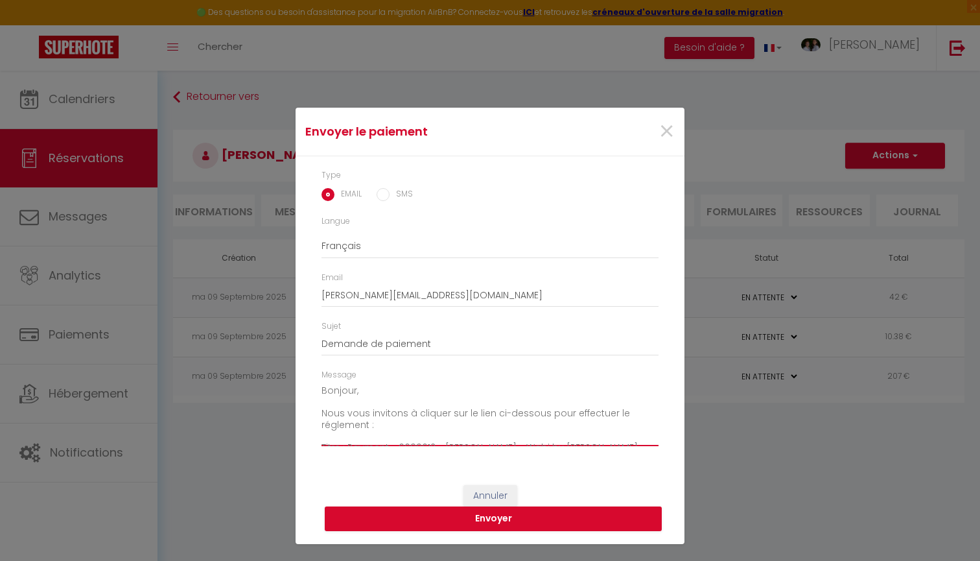
click at [329, 421] on textarea "Bonjour, Nous vous invitons à cliquer sur le lien ci-dessous pour effectuer le …" at bounding box center [490, 413] width 337 height 65
click at [371, 424] on textarea "Bonjour, Nous vous invitons à cliquer sur le lien ci-dessous pour effectuer le …" at bounding box center [490, 413] width 337 height 65
type textarea "Bonjour, Nous vous invitons à cliquer sur le lien ci-dessous pour effectuer le …"
click at [478, 517] on button "Envoyer" at bounding box center [493, 518] width 337 height 25
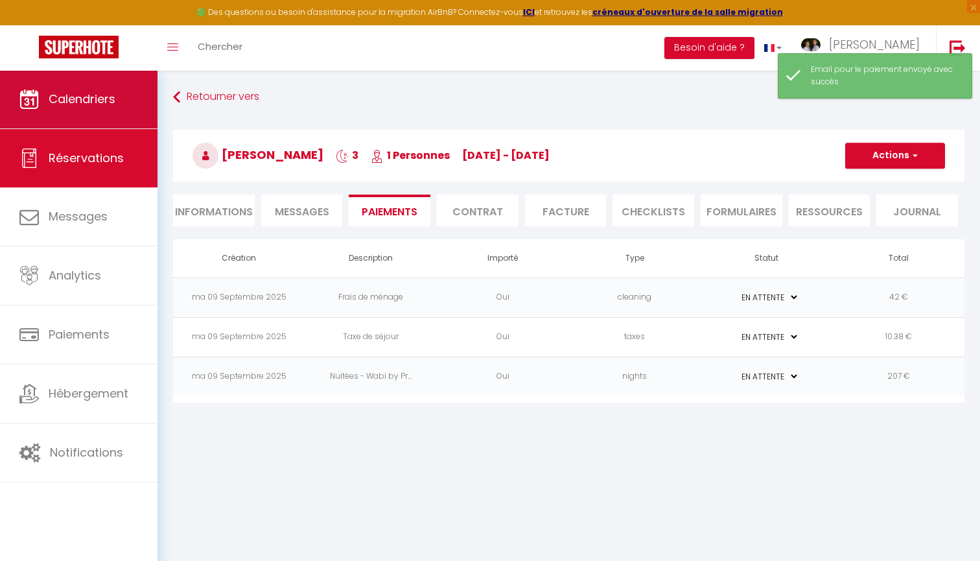
click at [130, 99] on link "Calendriers" at bounding box center [79, 99] width 158 height 58
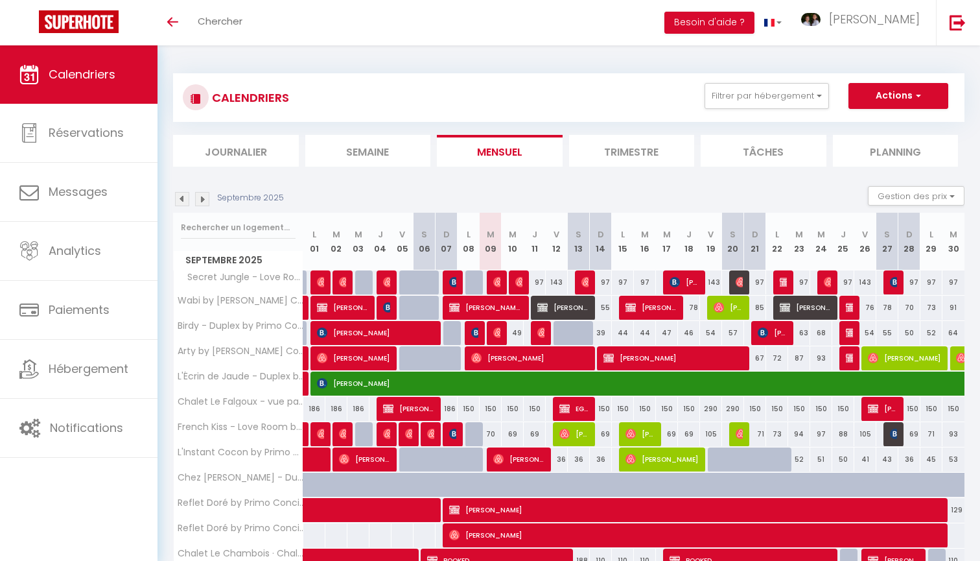
click at [897, 102] on button "Actions" at bounding box center [899, 96] width 100 height 26
click at [888, 125] on link "Nouvelle réservation" at bounding box center [885, 125] width 113 height 19
select select
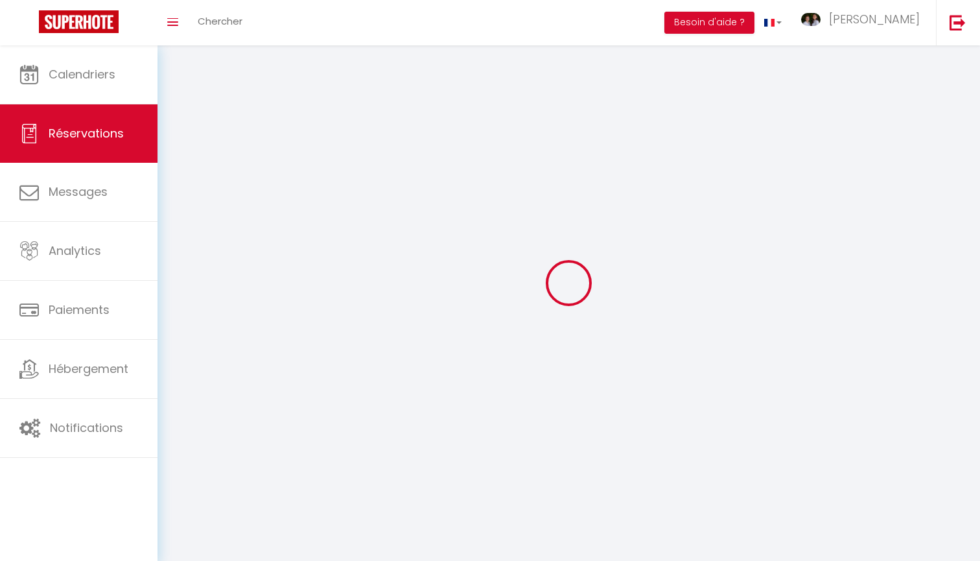
select select
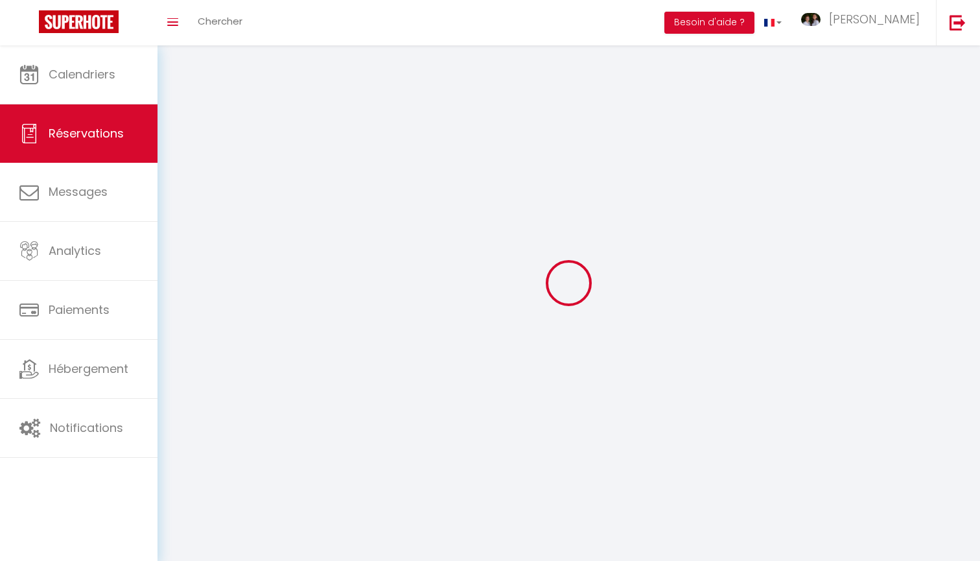
select select
checkbox input "false"
select select
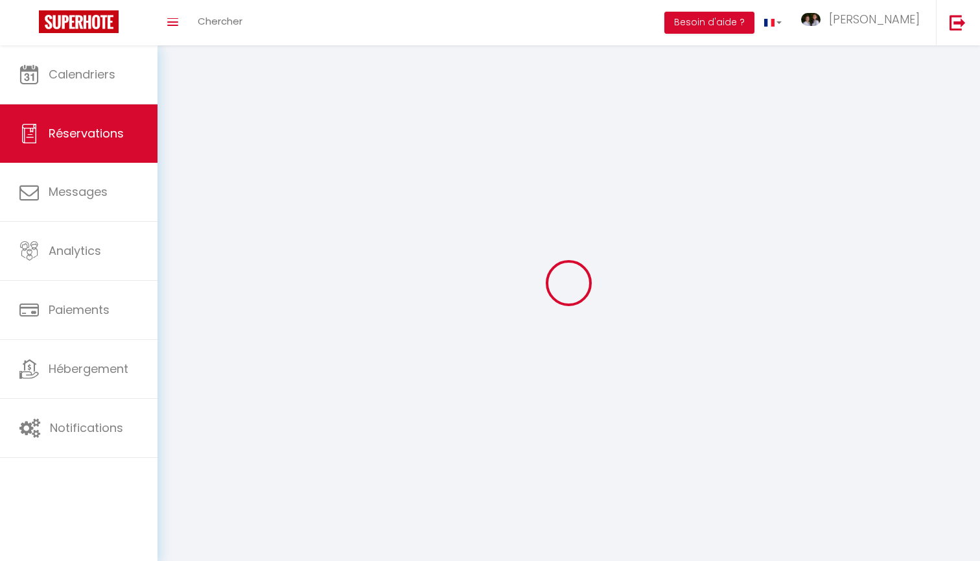
select select
checkbox input "false"
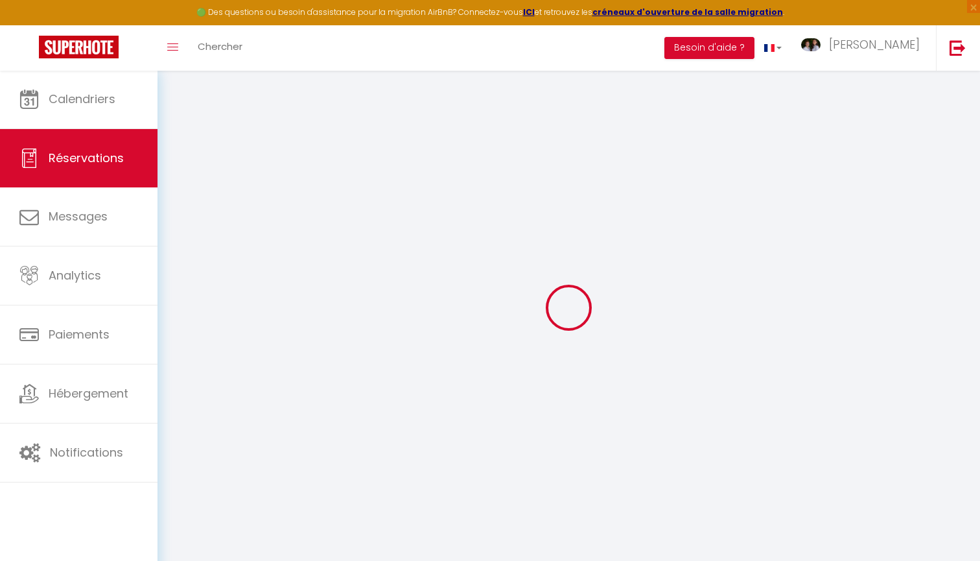
select select
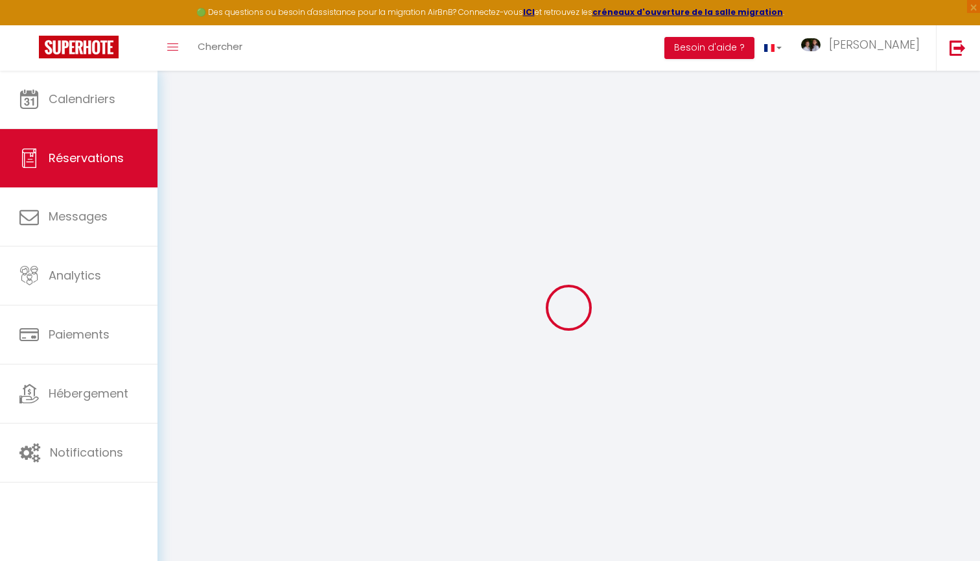
select select
checkbox input "false"
select select
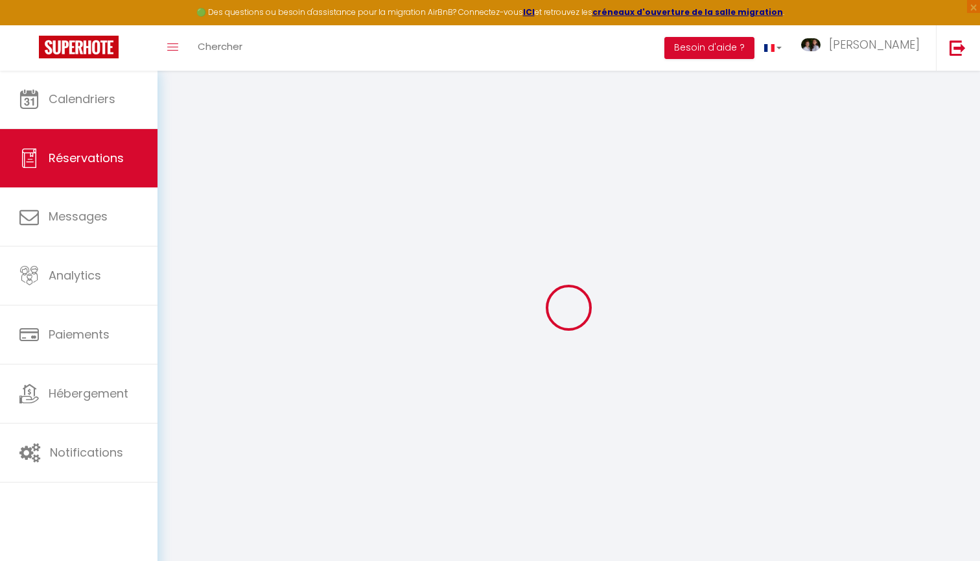
select select
checkbox input "false"
select select
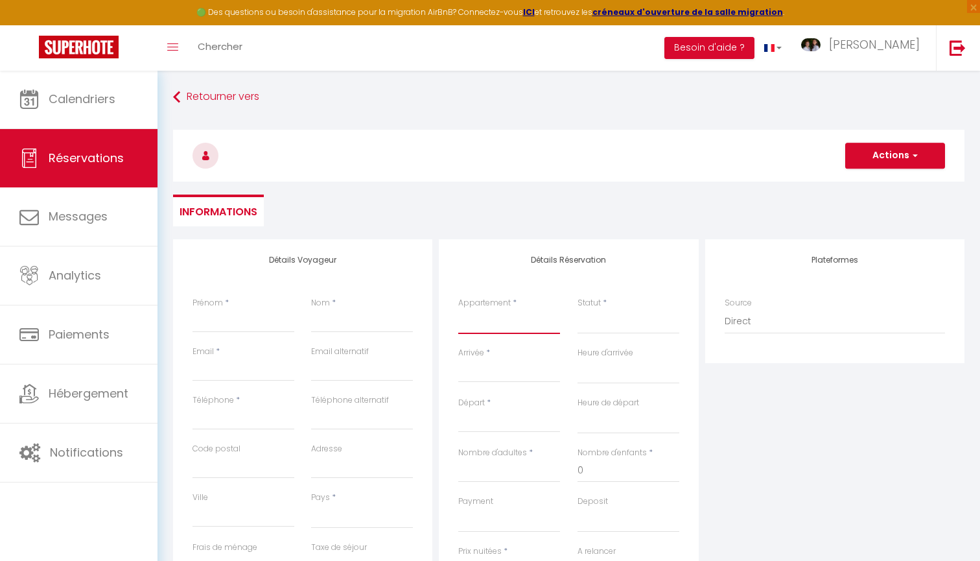
select select "51111"
select select
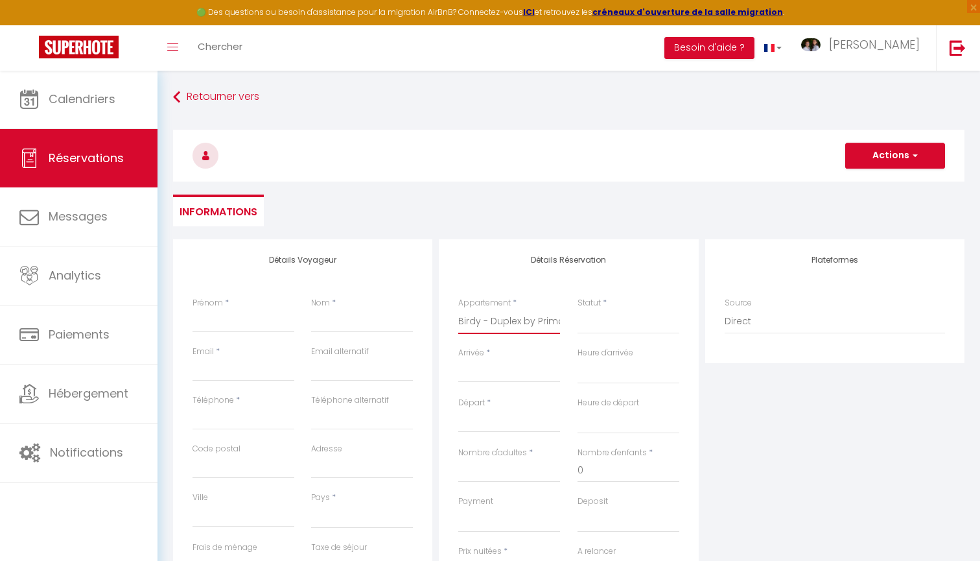
select select
checkbox input "false"
select select
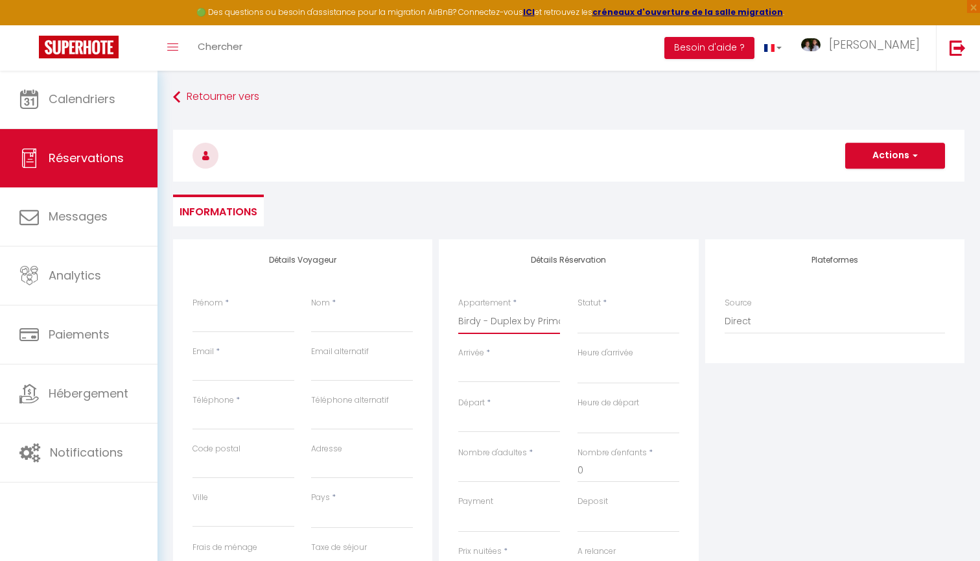
select select
checkbox input "false"
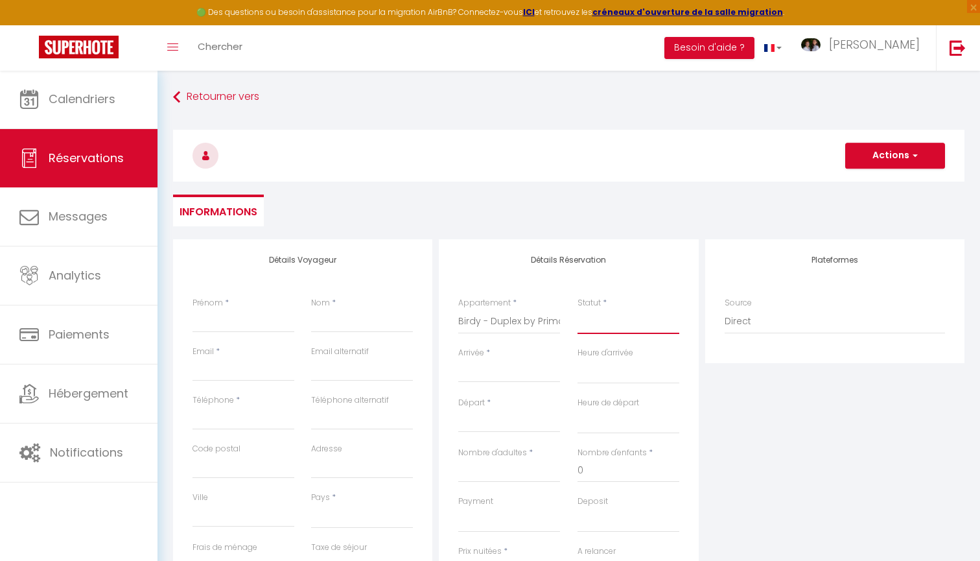
click at [592, 323] on select "Confirmé Non Confirmé Annulé Annulé par le voyageur No Show Request" at bounding box center [629, 321] width 102 height 25
select select "2"
select select
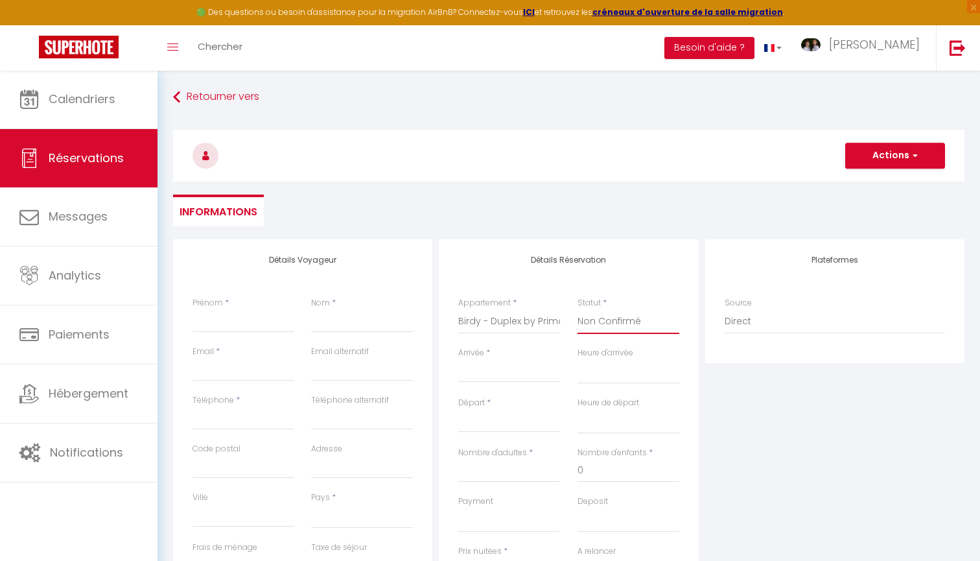
select select
checkbox input "false"
click at [488, 372] on input "Arrivée" at bounding box center [509, 372] width 102 height 17
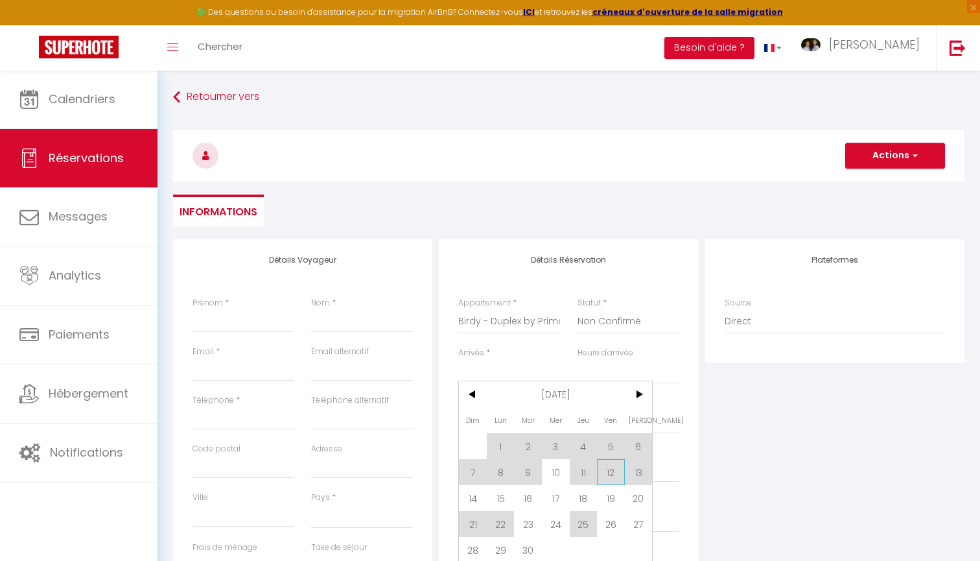
click at [609, 477] on span "12" at bounding box center [611, 472] width 28 height 26
select select
type input "Ven 12 Septembre 2025"
select select
type input "Sam 13 Septembre 2025"
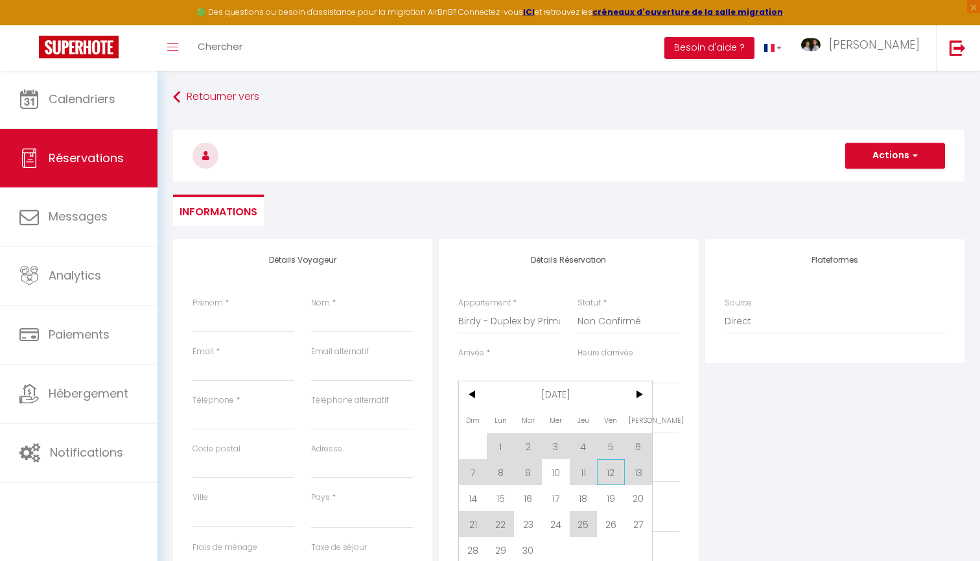
select select
checkbox input "false"
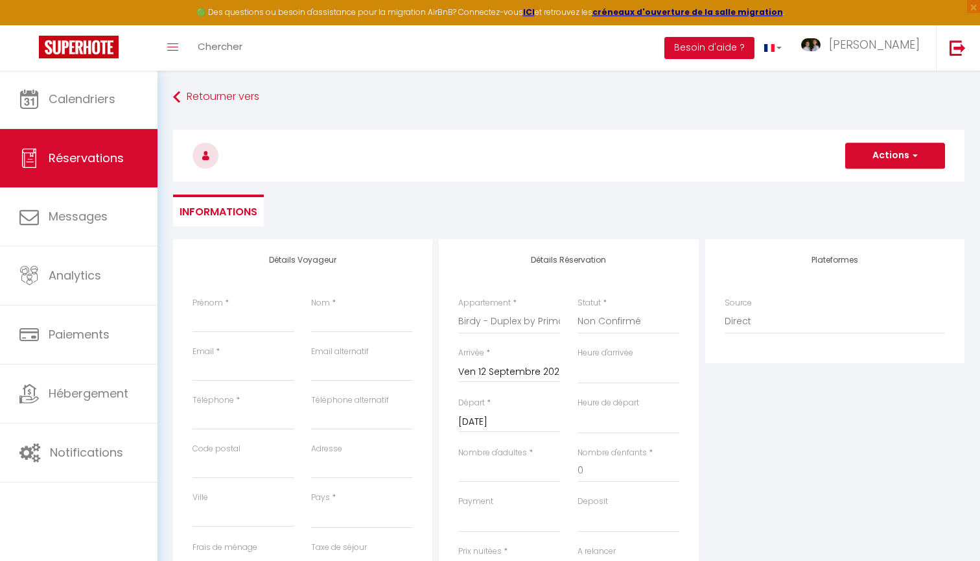
click at [530, 423] on input "Sam 13 Septembre 2025" at bounding box center [509, 422] width 102 height 17
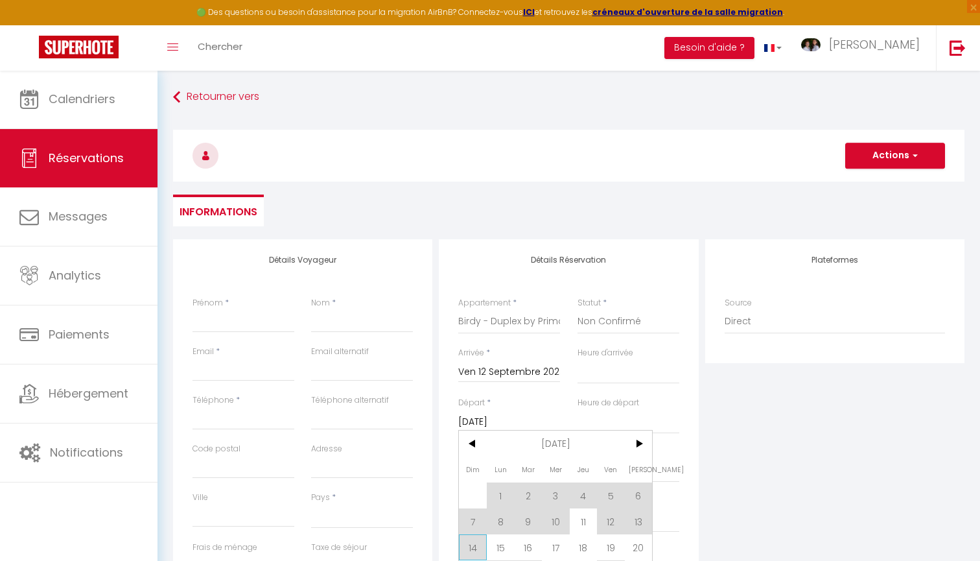
click at [473, 545] on span "14" at bounding box center [473, 547] width 28 height 26
select select
type input "Dim 14 Septembre 2025"
select select
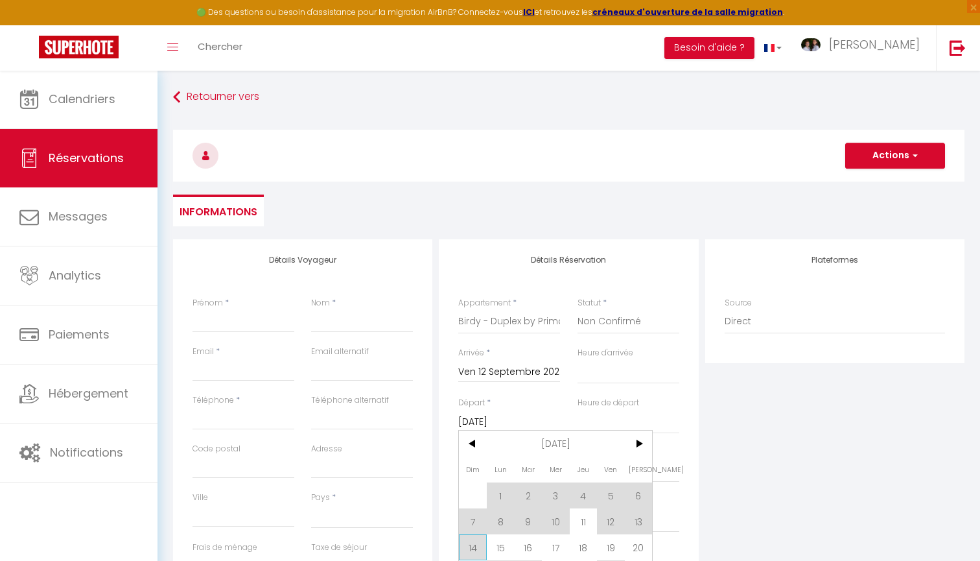
select select
checkbox input "false"
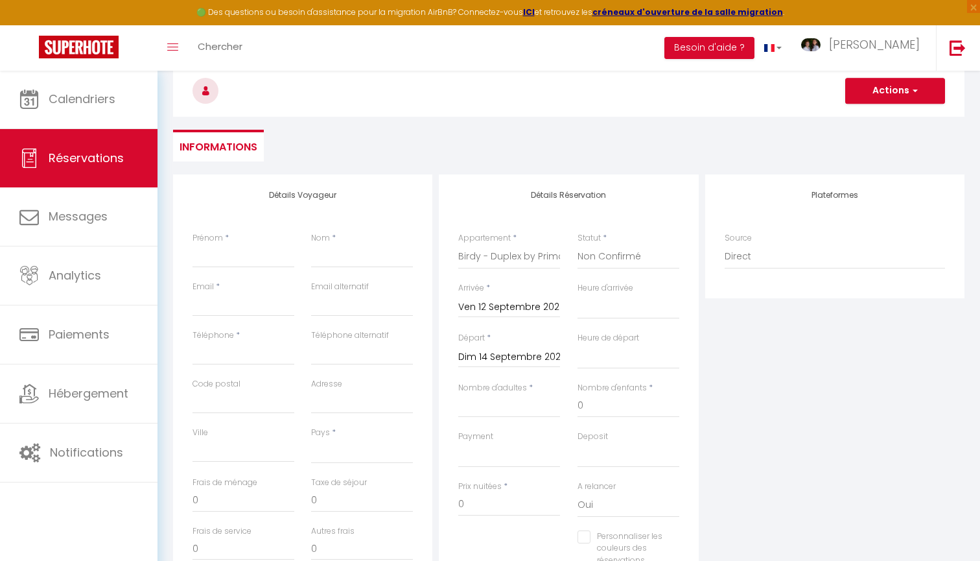
scroll to position [71, 0]
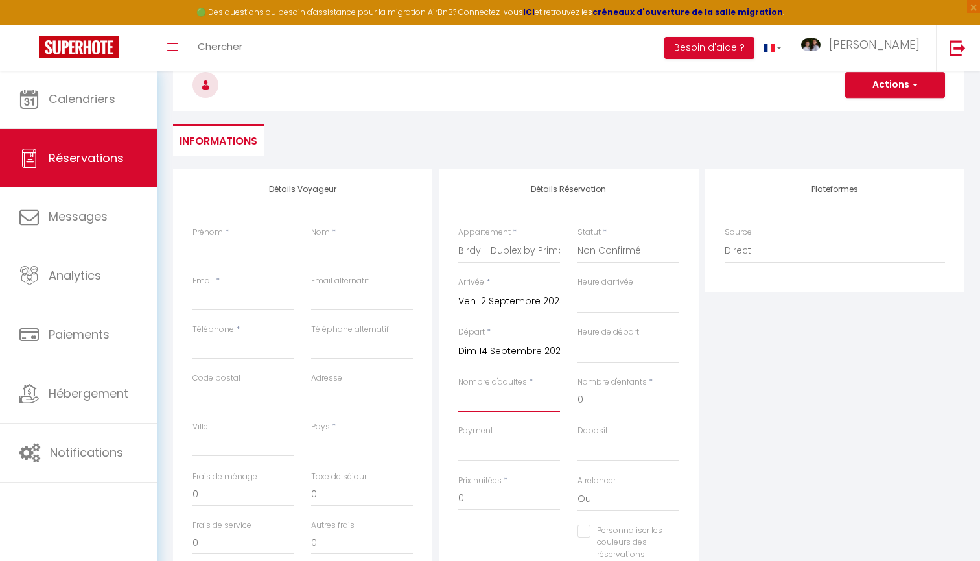
type input "2"
select select
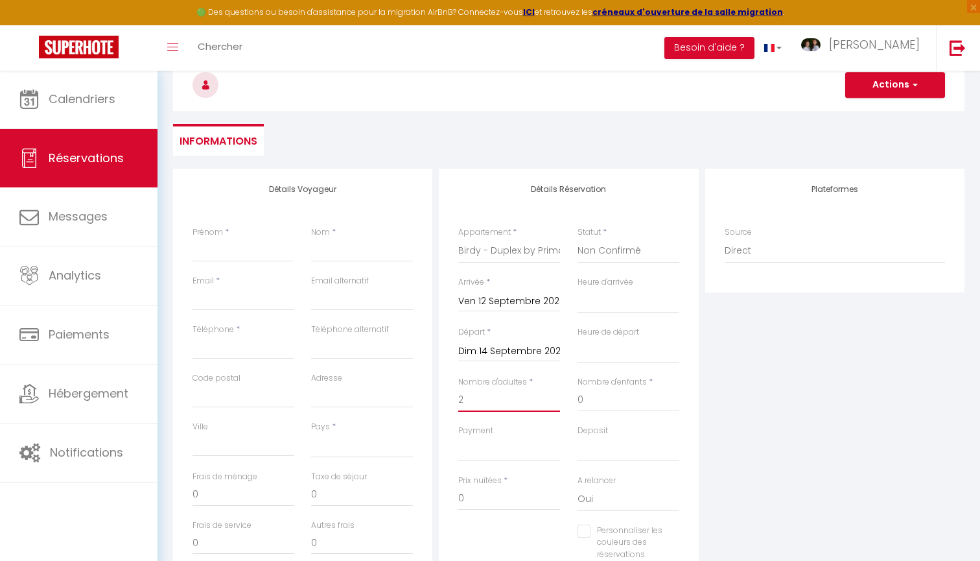
select select
checkbox input "false"
select select
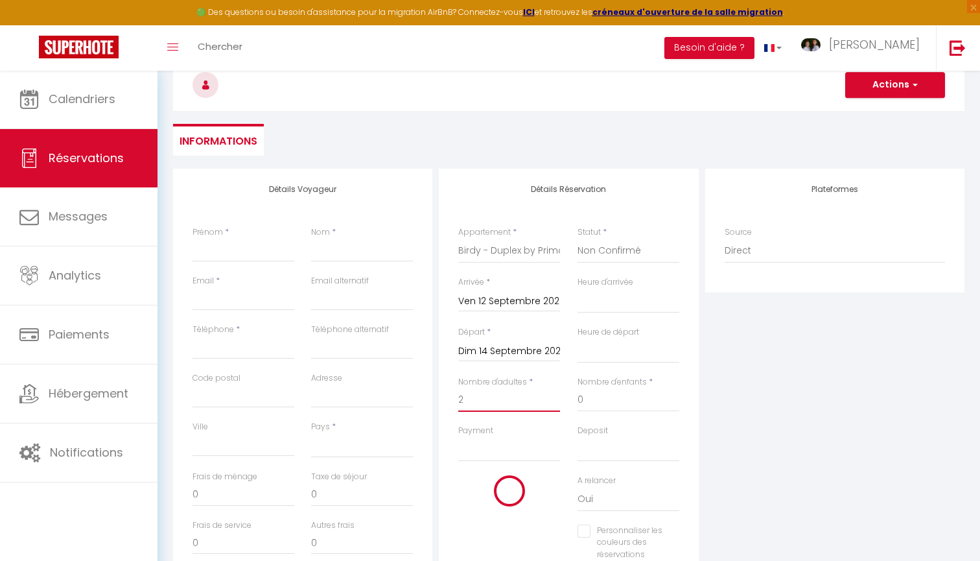
select select
checkbox input "false"
type input "2"
select select "10"
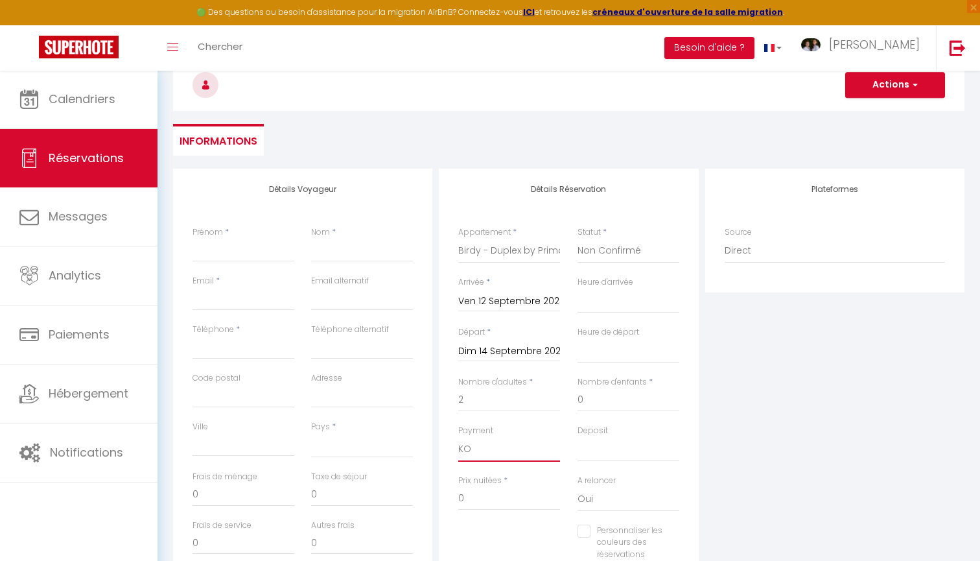
select select
checkbox input "false"
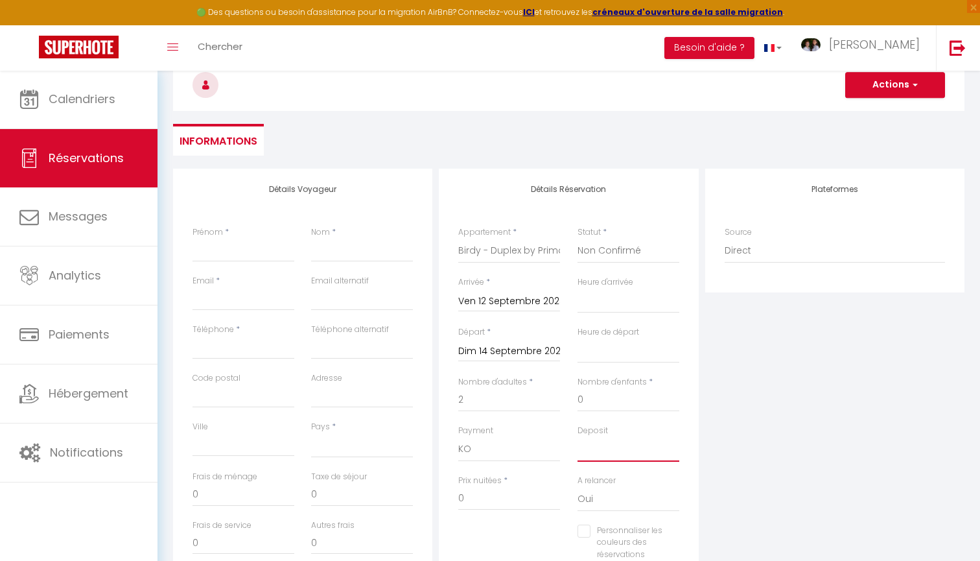
select select "14"
select select
checkbox input "false"
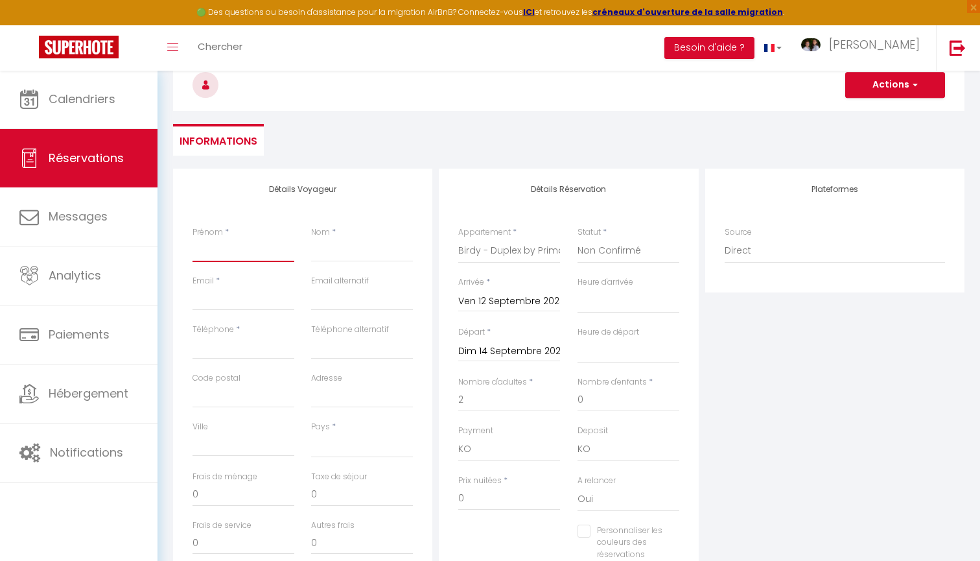
type input "B"
select select
checkbox input "false"
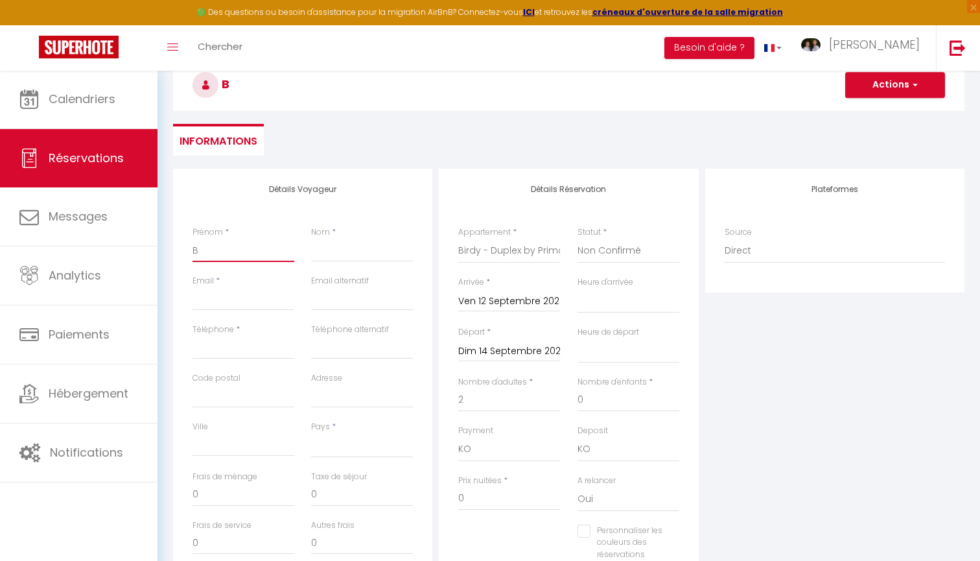
type input "Ba"
select select
checkbox input "false"
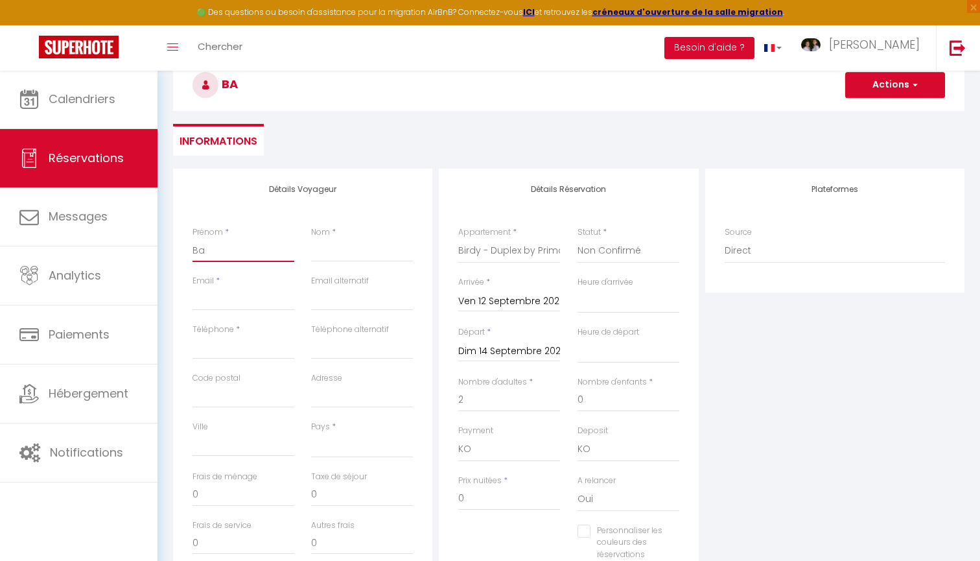
type input "Bar"
select select
checkbox input "false"
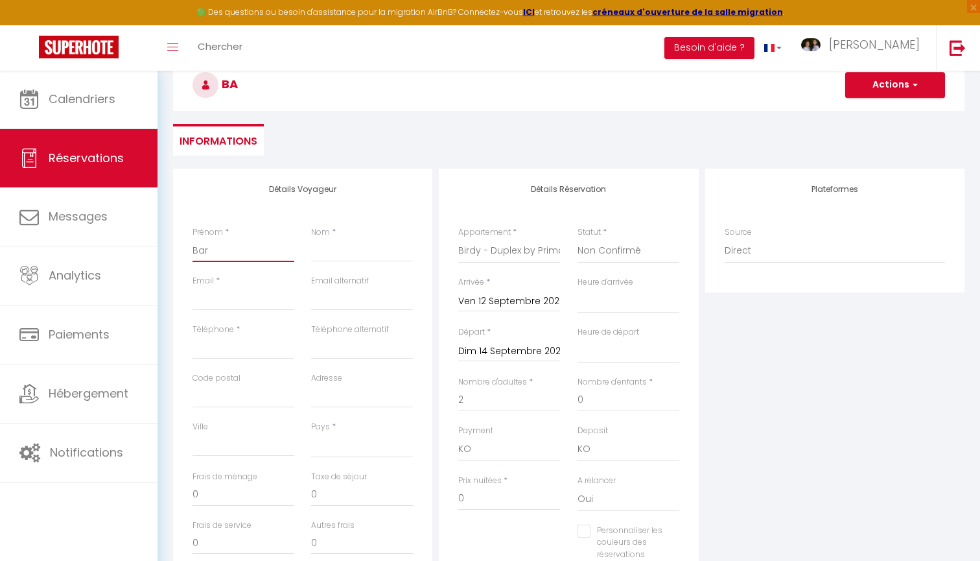
type input "Barb"
select select
checkbox input "false"
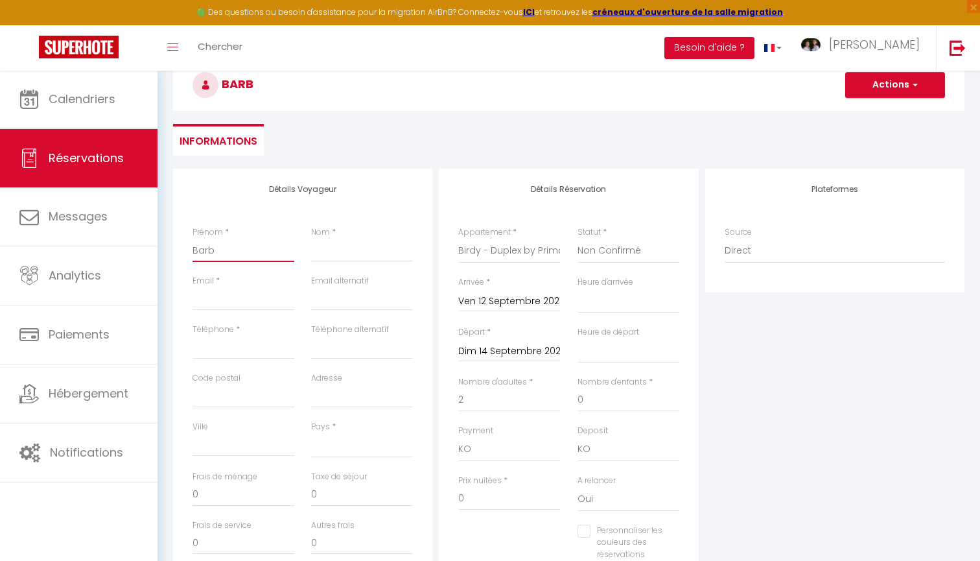
type input "Barba"
select select
checkbox input "false"
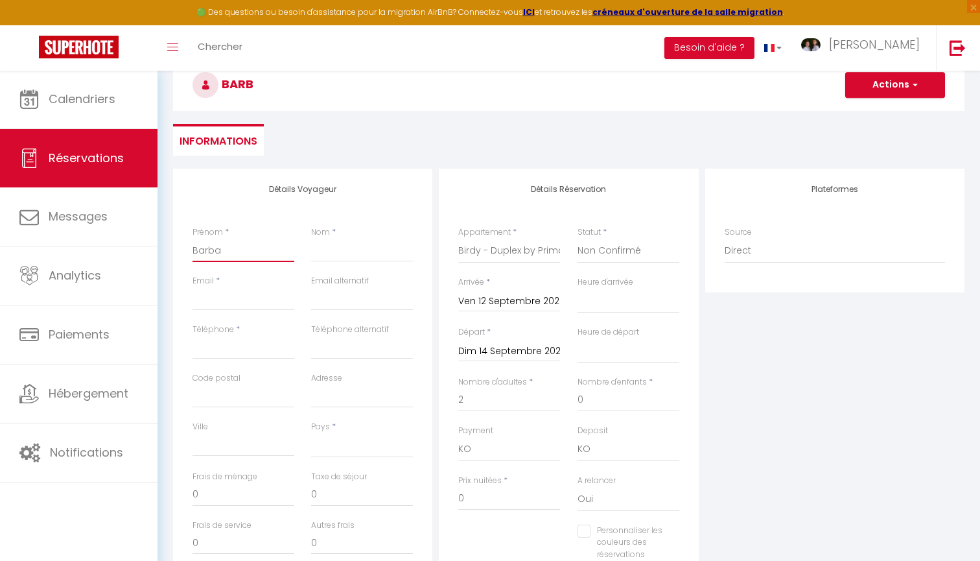
type input "Barbar"
select select
checkbox input "false"
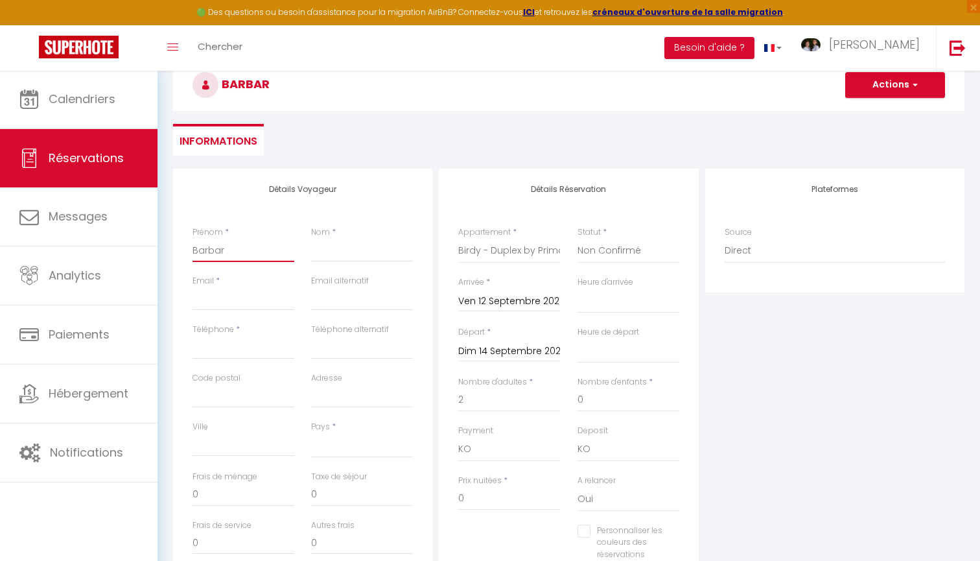
type input "Barbara"
select select
checkbox input "false"
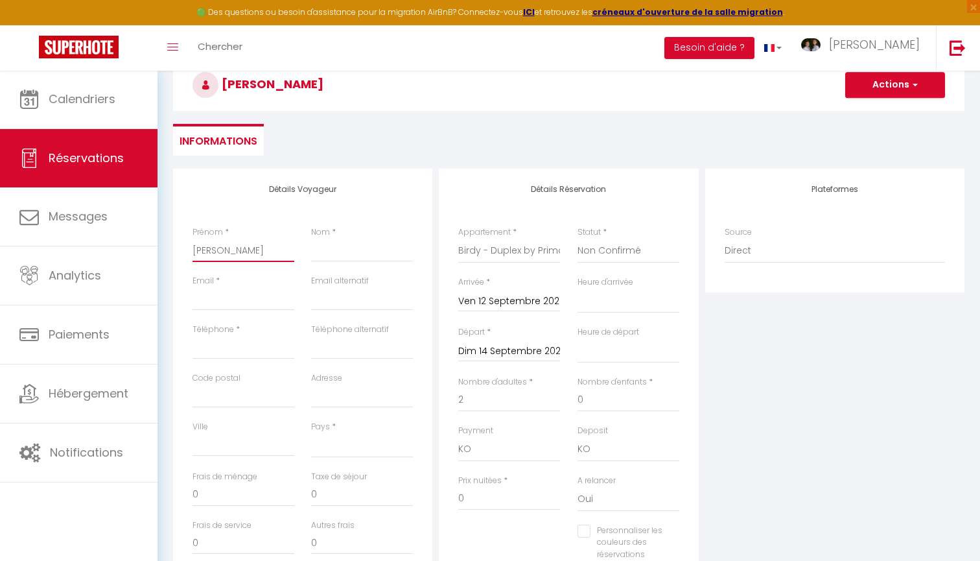
type input "Barbara"
type input "B"
select select
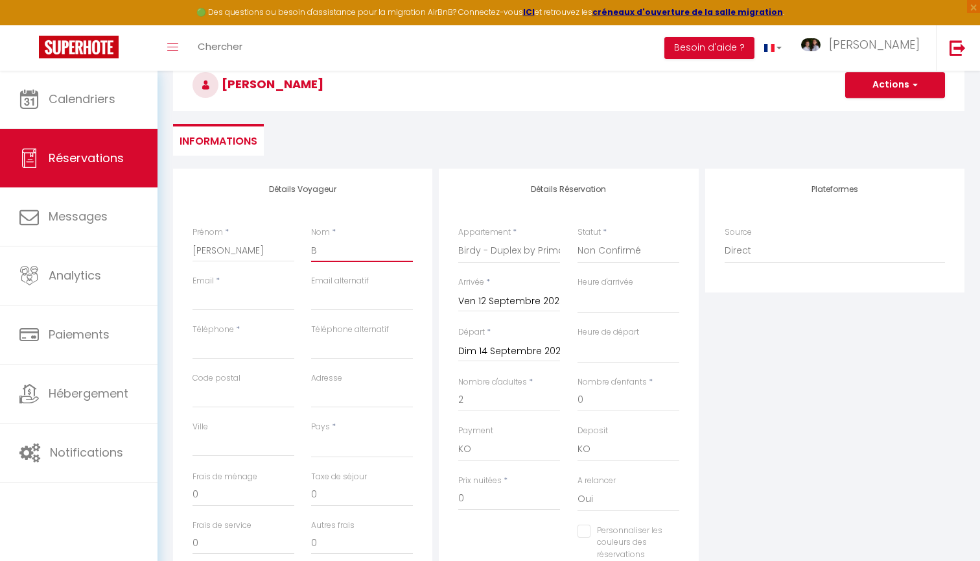
checkbox input "false"
type input "BA"
select select
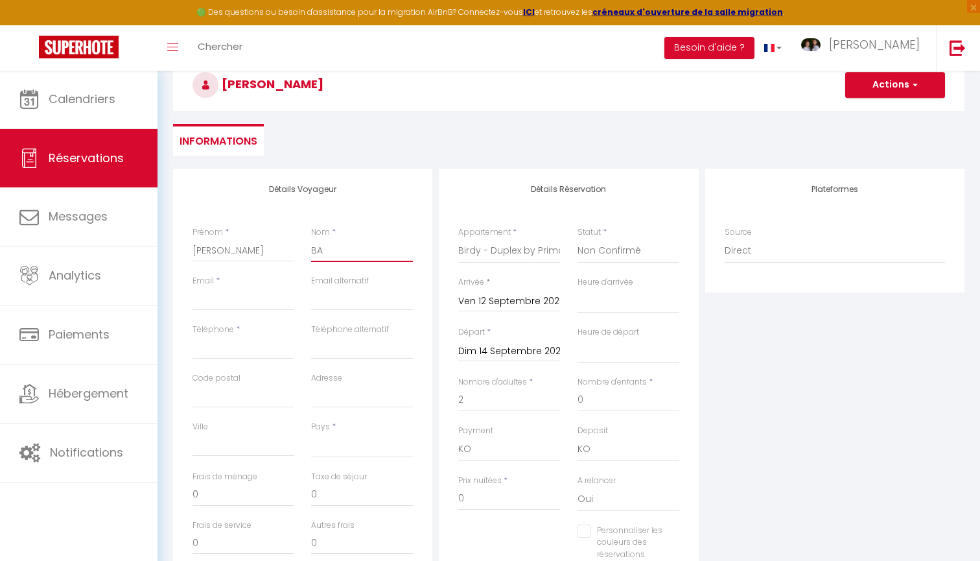
checkbox input "false"
type input "BAU"
select select
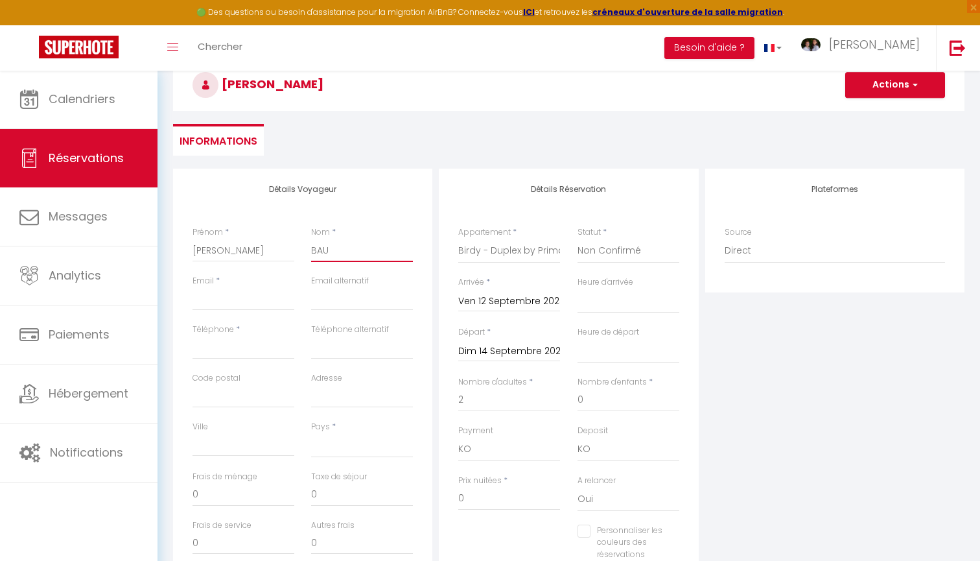
checkbox input "false"
type input "BAUD"
select select
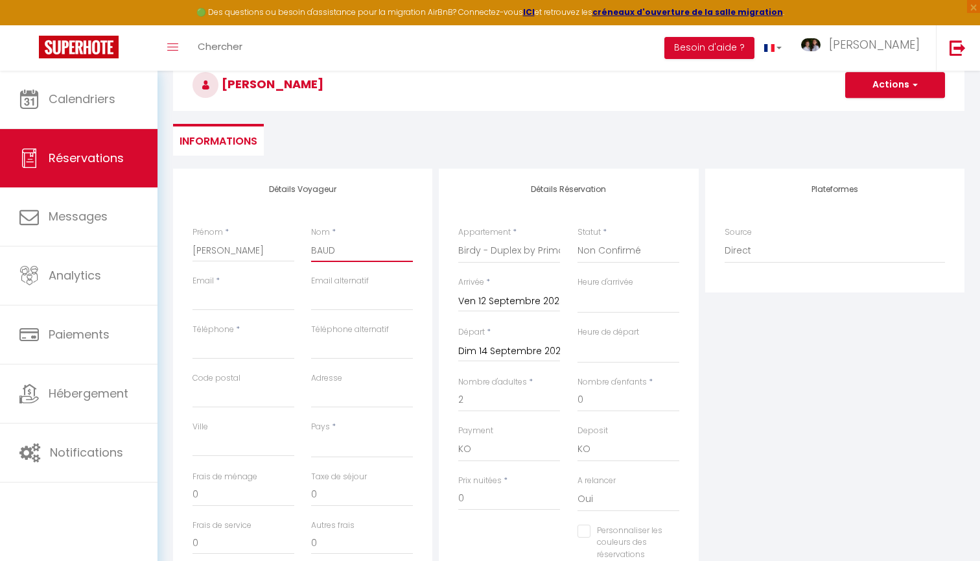
checkbox input "false"
type input "BAUDI"
select select
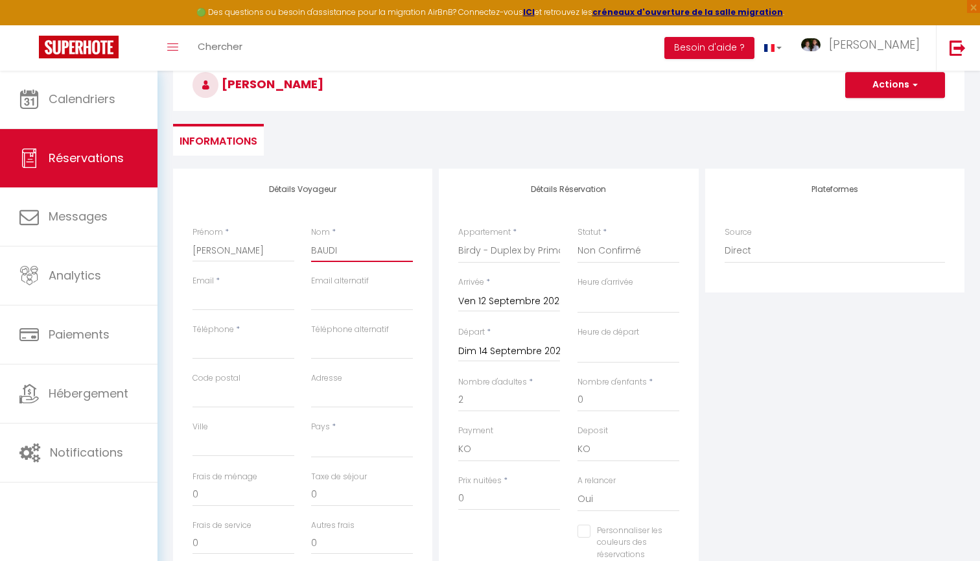
checkbox input "false"
type input "BAUDIN"
select select
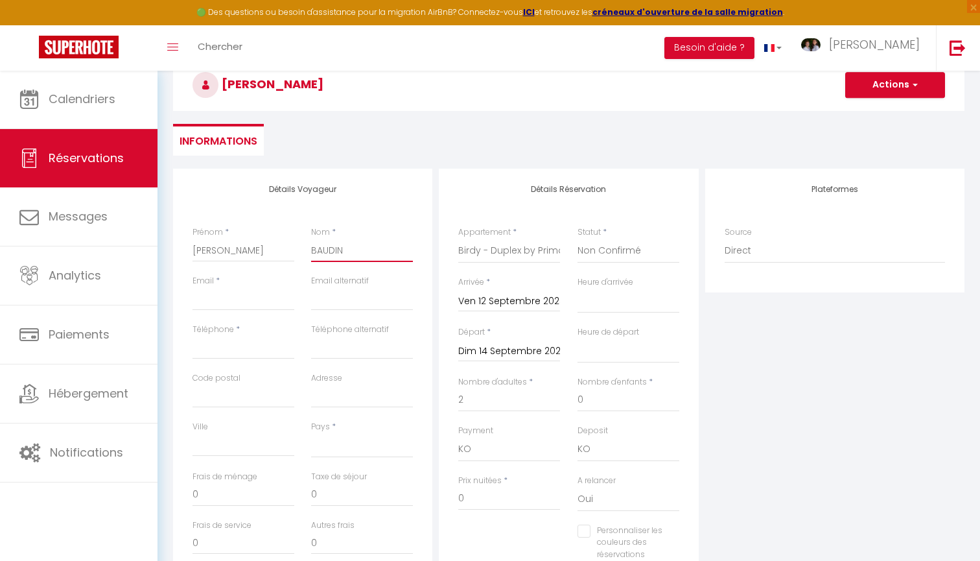
checkbox input "false"
type input "BAUDIN"
paste input "b.baudin@hotmail.fr"
type input "b.baudin@hotmail.fr"
select select
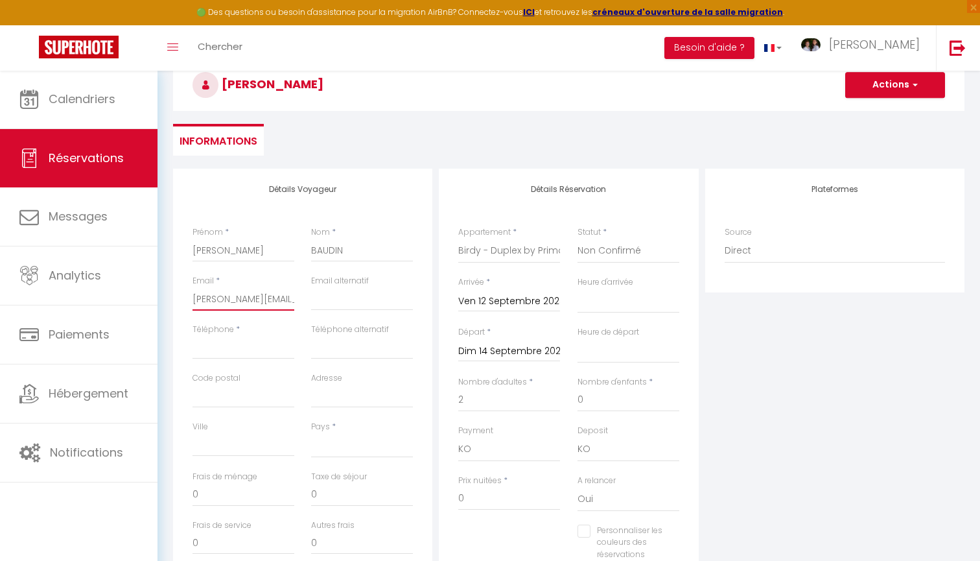
select select
checkbox input "false"
type input "b.baudin@hotmail.fr"
click at [169, 1] on div "🟢 Des questions ou besoin d'assistance pour la migration AirBnB? Connectez-vous…" at bounding box center [490, 12] width 980 height 25
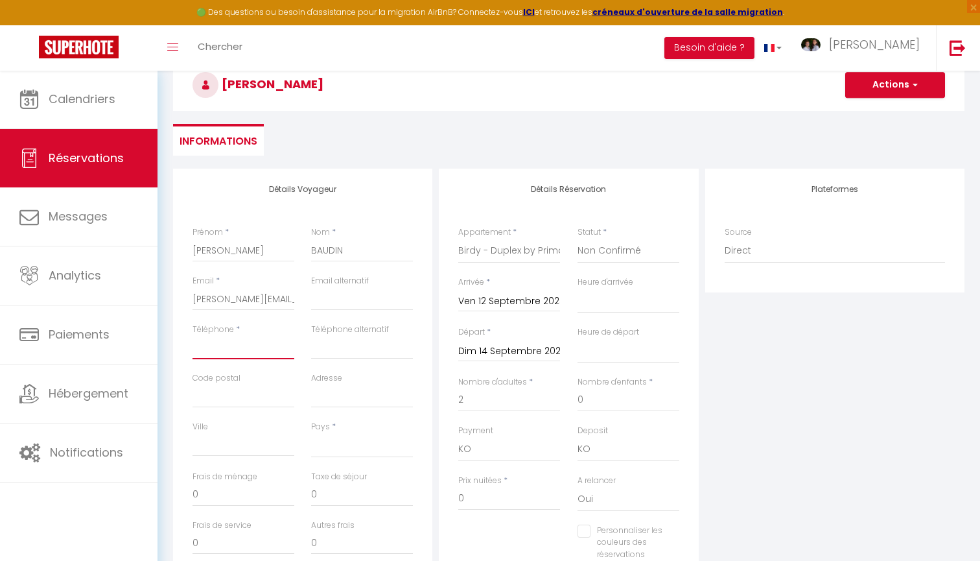
click at [220, 349] on input "Téléphone" at bounding box center [244, 347] width 102 height 23
type input "+"
select select
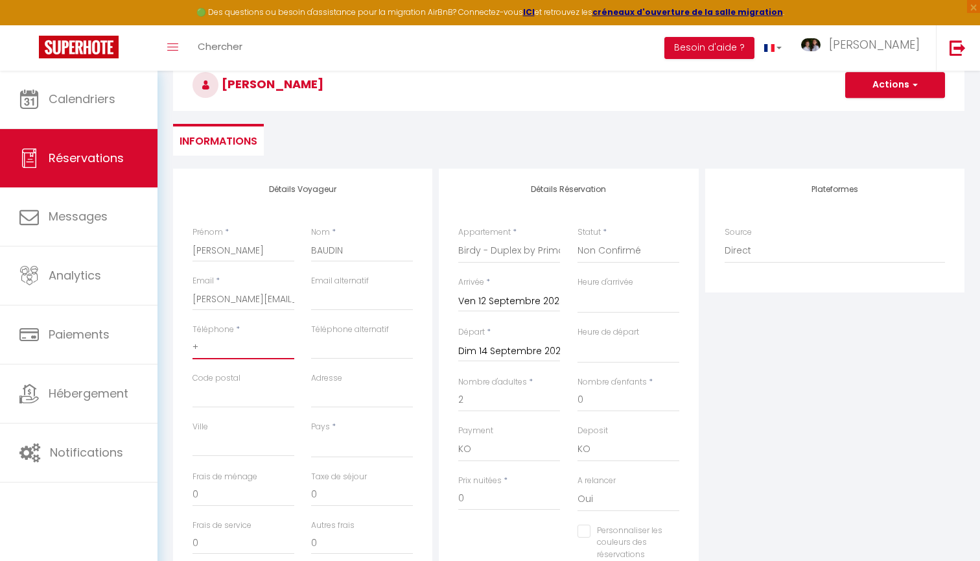
checkbox input "false"
type input "+3"
select select
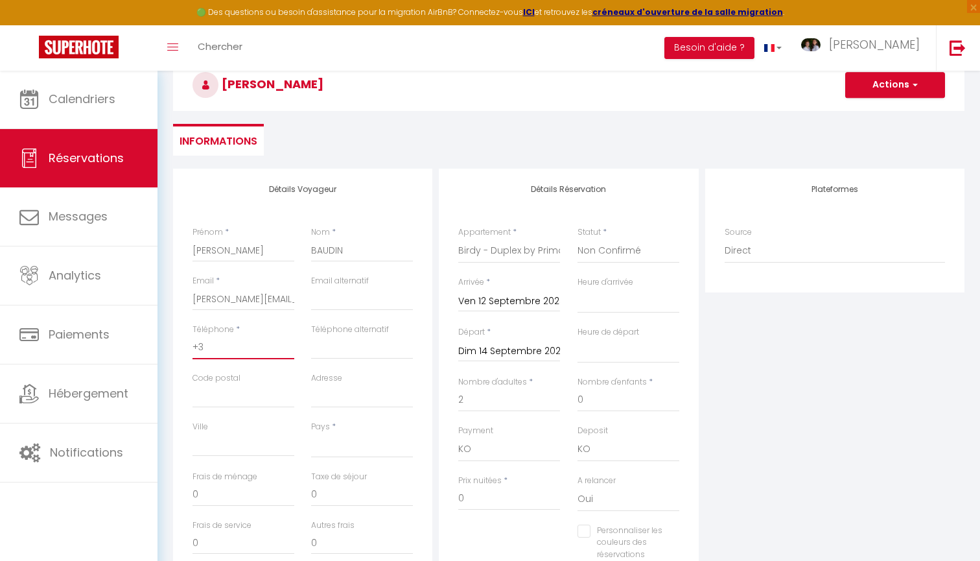
checkbox input "false"
type input "+33"
select select
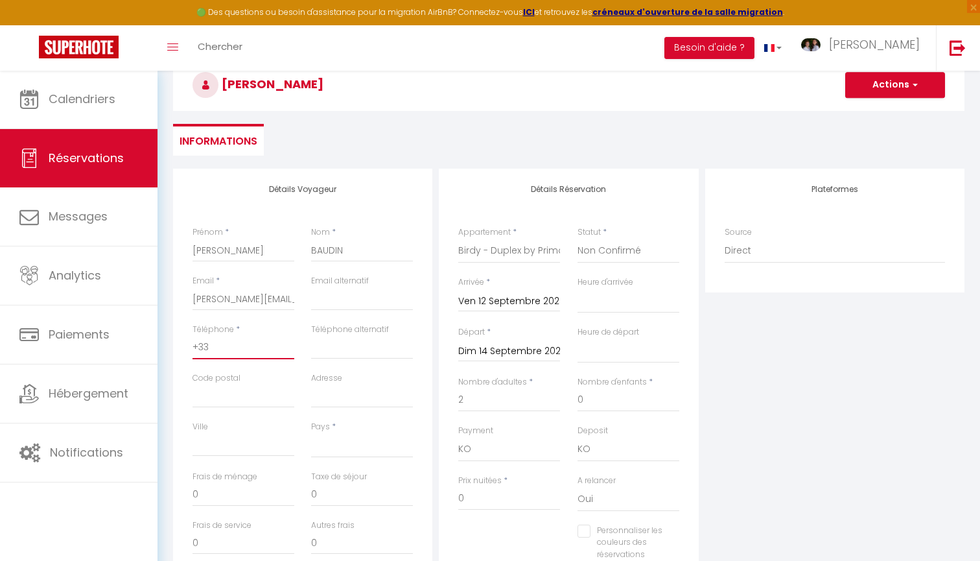
checkbox input "false"
paste input "0634666863"
type input "+33 0634666863"
select select
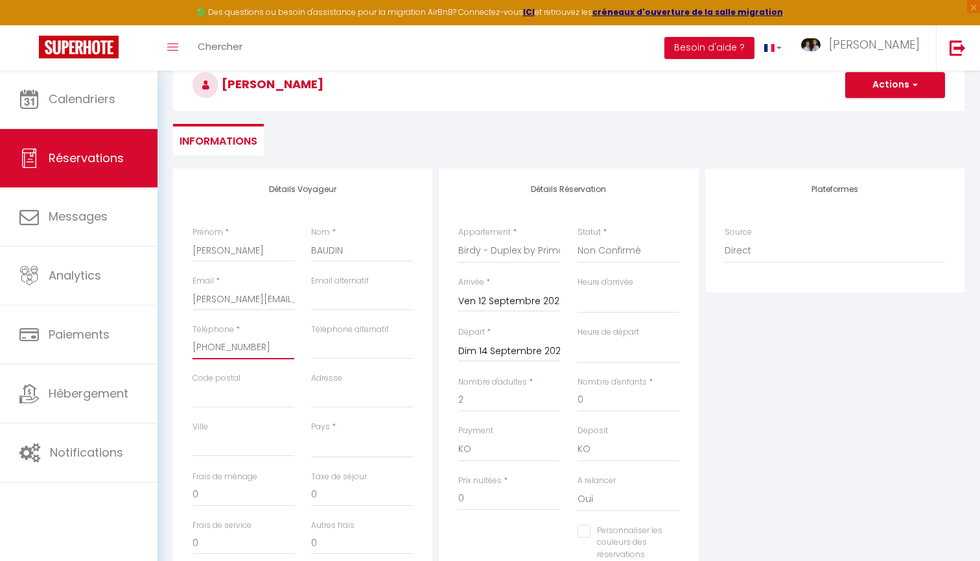
select select
checkbox input "false"
click at [216, 346] on input "+33 0634666863" at bounding box center [244, 347] width 102 height 23
type input "+33 634666863"
select select
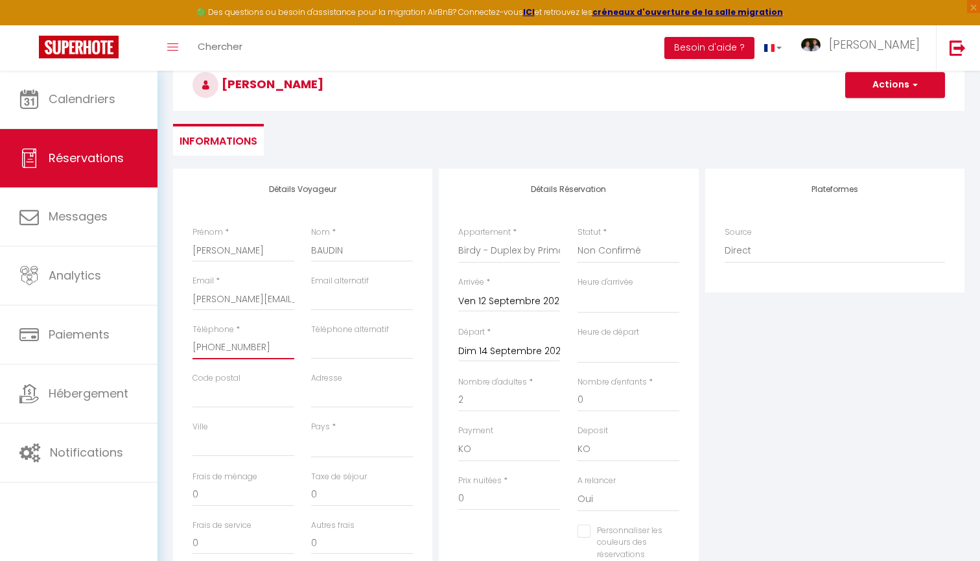
select select
checkbox input "false"
type input "+33634666863"
select select
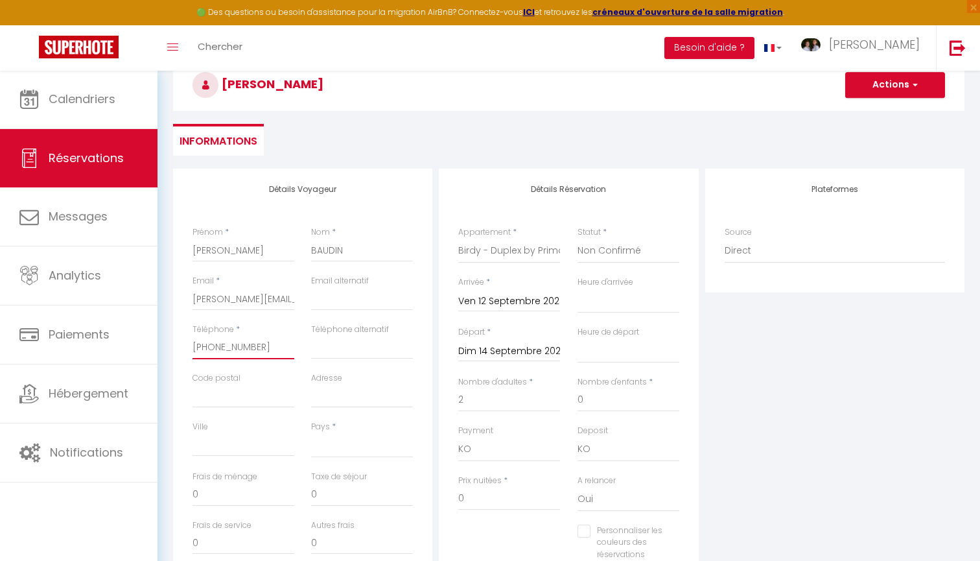
select select
checkbox input "false"
type input "+33634666863"
paste input "69600"
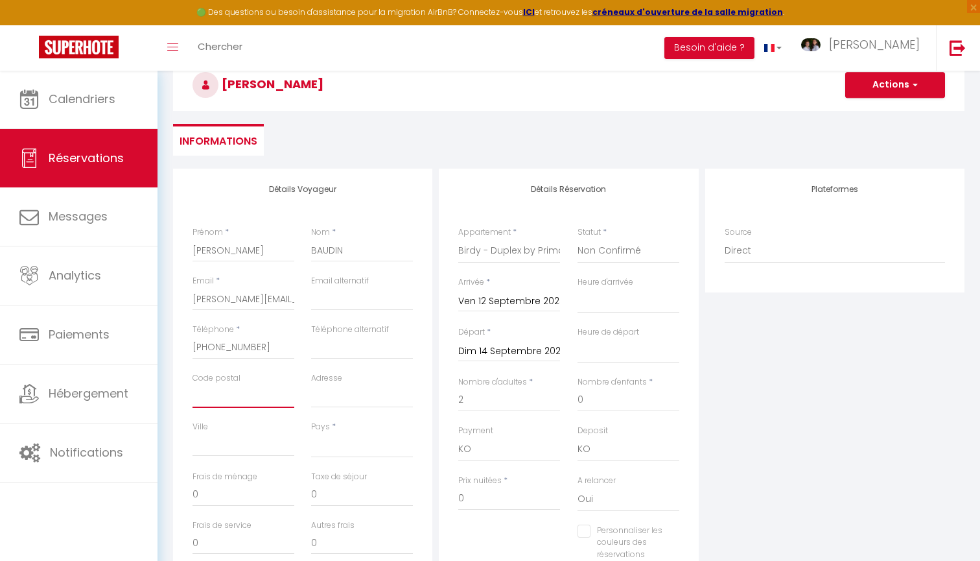
type input "69600"
click at [146, 3] on div "🟢 Des questions ou besoin d'assistance pour la migration AirBnB? Connectez-vous…" at bounding box center [490, 12] width 980 height 25
click at [213, 451] on input "Ville" at bounding box center [244, 444] width 102 height 23
paste input "Oullins-Pierre-Bénite"
paste input "33 RUE NARCISSE BERTHOLEY"
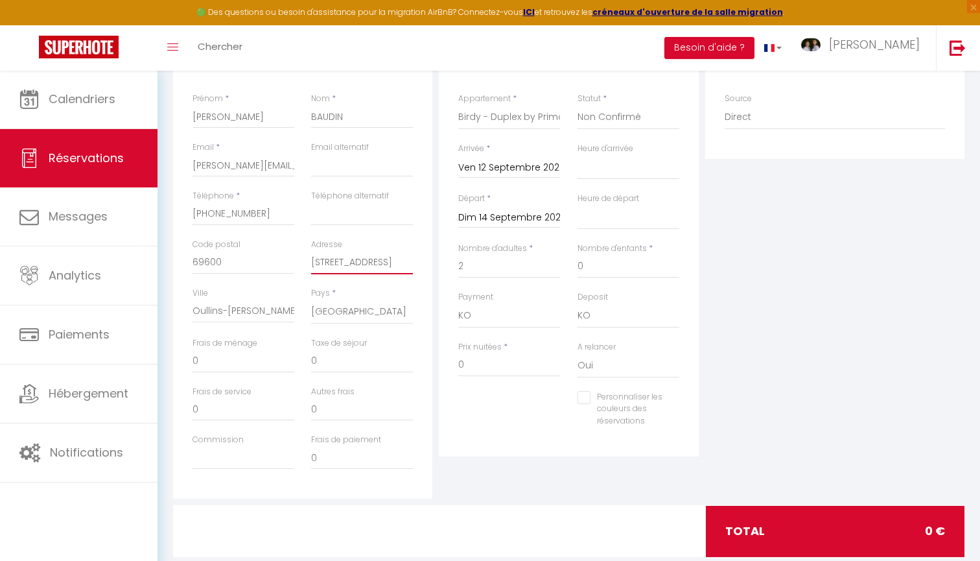
scroll to position [211, 0]
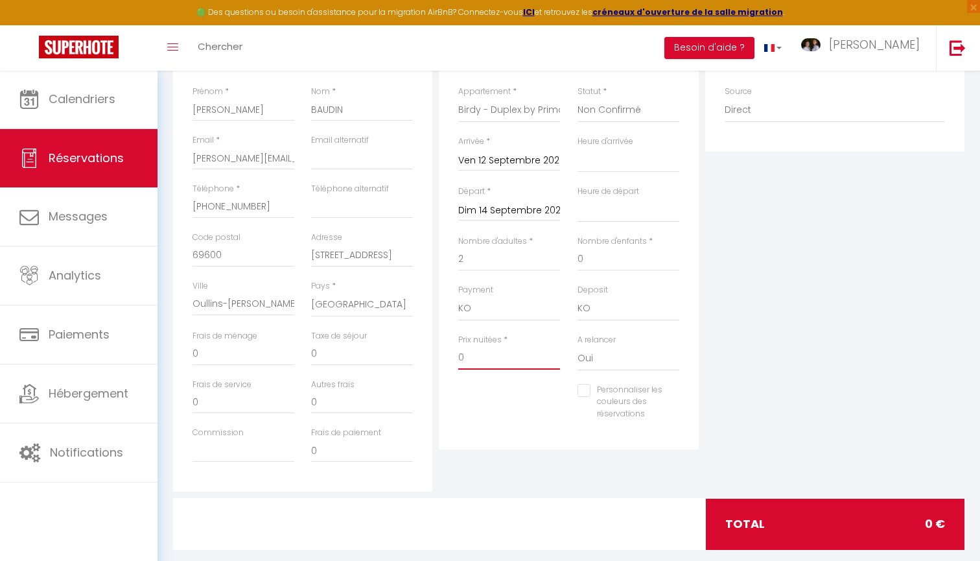
click at [486, 357] on input "0" at bounding box center [509, 357] width 102 height 23
click at [233, 346] on input "0" at bounding box center [244, 353] width 102 height 23
click at [329, 351] on input "0" at bounding box center [362, 353] width 102 height 23
click at [480, 423] on div "Personnaliser les couleurs des réservations #D7092E" at bounding box center [569, 409] width 238 height 50
click at [477, 412] on div "Personnaliser les couleurs des réservations #D7092E" at bounding box center [569, 409] width 238 height 50
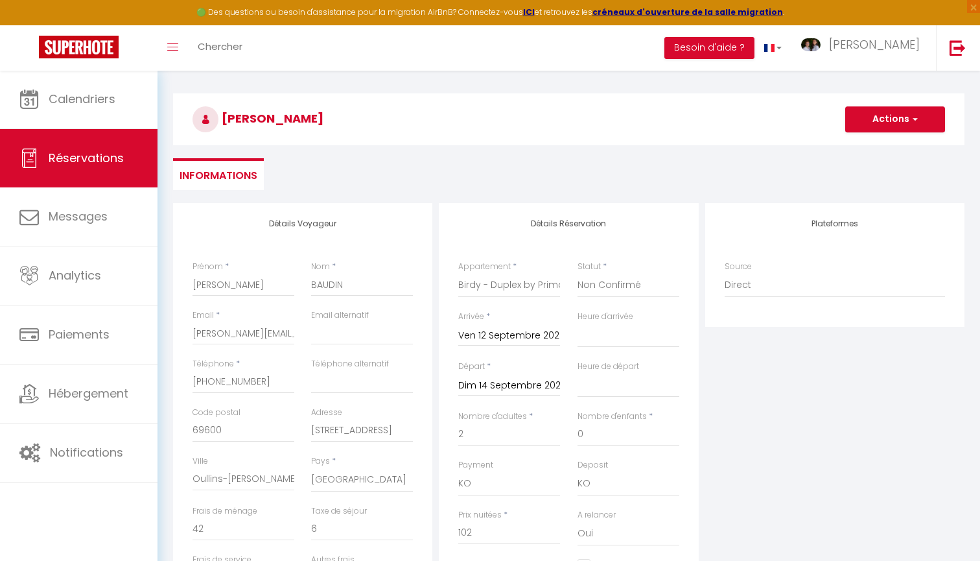
scroll to position [23, 0]
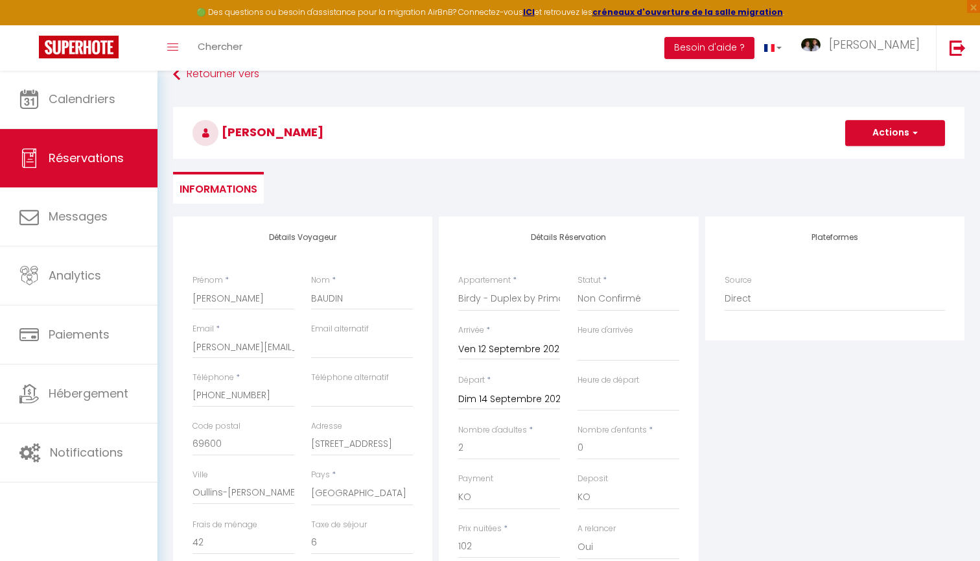
click at [870, 133] on button "Actions" at bounding box center [895, 133] width 100 height 26
click at [874, 159] on link "Enregistrer" at bounding box center [882, 161] width 102 height 17
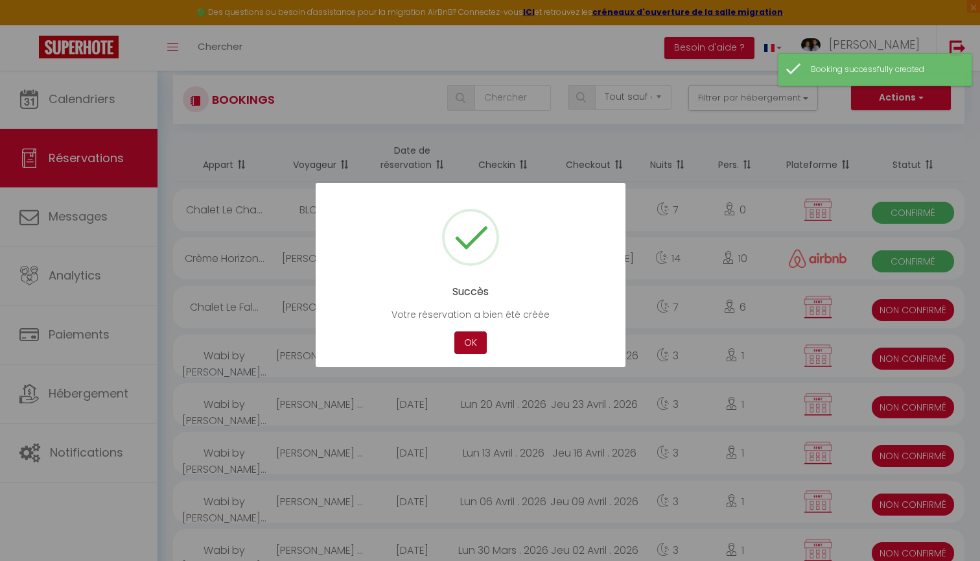
click at [472, 346] on button "OK" at bounding box center [470, 342] width 32 height 23
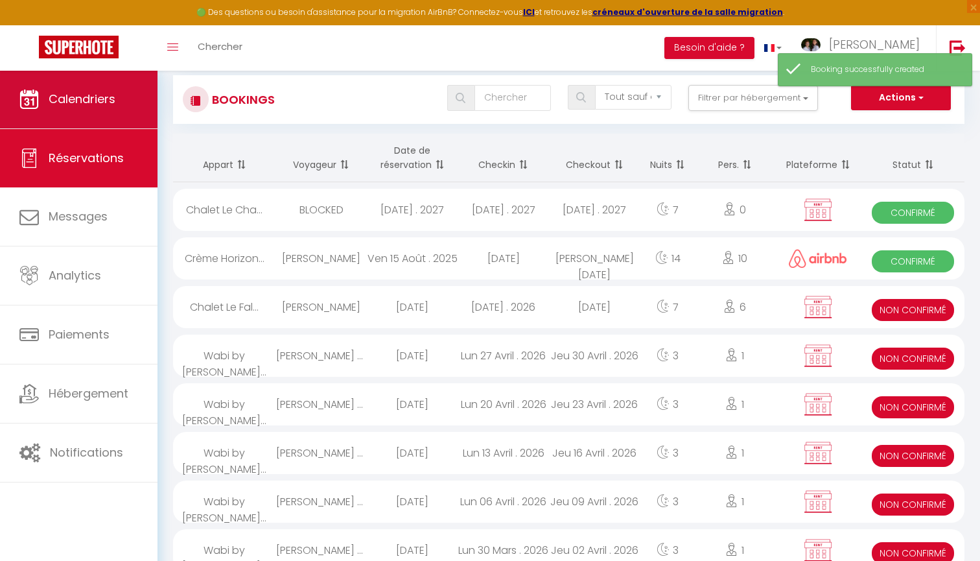
click at [123, 103] on link "Calendriers" at bounding box center [79, 99] width 158 height 58
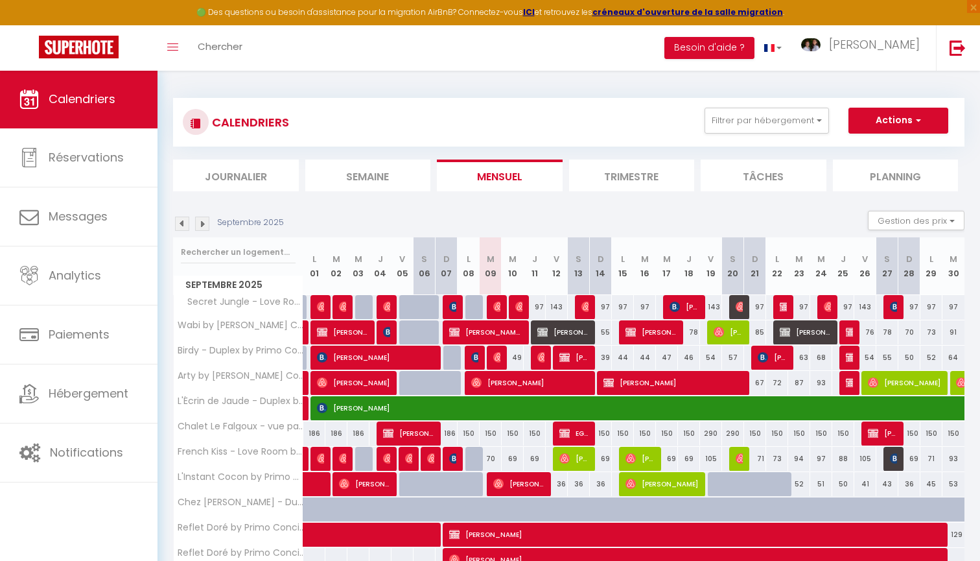
click at [577, 356] on span "[PERSON_NAME]" at bounding box center [574, 357] width 29 height 25
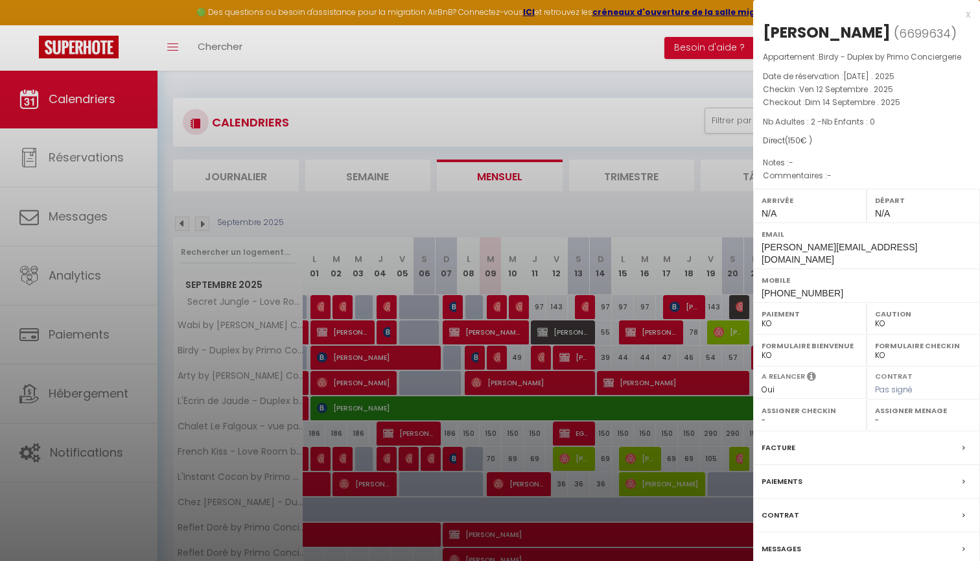
click at [783, 508] on label "Contrat" at bounding box center [781, 515] width 38 height 14
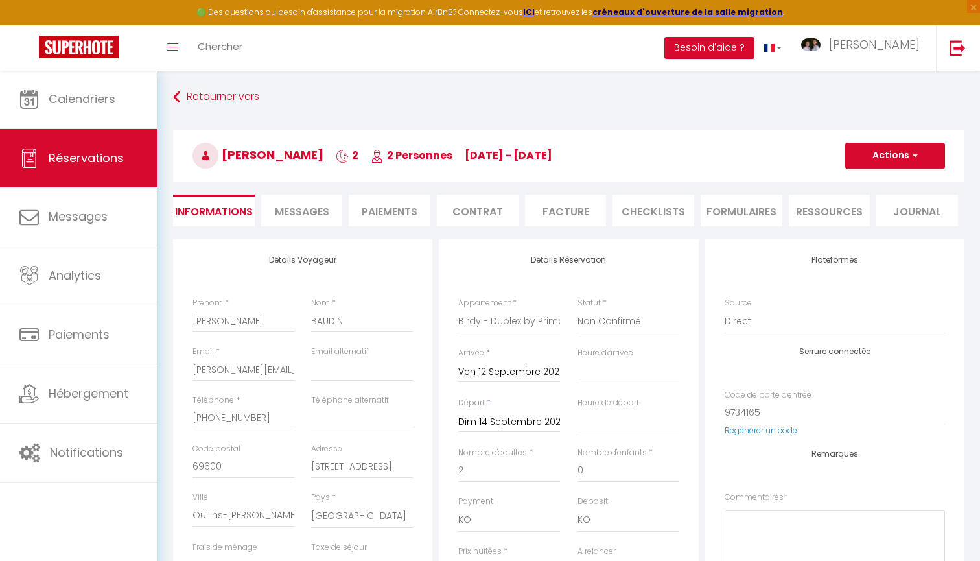
click at [0, 0] on button "Actions" at bounding box center [0, 0] width 0 height 0
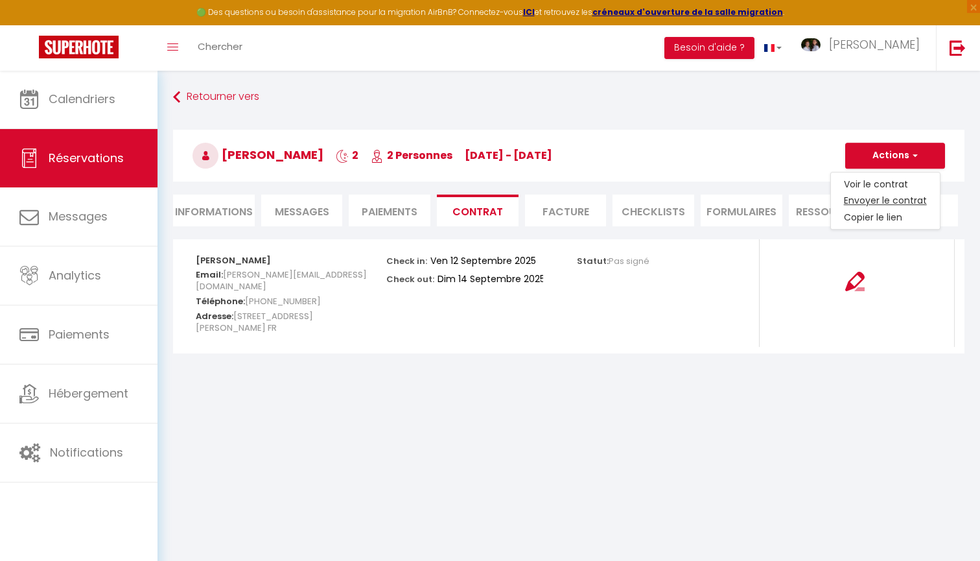
click at [871, 201] on link "Envoyer le contrat" at bounding box center [885, 201] width 109 height 17
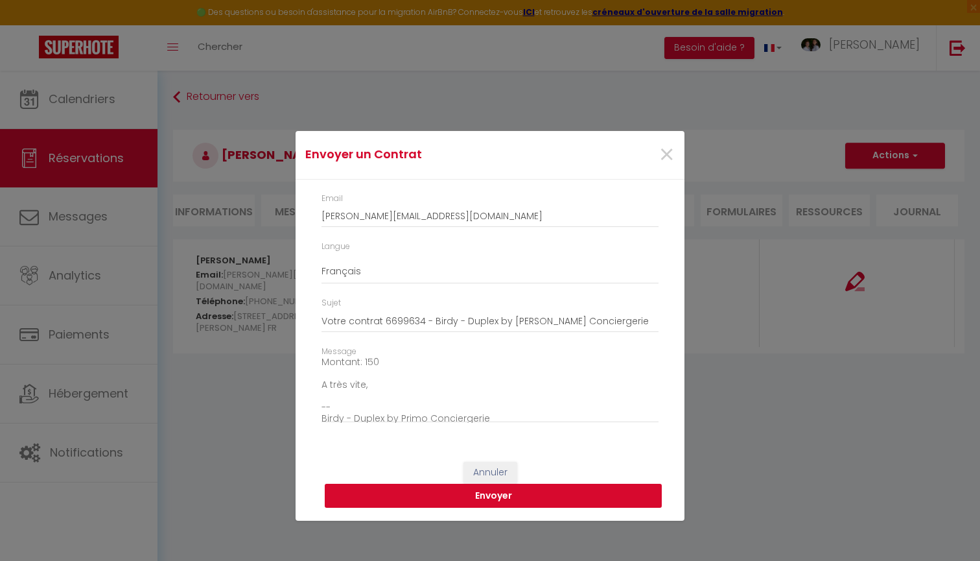
scroll to position [141, 0]
click at [480, 495] on button "Envoyer" at bounding box center [493, 496] width 337 height 25
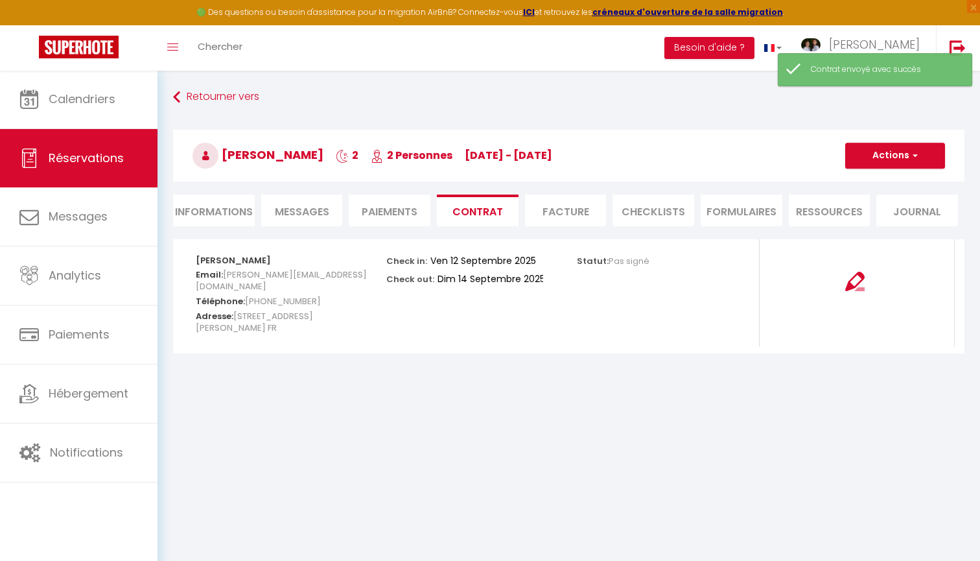
click at [414, 204] on li "Paiements" at bounding box center [390, 211] width 82 height 32
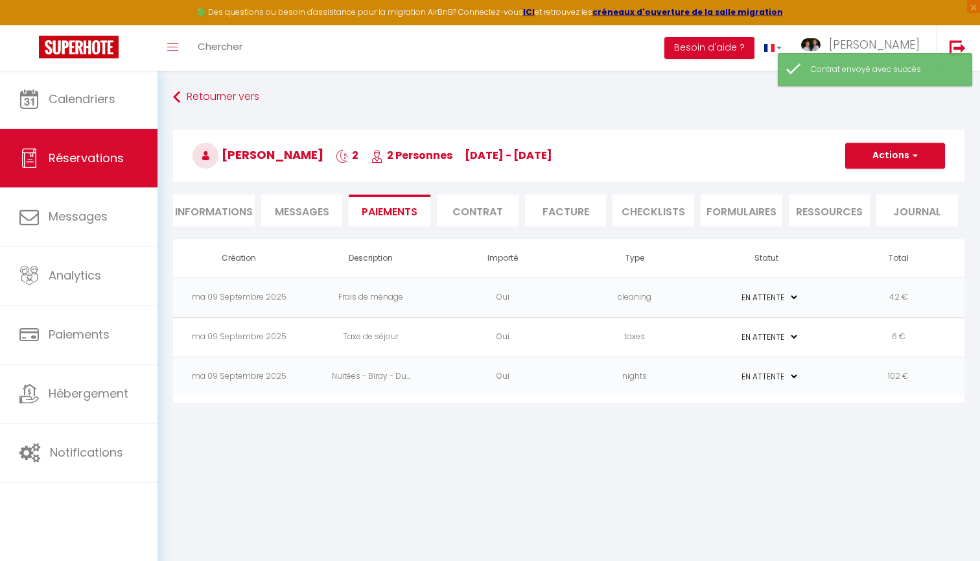
click at [897, 160] on button "Actions" at bounding box center [895, 156] width 100 height 26
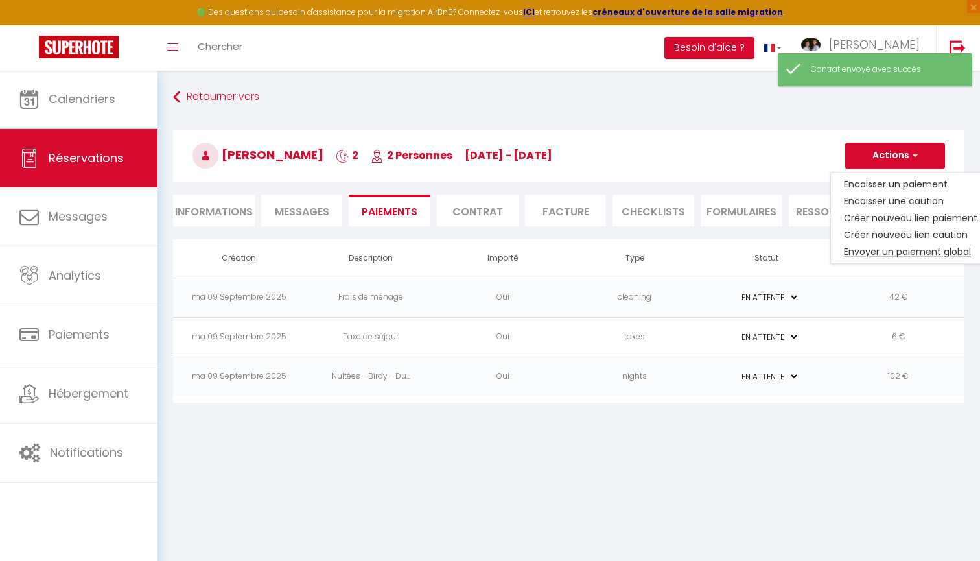
click at [908, 248] on link "Envoyer un paiement global" at bounding box center [910, 251] width 159 height 17
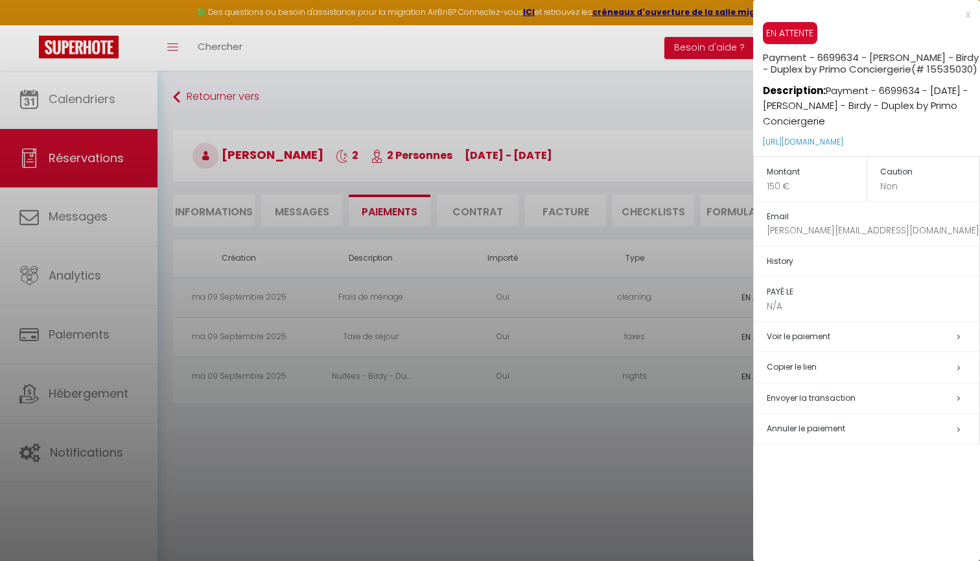
click at [816, 403] on span "Envoyer la transaction" at bounding box center [811, 397] width 89 height 11
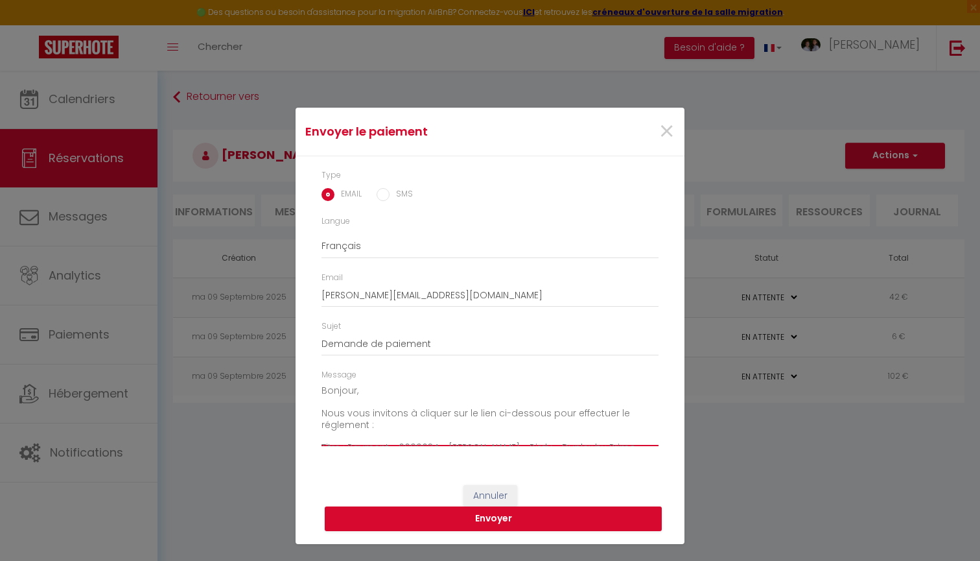
click at [329, 425] on textarea "Bonjour, Nous vous invitons à cliquer sur le lien ci-dessous pour effectuer le …" at bounding box center [490, 413] width 337 height 65
click at [368, 425] on textarea "Bonjour, Nous vous invitons à cliquer sur le lien ci-dessous pour effectuer le …" at bounding box center [490, 413] width 337 height 65
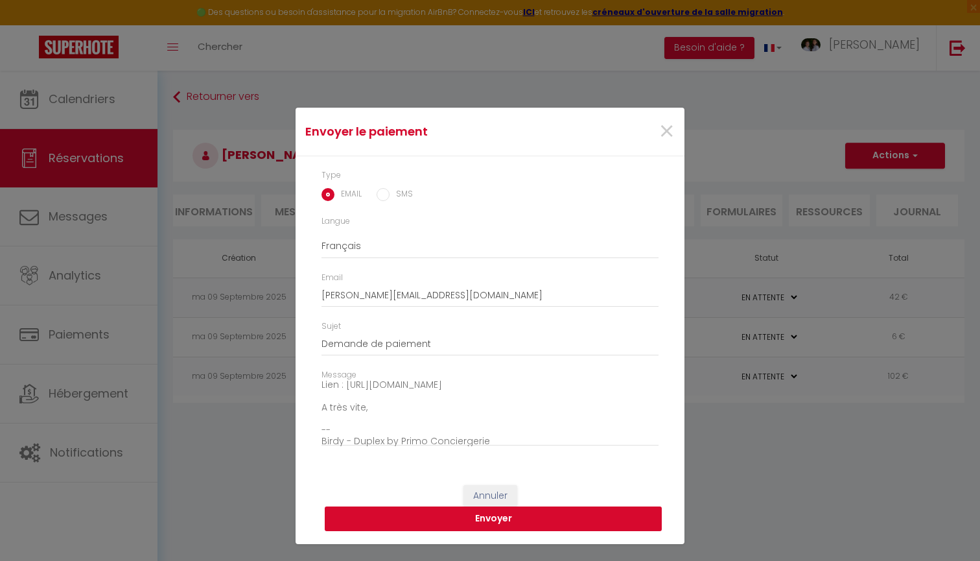
click at [476, 521] on button "Envoyer" at bounding box center [493, 518] width 337 height 25
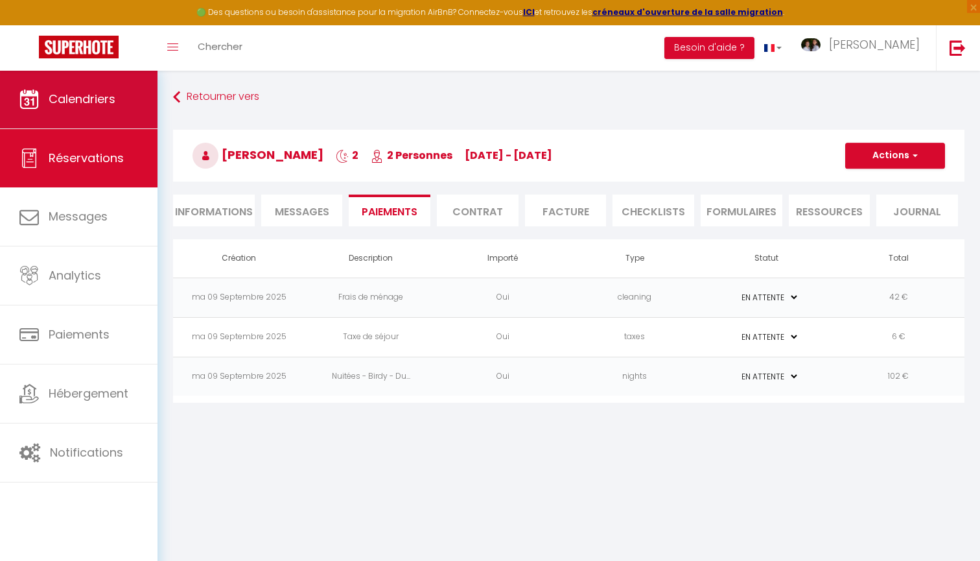
click at [107, 102] on span "Calendriers" at bounding box center [82, 99] width 67 height 16
